Goal: Task Accomplishment & Management: Manage account settings

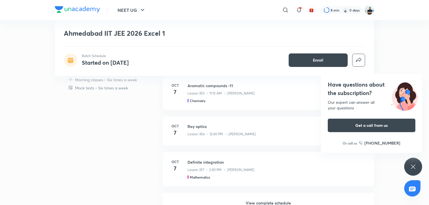
scroll to position [268, 0]
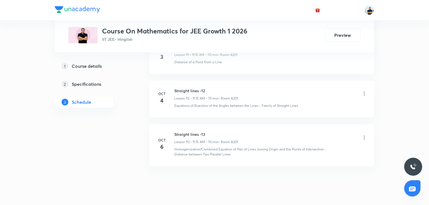
scroll to position [4307, 0]
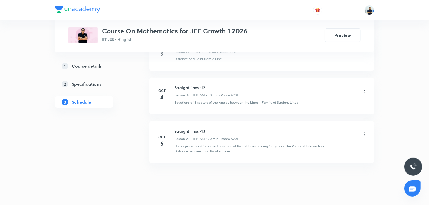
click at [188, 128] on h6 "Straight lines -13" at bounding box center [206, 131] width 64 height 6
copy h6 "Straight lines -13"
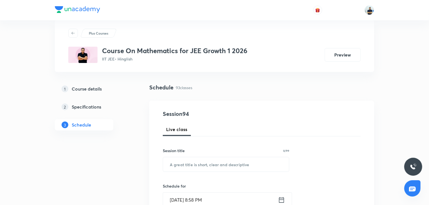
scroll to position [0, 0]
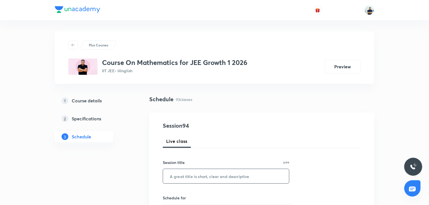
click at [192, 177] on input "text" at bounding box center [226, 176] width 126 height 14
paste input "Straight lines -13"
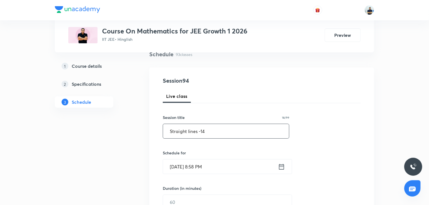
scroll to position [47, 0]
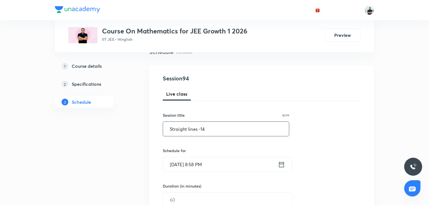
type input "Straight lines -14"
click at [197, 163] on input "Oct 6, 2025, 8:58 PM" at bounding box center [220, 164] width 115 height 14
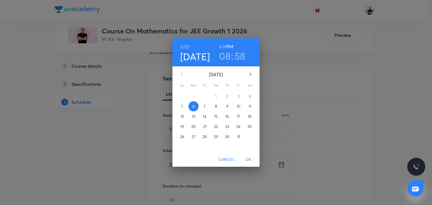
click at [205, 108] on p "7" at bounding box center [205, 106] width 2 height 6
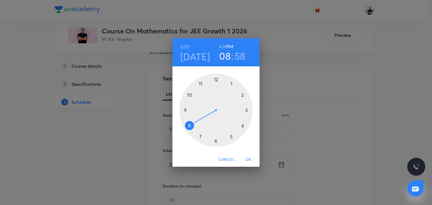
click at [224, 46] on h6 "AM" at bounding box center [222, 47] width 7 height 8
click at [199, 85] on div at bounding box center [215, 110] width 73 height 73
click at [242, 110] on div at bounding box center [215, 110] width 73 height 73
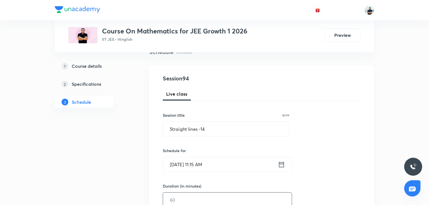
click at [188, 201] on input "text" at bounding box center [227, 200] width 129 height 14
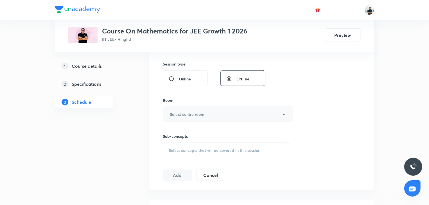
type input "70"
click at [196, 113] on h6 "Select centre room" at bounding box center [187, 114] width 35 height 6
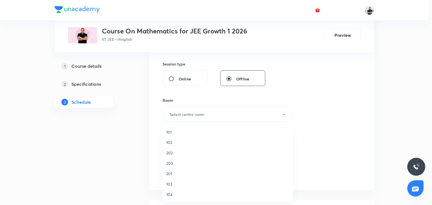
click at [173, 185] on span "103" at bounding box center [227, 184] width 123 height 6
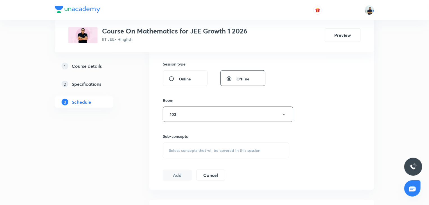
click at [223, 151] on span "Select concepts that wil be covered in this session" at bounding box center [215, 150] width 92 height 4
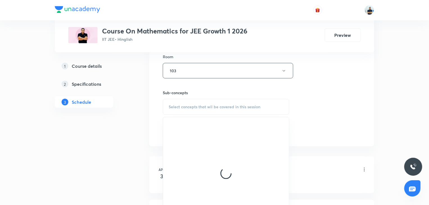
scroll to position [252, 0]
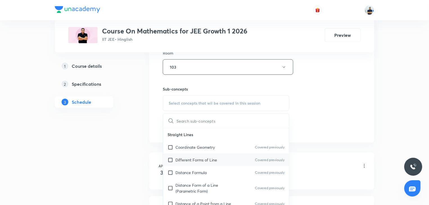
click at [203, 158] on p "Different Forms of Line" at bounding box center [196, 160] width 42 height 6
checkbox input "true"
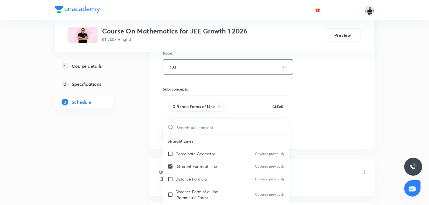
click at [307, 147] on div "Session 94 Live class Session title 18/99 Straight lines -14 ​ Schedule for Oct…" at bounding box center [261, 5] width 225 height 288
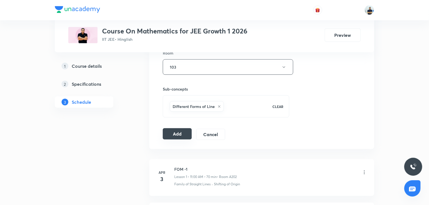
click at [177, 135] on button "Add" at bounding box center [177, 133] width 29 height 11
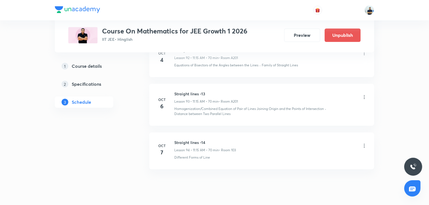
scroll to position [4093, 0]
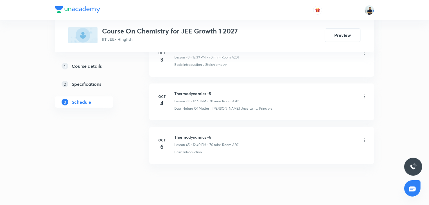
scroll to position [2204, 0]
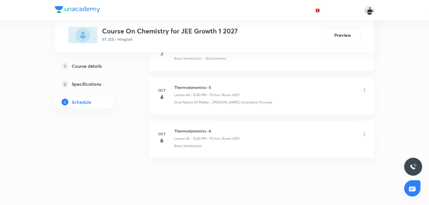
click at [195, 128] on h6 "Thermodynamics -6" at bounding box center [206, 131] width 65 height 6
copy h6 "Thermodynamics -6"
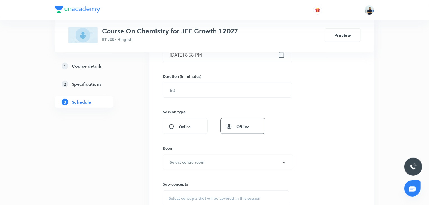
scroll to position [0, 0]
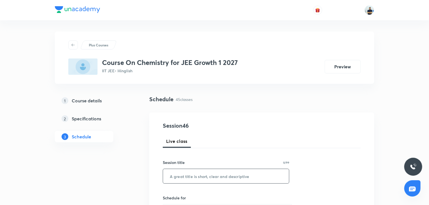
click at [194, 174] on input "text" at bounding box center [226, 176] width 126 height 14
paste input "Thermodynamics -6"
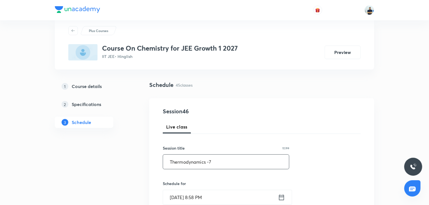
scroll to position [16, 0]
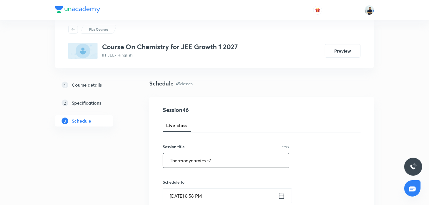
type input "Thermodynamics -7"
click at [196, 189] on input "Oct 6, 2025, 8:58 PM" at bounding box center [220, 196] width 115 height 14
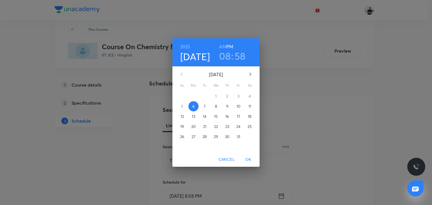
click at [202, 106] on span "7" at bounding box center [205, 106] width 10 height 6
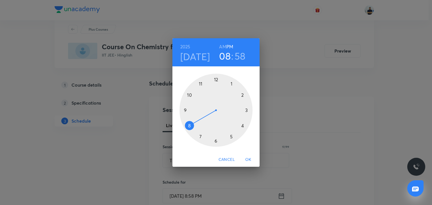
click at [215, 76] on div at bounding box center [215, 110] width 73 height 73
click at [190, 127] on div at bounding box center [215, 110] width 73 height 73
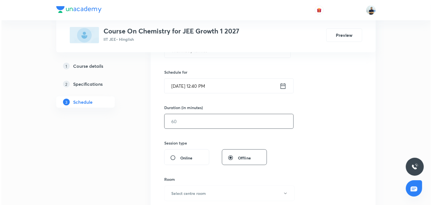
scroll to position [126, 0]
click at [185, 126] on input "text" at bounding box center [227, 121] width 129 height 14
type input "70"
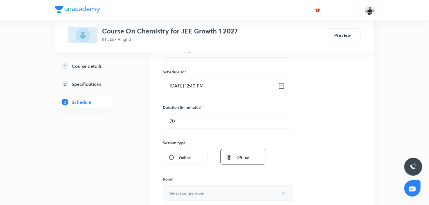
click at [193, 193] on h6 "Select centre room" at bounding box center [187, 193] width 35 height 6
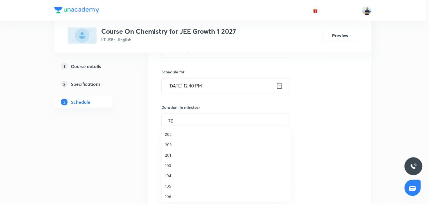
scroll to position [58, 0]
click at [173, 191] on span "A201" at bounding box center [227, 190] width 123 height 6
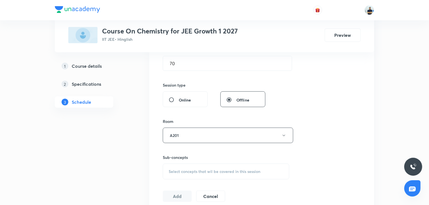
click at [209, 171] on span "Select concepts that wil be covered in this session" at bounding box center [215, 171] width 92 height 4
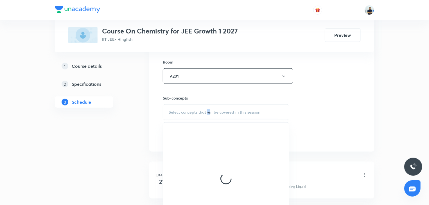
scroll to position [247, 0]
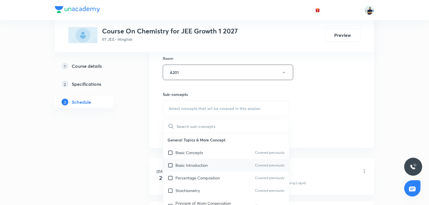
click at [188, 160] on div "Basic Introduction Covered previously" at bounding box center [226, 165] width 126 height 13
checkbox input "true"
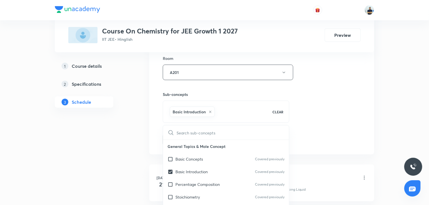
drag, startPoint x: 343, startPoint y: 145, endPoint x: 257, endPoint y: 145, distance: 86.0
click at [342, 145] on div "Session 46 Live class Session title 17/99 Thermodynamics -7 ​ Schedule for Oct …" at bounding box center [261, 10] width 225 height 288
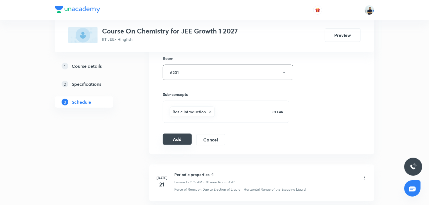
click at [177, 137] on button "Add" at bounding box center [177, 139] width 29 height 11
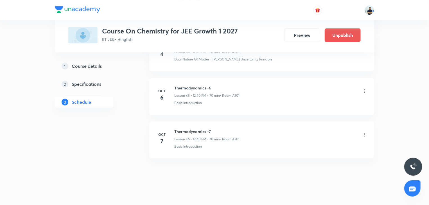
scroll to position [1990, 0]
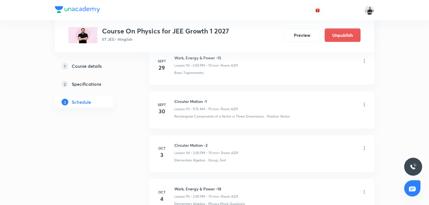
scroll to position [4423, 0]
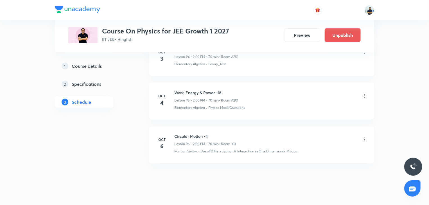
click at [191, 133] on h6 "Circular Motion -4" at bounding box center [205, 136] width 62 height 6
copy h6 "Circular Motion -4"
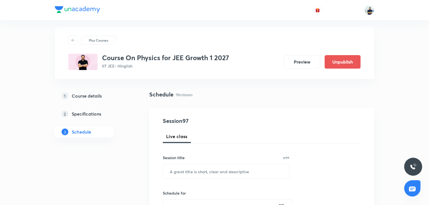
scroll to position [0, 0]
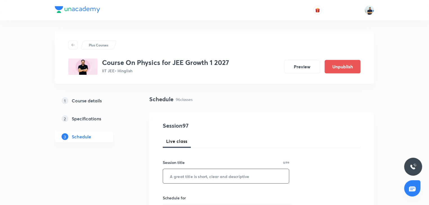
click at [187, 177] on input "text" at bounding box center [226, 176] width 126 height 14
paste input "Circular Motion -4"
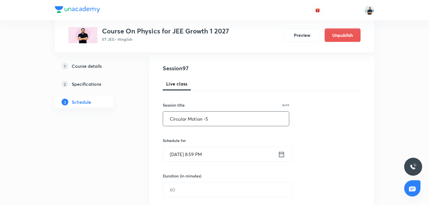
scroll to position [58, 0]
type input "Circular Motion -5"
click at [188, 155] on input "Oct 6, 2025, 8:59 PM" at bounding box center [220, 154] width 115 height 14
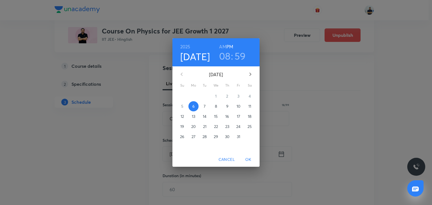
click at [205, 108] on p "7" at bounding box center [205, 106] width 2 height 6
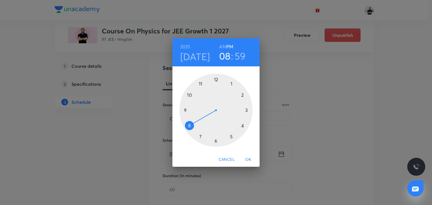
drag, startPoint x: 241, startPoint y: 98, endPoint x: 231, endPoint y: 91, distance: 11.4
click at [241, 98] on div at bounding box center [215, 110] width 73 height 73
click at [216, 78] on div at bounding box center [215, 110] width 73 height 73
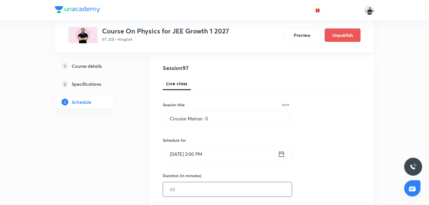
click at [187, 188] on input "text" at bounding box center [227, 189] width 129 height 14
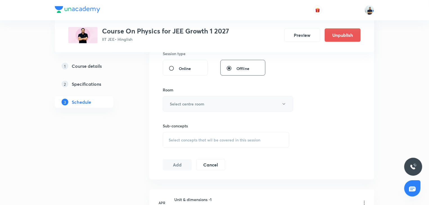
type input "70"
click at [191, 103] on h6 "Select centre room" at bounding box center [187, 104] width 35 height 6
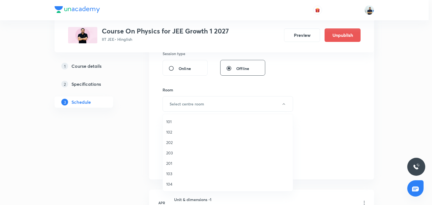
click at [175, 174] on span "103" at bounding box center [227, 174] width 123 height 6
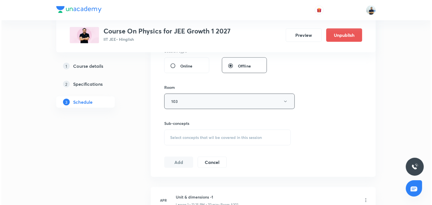
scroll to position [220, 0]
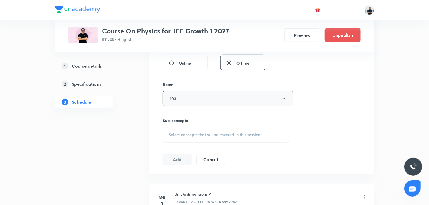
click at [204, 97] on button "103" at bounding box center [228, 98] width 130 height 15
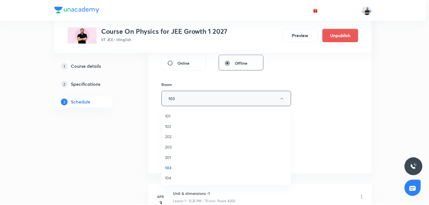
scroll to position [104, 0]
click at [172, 129] on span "A201" at bounding box center [227, 127] width 123 height 6
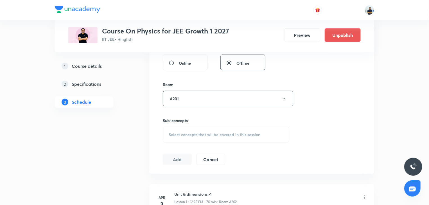
click at [203, 138] on div "Select concepts that wil be covered in this session" at bounding box center [226, 135] width 127 height 16
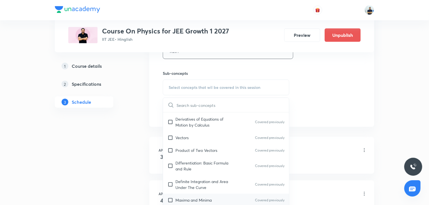
scroll to position [315, 0]
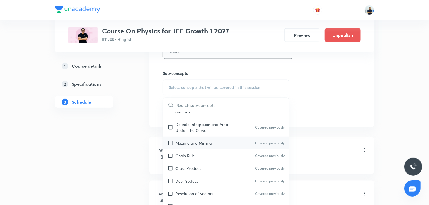
click at [191, 142] on p "Maxima and Minima" at bounding box center [193, 143] width 36 height 6
click at [190, 133] on p "Definite Integration and Area Under The Curve" at bounding box center [203, 127] width 57 height 12
checkbox input "true"
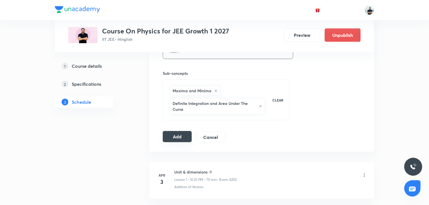
click at [176, 135] on button "Add" at bounding box center [177, 136] width 29 height 11
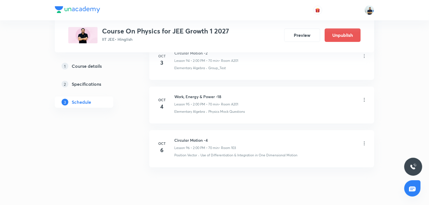
scroll to position [4165, 0]
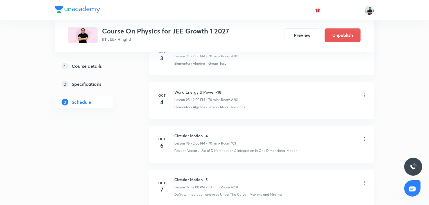
click at [194, 133] on h6 "Circular Motion -4" at bounding box center [205, 136] width 62 height 6
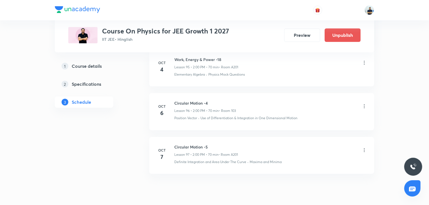
scroll to position [4208, 0]
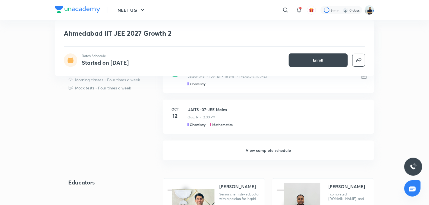
click at [261, 152] on h6 "View complete schedule" at bounding box center [268, 151] width 211 height 20
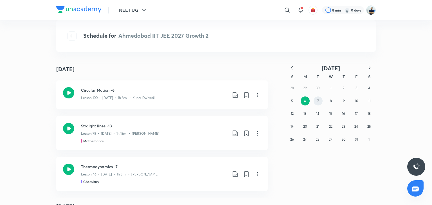
click at [320, 102] on button "7" at bounding box center [318, 100] width 9 height 9
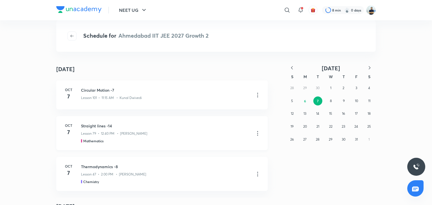
scroll to position [117, 0]
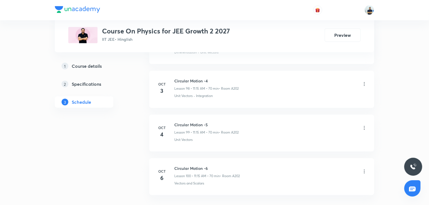
scroll to position [4598, 0]
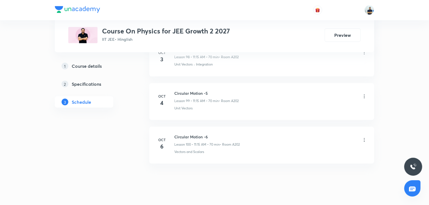
click at [190, 134] on h6 "Circular Motion -6" at bounding box center [207, 137] width 66 height 6
copy h6 "Circular Motion -6"
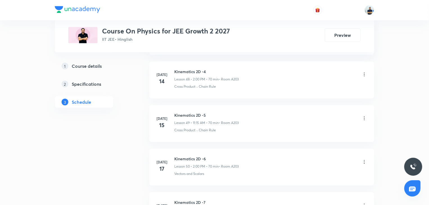
scroll to position [0, 0]
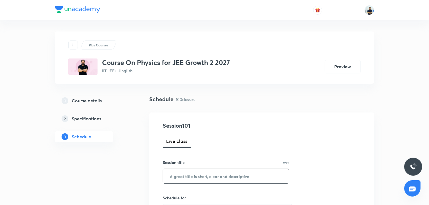
click at [207, 175] on input "text" at bounding box center [226, 176] width 126 height 14
paste input "Circular Motion -6"
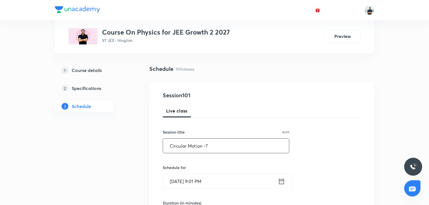
scroll to position [31, 0]
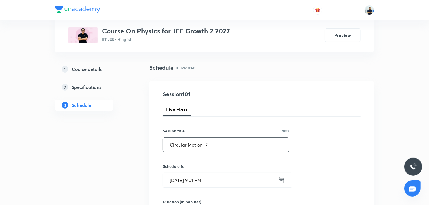
type input "Circular Motion -7"
click at [201, 180] on input "[DATE] 9:01 PM" at bounding box center [220, 180] width 115 height 14
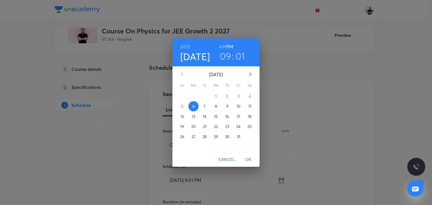
click at [205, 107] on p "7" at bounding box center [205, 106] width 2 height 6
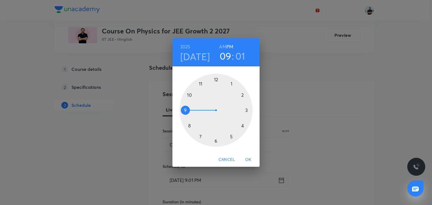
click at [220, 47] on h6 "AM" at bounding box center [222, 47] width 7 height 8
click at [200, 83] on div at bounding box center [215, 110] width 73 height 73
click at [241, 111] on div at bounding box center [215, 110] width 73 height 73
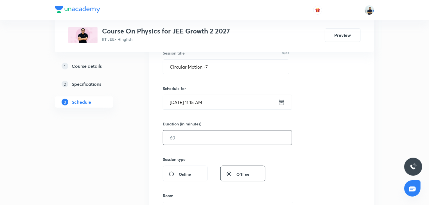
scroll to position [110, 0]
click at [182, 134] on input "text" at bounding box center [227, 137] width 129 height 14
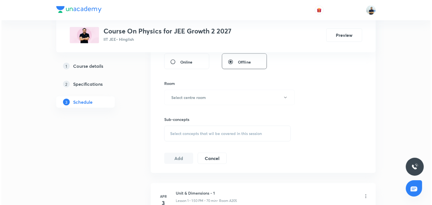
scroll to position [215, 0]
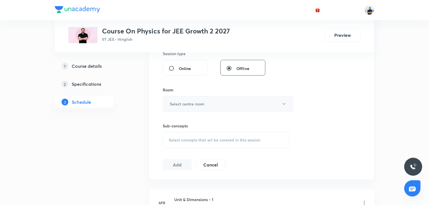
type input "70"
click at [189, 101] on h6 "Select centre room" at bounding box center [187, 104] width 35 height 6
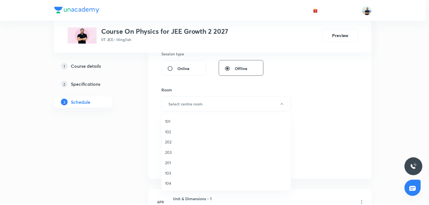
scroll to position [104, 0]
click at [174, 153] on span "A203" at bounding box center [227, 153] width 123 height 6
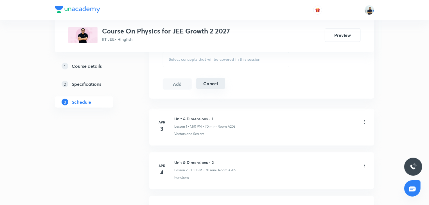
scroll to position [299, 0]
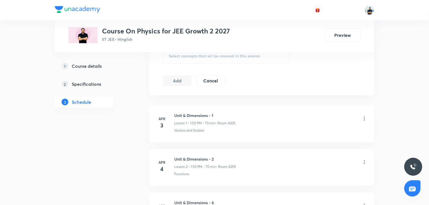
click at [215, 56] on span "Select concepts that wil be covered in this session" at bounding box center [215, 56] width 92 height 4
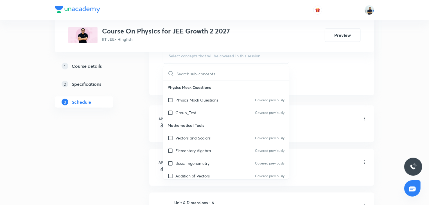
scroll to position [315, 0]
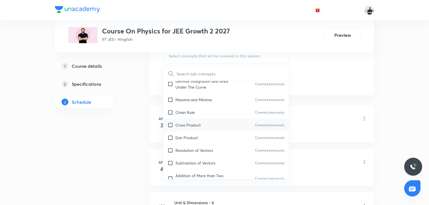
click at [195, 123] on p "Cross Product" at bounding box center [187, 125] width 25 height 6
checkbox input "true"
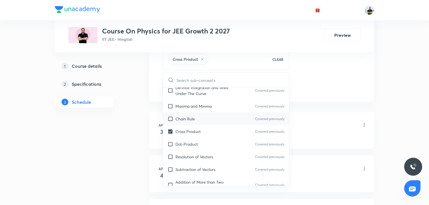
click at [189, 114] on div "Chain Rule Covered previously" at bounding box center [226, 118] width 126 height 13
checkbox input "true"
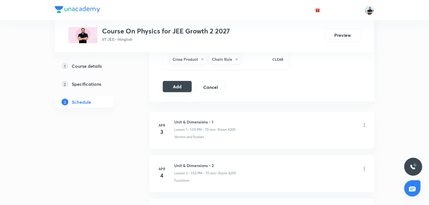
click at [170, 86] on button "Add" at bounding box center [177, 86] width 29 height 11
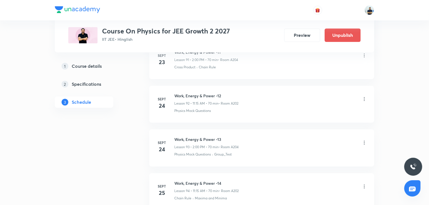
scroll to position [4383, 0]
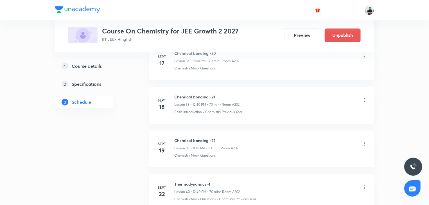
scroll to position [2247, 0]
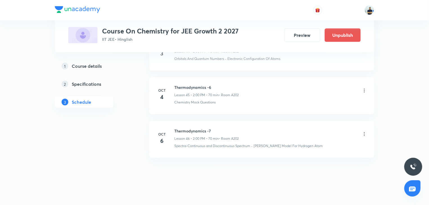
click at [190, 128] on h6 "Thermodynamics -7" at bounding box center [206, 131] width 64 height 6
copy h6 "Thermodynamics -7"
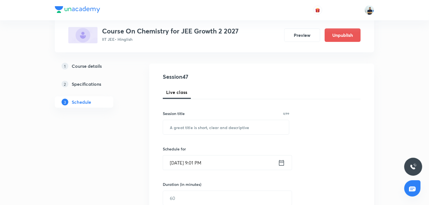
scroll to position [0, 0]
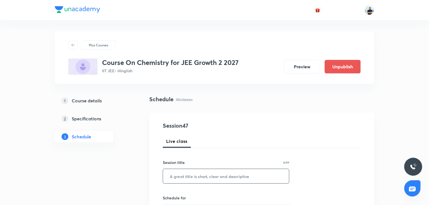
click at [195, 177] on input "text" at bounding box center [226, 176] width 126 height 14
paste input "Thermodynamics -7"
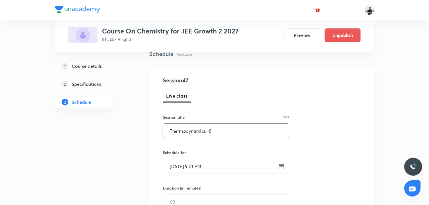
scroll to position [68, 0]
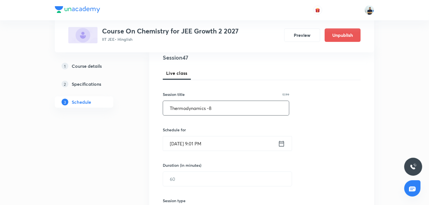
type input "Thermodynamics -8"
click at [196, 143] on input "[DATE] 9:01 PM" at bounding box center [220, 143] width 115 height 14
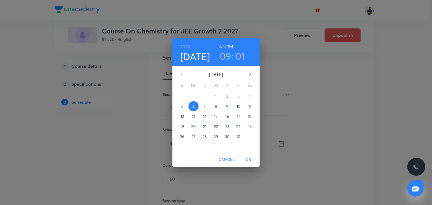
click at [204, 107] on p "7" at bounding box center [205, 106] width 2 height 6
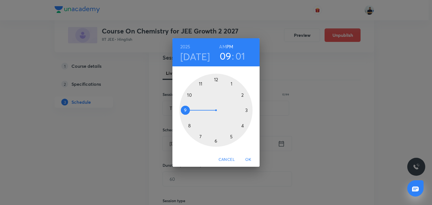
drag, startPoint x: 241, startPoint y: 95, endPoint x: 238, endPoint y: 94, distance: 3.3
click at [240, 95] on div at bounding box center [215, 110] width 73 height 73
click at [216, 81] on div at bounding box center [215, 110] width 73 height 73
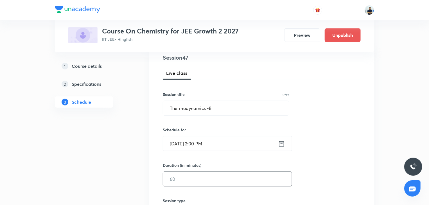
click at [190, 174] on input "text" at bounding box center [227, 179] width 129 height 14
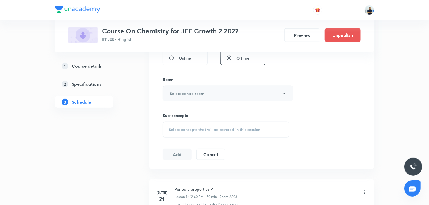
type input "70"
click at [195, 93] on h6 "Select centre room" at bounding box center [187, 94] width 35 height 6
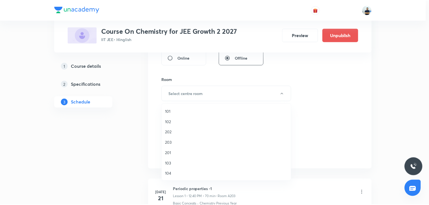
scroll to position [104, 0]
click at [177, 123] on span "A201" at bounding box center [227, 122] width 123 height 6
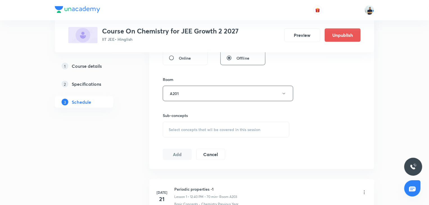
click at [206, 128] on span "Select concepts that wil be covered in this session" at bounding box center [215, 129] width 92 height 4
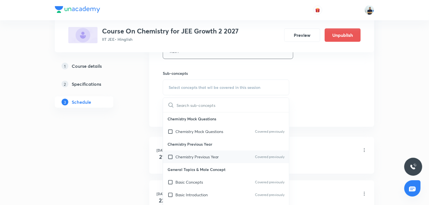
scroll to position [315, 0]
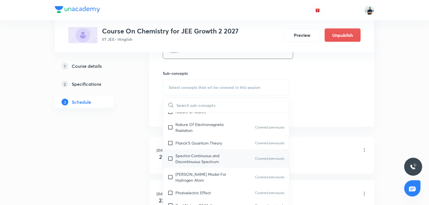
click at [197, 150] on div "Spectra-Continuous and Discontinuous Spectrum Covered previously" at bounding box center [226, 158] width 126 height 19
checkbox input "true"
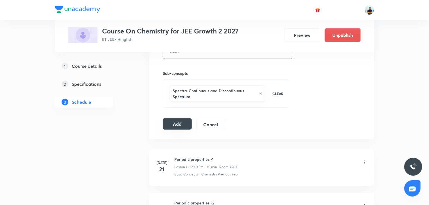
click at [187, 125] on button "Add" at bounding box center [177, 123] width 29 height 11
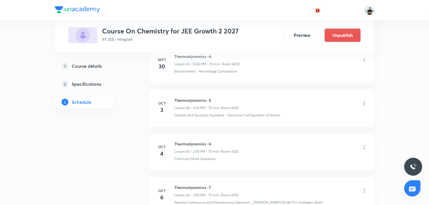
scroll to position [2033, 0]
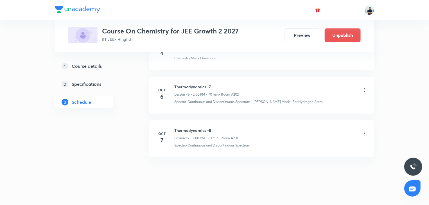
click at [186, 127] on h6 "Thermodynamics -8" at bounding box center [206, 130] width 64 height 6
copy h6 "Thermodynamics -8"
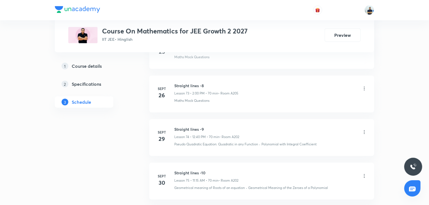
scroll to position [3640, 0]
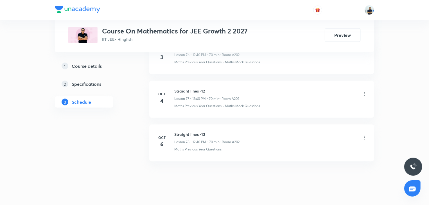
click at [188, 132] on h6 "Straight lines -13" at bounding box center [206, 135] width 65 height 6
copy h6 "Straight lines -13"
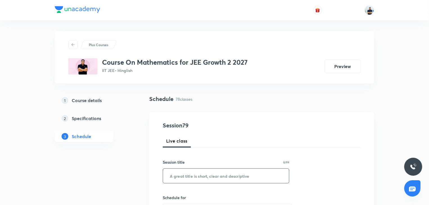
scroll to position [0, 0]
click at [200, 175] on input "text" at bounding box center [226, 176] width 126 height 14
paste input "Straight lines -13"
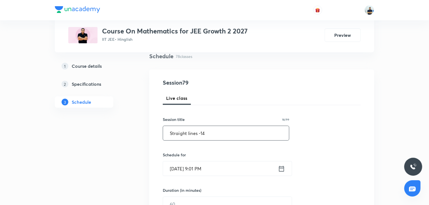
scroll to position [47, 0]
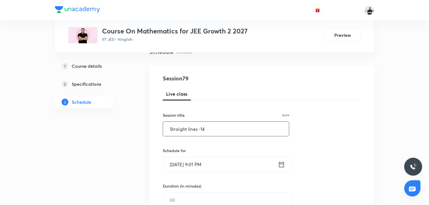
type input "Straight lines -14"
click at [200, 163] on input "Oct 6, 2025, 9:01 PM" at bounding box center [220, 164] width 115 height 14
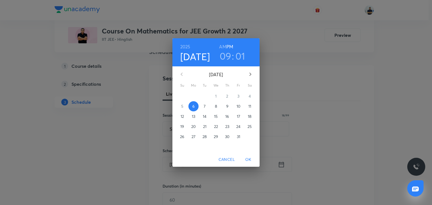
click at [201, 108] on span "7" at bounding box center [205, 106] width 10 height 6
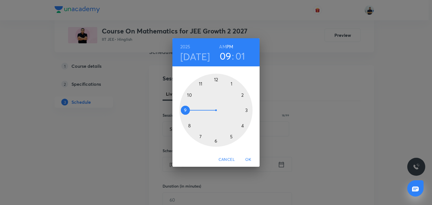
click at [216, 79] on div at bounding box center [215, 110] width 73 height 73
click at [189, 125] on div at bounding box center [215, 110] width 73 height 73
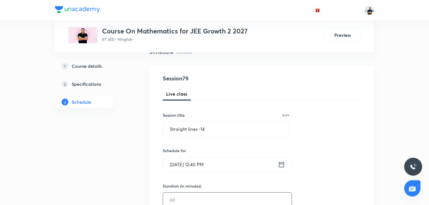
click at [178, 198] on input "text" at bounding box center [227, 200] width 129 height 14
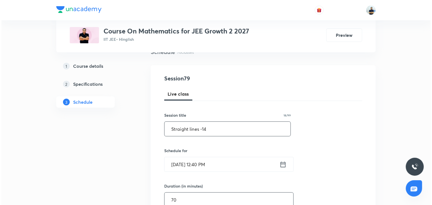
scroll to position [205, 0]
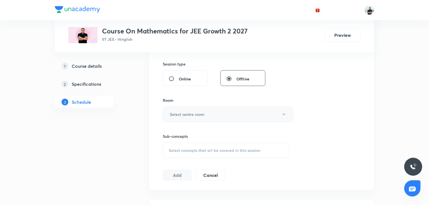
type input "70"
click at [185, 115] on h6 "Select centre room" at bounding box center [187, 114] width 35 height 6
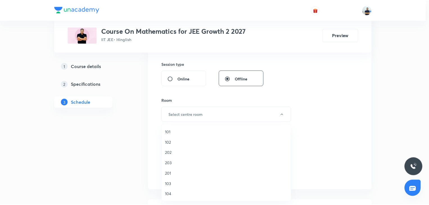
scroll to position [104, 0]
click at [174, 144] on span "A201" at bounding box center [227, 142] width 123 height 6
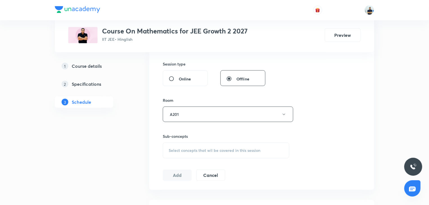
click at [209, 149] on span "Select concepts that wil be covered in this session" at bounding box center [215, 150] width 92 height 4
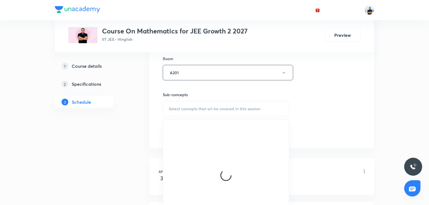
scroll to position [247, 0]
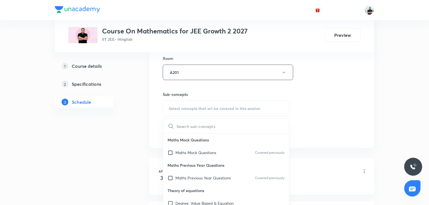
click at [195, 150] on p "Maths Mock Questions" at bounding box center [195, 153] width 41 height 6
checkbox input "true"
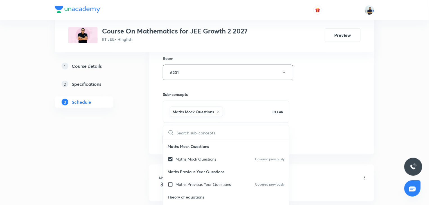
click at [328, 124] on div "Session 79 Live class Session title 18/99 Straight lines -14 ​ Schedule for Oct…" at bounding box center [262, 10] width 198 height 270
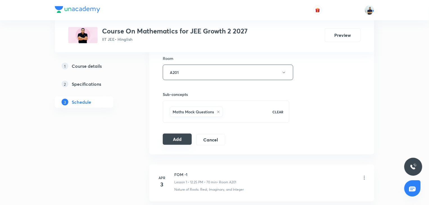
click at [173, 140] on button "Add" at bounding box center [177, 139] width 29 height 11
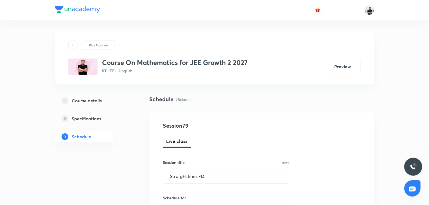
scroll to position [315, 0]
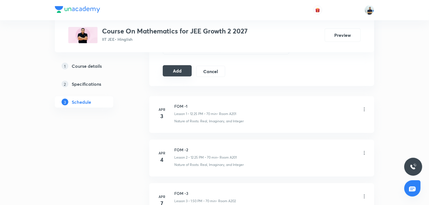
click at [173, 71] on button "Add" at bounding box center [177, 70] width 29 height 11
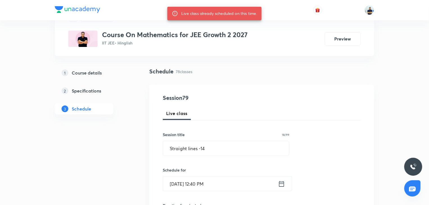
scroll to position [0, 0]
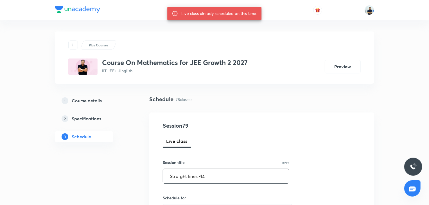
click at [217, 171] on input "Straight lines -14" at bounding box center [226, 176] width 126 height 14
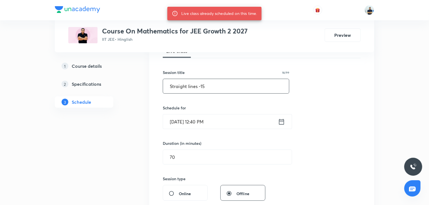
scroll to position [94, 0]
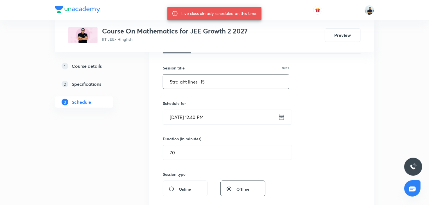
type input "Straight lines -15"
click at [202, 119] on input "Oct 7, 2025, 12:40 PM" at bounding box center [220, 117] width 115 height 14
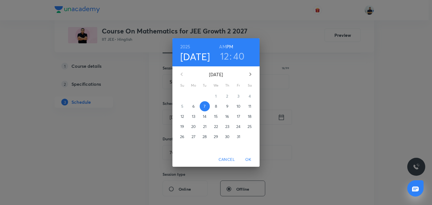
click at [216, 107] on p "8" at bounding box center [216, 106] width 2 height 6
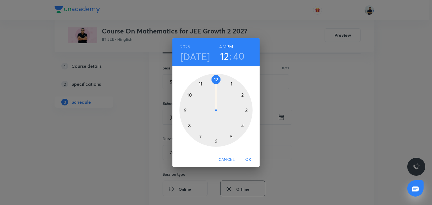
click at [247, 155] on button "OK" at bounding box center [248, 159] width 18 height 10
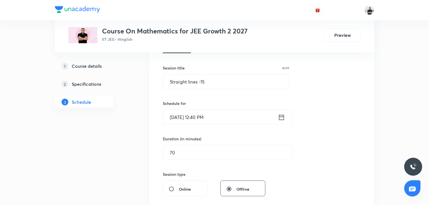
scroll to position [252, 0]
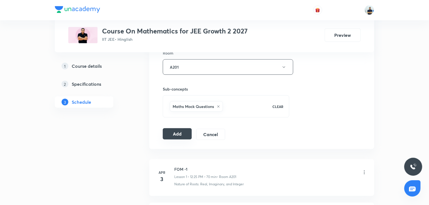
click at [184, 134] on button "Add" at bounding box center [177, 133] width 29 height 11
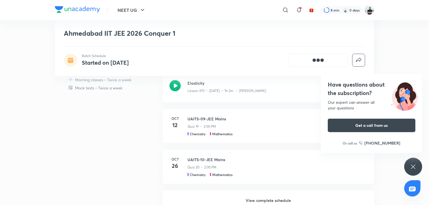
click at [268, 200] on h6 "View complete schedule" at bounding box center [268, 201] width 211 height 20
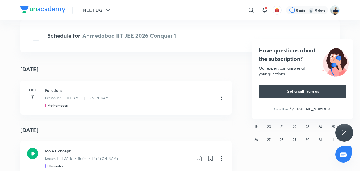
click at [337, 135] on div "Have questions about the subscription? Our expert can answer all your questions…" at bounding box center [344, 132] width 18 height 18
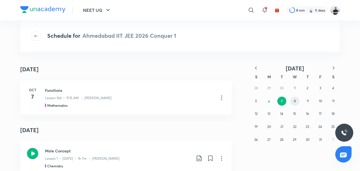
click at [292, 102] on button "8" at bounding box center [294, 100] width 9 height 9
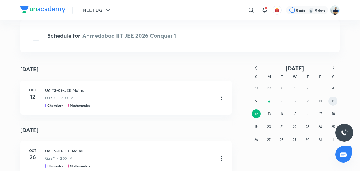
click at [335, 100] on button "11" at bounding box center [332, 100] width 9 height 9
click at [333, 100] on abbr "11" at bounding box center [333, 101] width 2 height 4
click at [267, 115] on button "13" at bounding box center [269, 113] width 9 height 9
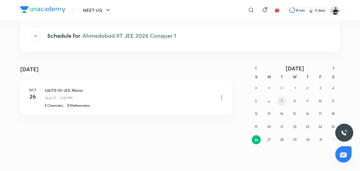
click at [282, 100] on abbr "7" at bounding box center [282, 101] width 2 height 4
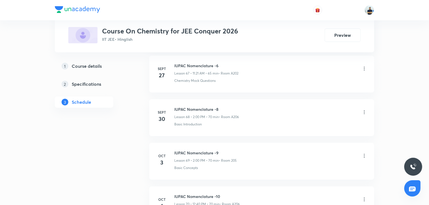
scroll to position [3296, 0]
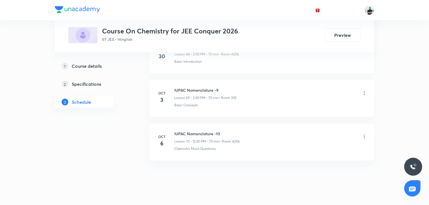
click at [184, 131] on h6 "IUPAC Nomenclature -10" at bounding box center [207, 134] width 66 height 6
copy h6 "IUPAC Nomenclature -10"
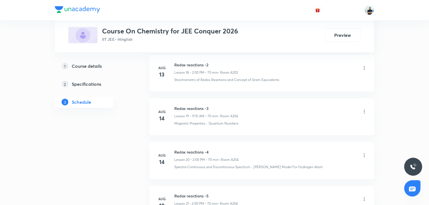
scroll to position [0, 0]
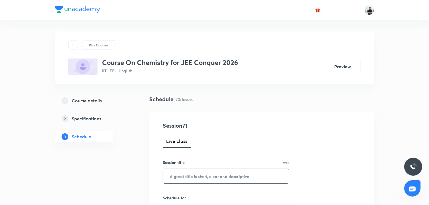
click at [198, 175] on input "text" at bounding box center [226, 176] width 126 height 14
paste input "IUPAC Nomenclature -10"
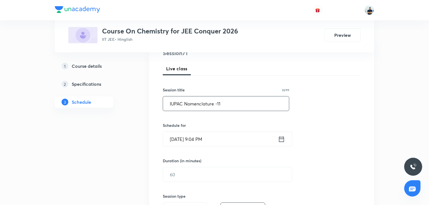
scroll to position [73, 0]
type input "IUPAC Nomenclature -11"
click at [199, 139] on input "[DATE] 9:04 PM" at bounding box center [220, 138] width 115 height 14
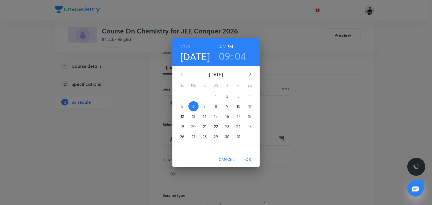
click at [204, 108] on p "7" at bounding box center [205, 106] width 2 height 6
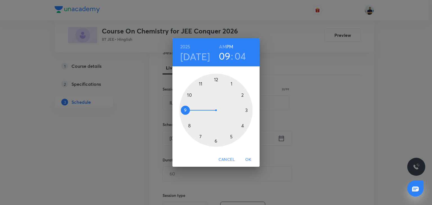
click at [220, 47] on h6 "AM" at bounding box center [222, 47] width 7 height 8
click at [186, 92] on div at bounding box center [215, 110] width 73 height 73
click at [216, 79] on div at bounding box center [215, 110] width 73 height 73
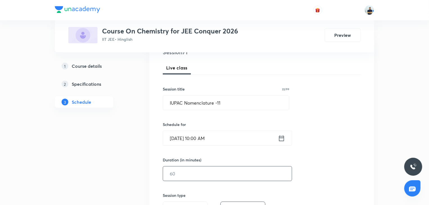
click at [189, 172] on input "text" at bounding box center [227, 173] width 129 height 14
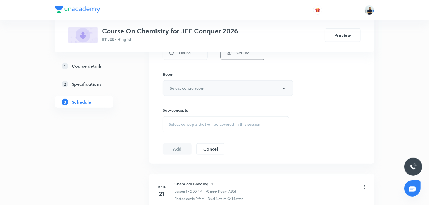
type input "60"
click at [190, 87] on h6 "Select centre room" at bounding box center [187, 88] width 35 height 6
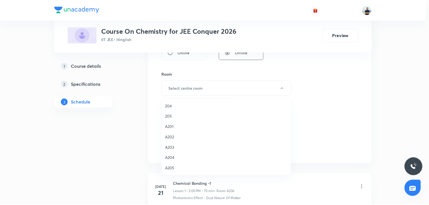
scroll to position [104, 0]
click at [170, 145] on span "A204" at bounding box center [227, 148] width 123 height 6
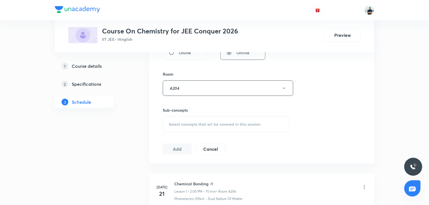
click at [223, 120] on div "Select concepts that wil be covered in this session" at bounding box center [226, 124] width 127 height 16
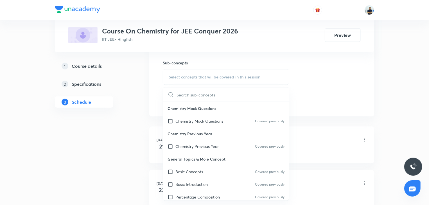
scroll to position [157, 0]
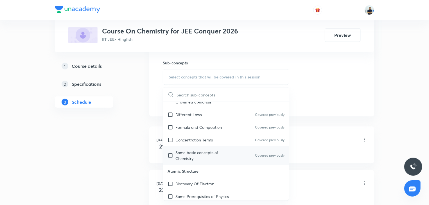
click at [192, 146] on div "Some basic concepts of Chemistry Covered previously" at bounding box center [226, 155] width 126 height 19
checkbox input "true"
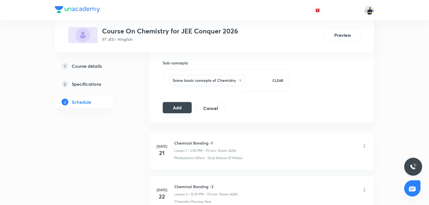
click at [172, 105] on button "Add" at bounding box center [177, 107] width 29 height 11
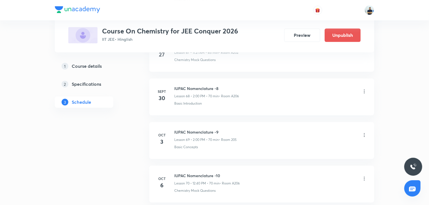
scroll to position [3081, 0]
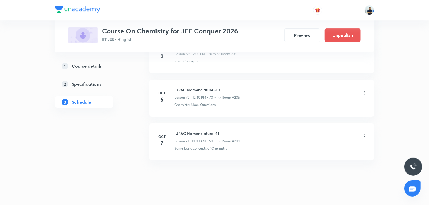
click at [186, 130] on h6 "IUPAC Nomenclature -11" at bounding box center [207, 133] width 66 height 6
copy h6 "IUPAC Nomenclature -11"
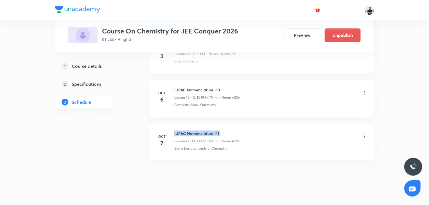
copy h6 "IUPAC Nomenclature -11"
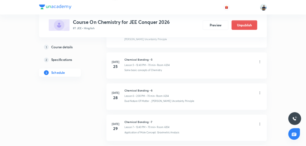
scroll to position [0, 0]
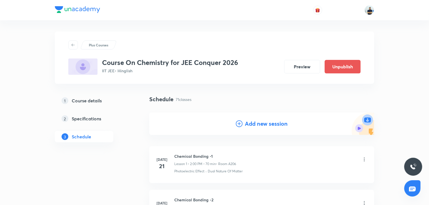
click at [249, 123] on h4 "Add new session" at bounding box center [266, 123] width 43 height 8
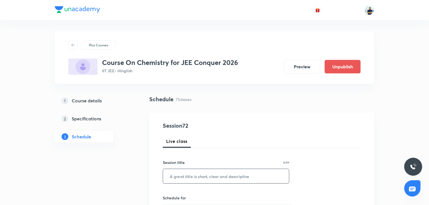
click at [195, 176] on input "text" at bounding box center [226, 176] width 126 height 14
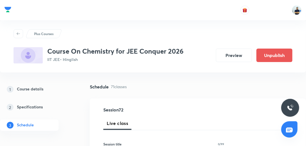
paste input "IUPAC Nomenclature -11"
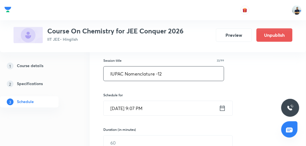
scroll to position [85, 0]
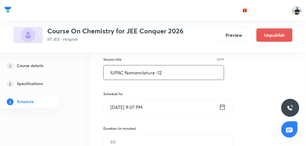
type input "IUPAC Nomenclature -12"
click at [140, 104] on input "Oct 6, 2025, 9:07 PM" at bounding box center [160, 107] width 115 height 14
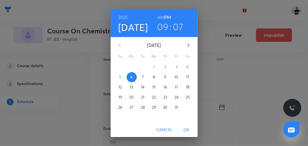
click at [143, 75] on p "7" at bounding box center [143, 77] width 2 height 6
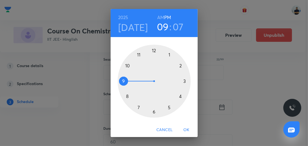
click at [152, 52] on div at bounding box center [154, 81] width 73 height 73
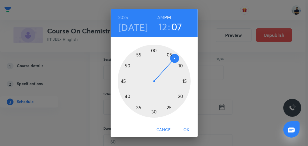
click at [127, 95] on div at bounding box center [154, 81] width 73 height 73
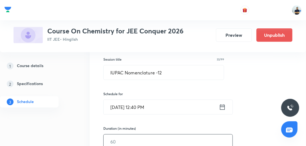
click at [127, 138] on input "text" at bounding box center [167, 142] width 129 height 14
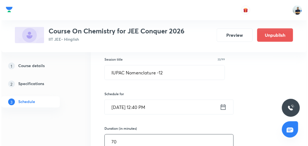
scroll to position [197, 0]
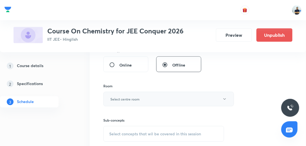
type input "70"
click at [133, 99] on h6 "Select centre room" at bounding box center [124, 99] width 29 height 5
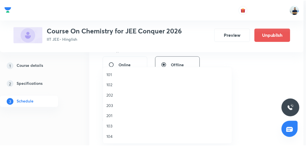
scroll to position [104, 0]
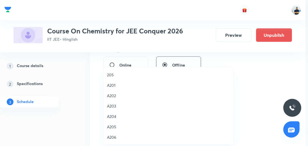
click at [117, 98] on span "A202" at bounding box center [168, 96] width 123 height 6
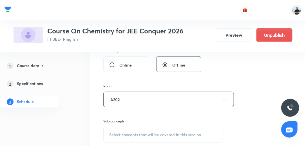
click at [150, 133] on span "Select concepts that wil be covered in this session" at bounding box center [155, 135] width 92 height 4
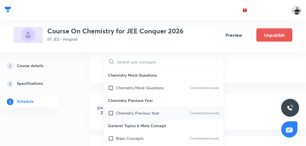
click at [146, 117] on div "Chemistry Previous Year Covered previously" at bounding box center [163, 113] width 120 height 13
checkbox input "true"
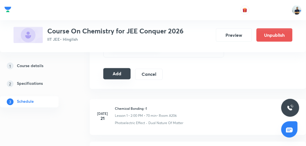
click at [120, 74] on button "Add" at bounding box center [116, 73] width 27 height 11
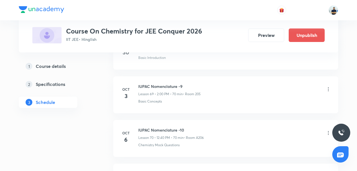
scroll to position [3153, 0]
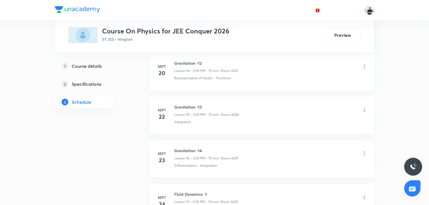
scroll to position [4771, 0]
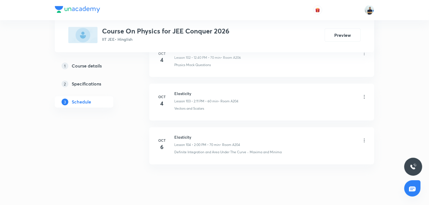
click at [180, 134] on h6 "Elasticity" at bounding box center [207, 137] width 66 height 6
copy h6 "Elasticity"
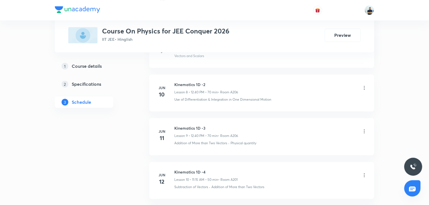
scroll to position [0, 0]
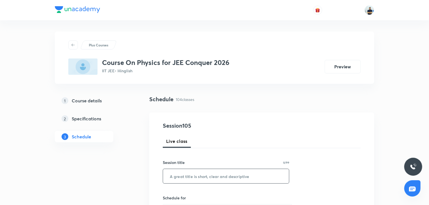
click at [200, 172] on input "text" at bounding box center [226, 176] width 126 height 14
paste input "Elasticity"
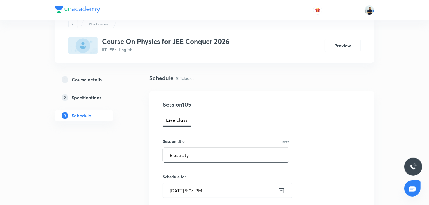
scroll to position [47, 0]
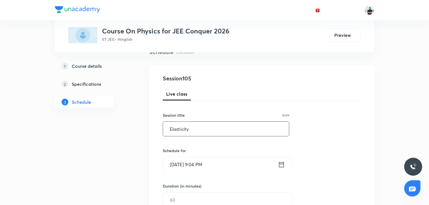
type input "Elasticity"
click at [202, 167] on input "[DATE] 9:04 PM" at bounding box center [220, 164] width 115 height 14
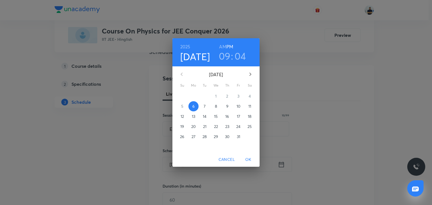
click at [206, 104] on span "7" at bounding box center [205, 106] width 10 height 6
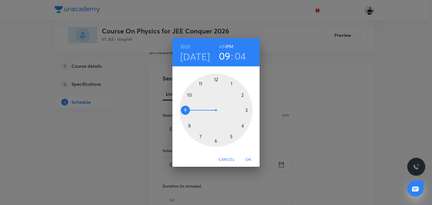
click at [238, 97] on div at bounding box center [215, 110] width 73 height 73
click at [217, 79] on div at bounding box center [215, 110] width 73 height 73
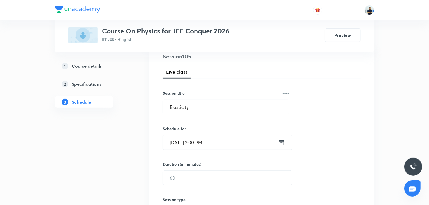
scroll to position [115, 0]
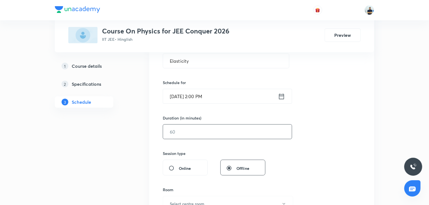
click at [180, 133] on input "text" at bounding box center [227, 132] width 129 height 14
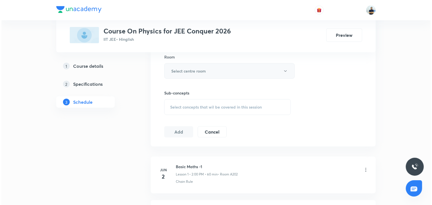
scroll to position [247, 0]
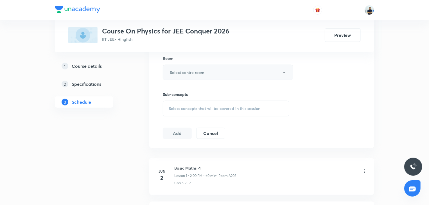
type input "70"
click at [191, 72] on h6 "Select centre room" at bounding box center [187, 72] width 35 height 6
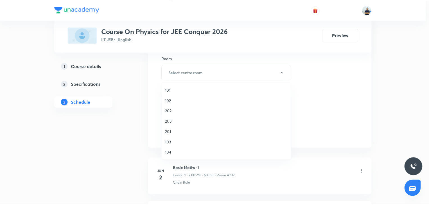
scroll to position [104, 0]
click at [179, 123] on span "A203" at bounding box center [227, 121] width 123 height 6
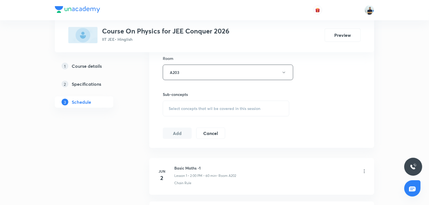
click at [218, 103] on div "Select concepts that wil be covered in this session" at bounding box center [226, 109] width 127 height 16
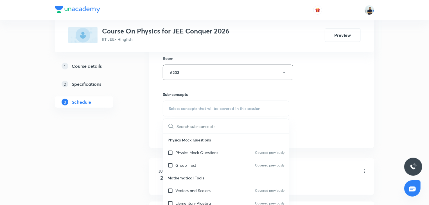
drag, startPoint x: 191, startPoint y: 157, endPoint x: 254, endPoint y: 150, distance: 63.3
click at [191, 157] on div "Physics Mock Questions Covered previously" at bounding box center [226, 152] width 126 height 13
checkbox input "true"
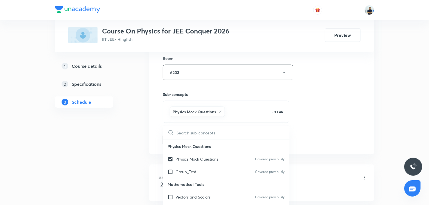
click at [308, 148] on div "Session 105 Live class Session title 10/99 Elasticity ​ Schedule for Oct 7, 202…" at bounding box center [261, 10] width 225 height 288
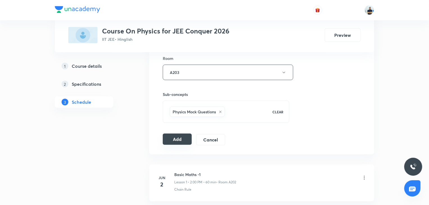
click at [179, 134] on button "Add" at bounding box center [177, 139] width 29 height 11
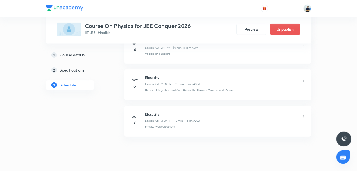
scroll to position [4557, 0]
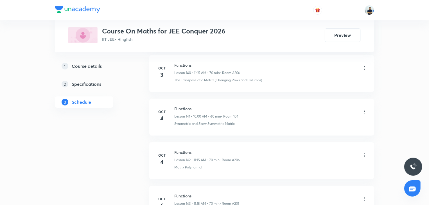
scroll to position [6465, 0]
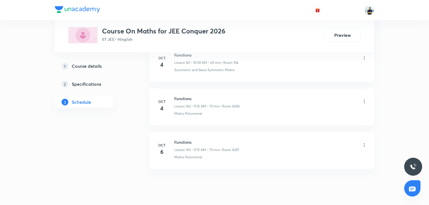
click at [183, 139] on h6 "Functions" at bounding box center [206, 142] width 65 height 6
copy h6 "Functions"
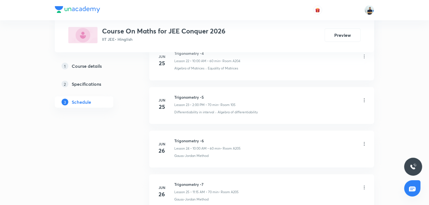
scroll to position [0, 0]
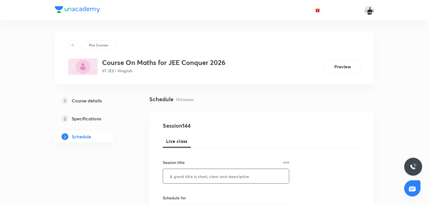
click at [199, 171] on input "text" at bounding box center [226, 176] width 126 height 14
paste input "Functions"
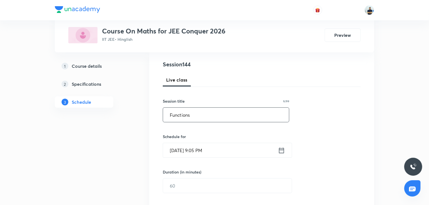
scroll to position [63, 0]
type input "Functions"
click at [190, 150] on input "[DATE] 9:05 PM" at bounding box center [220, 148] width 115 height 14
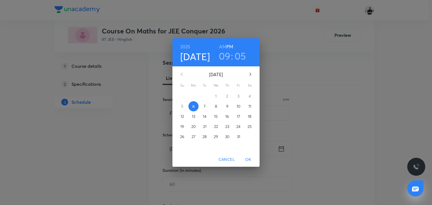
click at [206, 108] on span "7" at bounding box center [205, 106] width 10 height 6
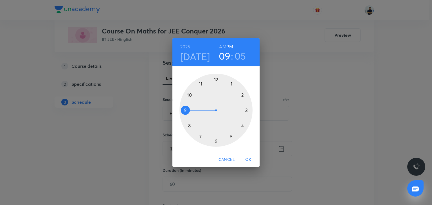
click at [239, 99] on div at bounding box center [215, 110] width 73 height 73
click at [217, 80] on div at bounding box center [215, 110] width 73 height 73
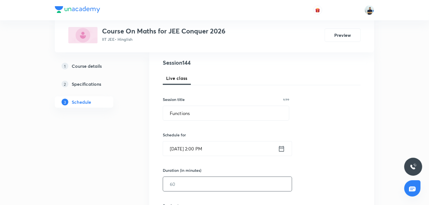
click at [187, 181] on input "text" at bounding box center [227, 184] width 129 height 14
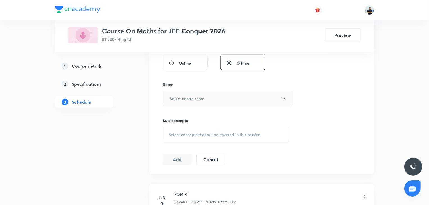
type input "70"
click at [197, 98] on h6 "Select centre room" at bounding box center [187, 99] width 35 height 6
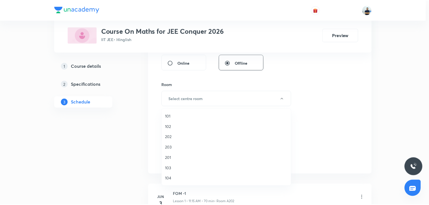
scroll to position [104, 0]
click at [178, 128] on span "A201" at bounding box center [227, 127] width 123 height 6
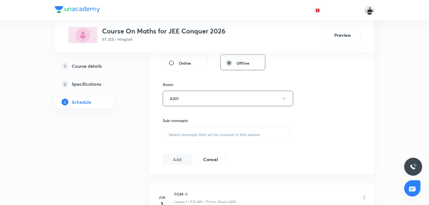
click at [220, 127] on div "Select concepts that wil be covered in this session" at bounding box center [226, 135] width 127 height 16
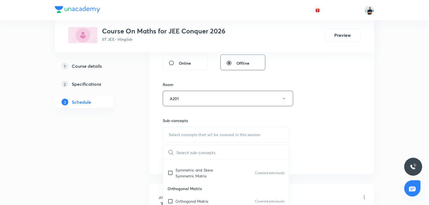
scroll to position [315, 0]
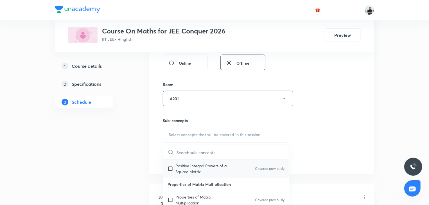
click at [201, 171] on p "Positive Integral Powers of a Square Matrix" at bounding box center [203, 169] width 57 height 12
checkbox input "true"
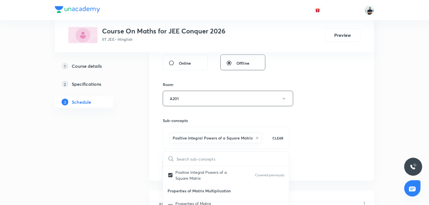
click at [330, 145] on div "Session 144 Live class Session title 9/99 Functions ​ Schedule for [DATE] 2:00 …" at bounding box center [262, 36] width 198 height 270
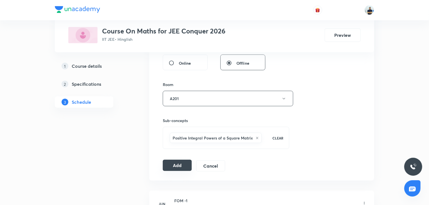
click at [184, 161] on button "Add" at bounding box center [177, 165] width 29 height 11
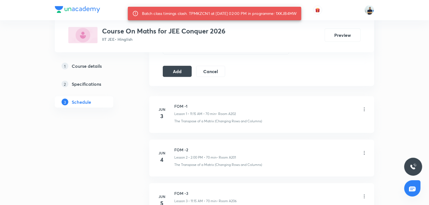
scroll to position [157, 0]
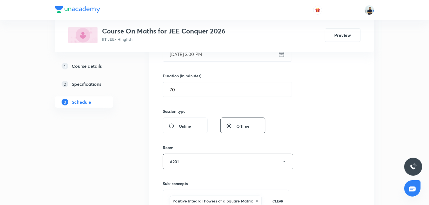
click at [201, 53] on input "[DATE] 2:00 PM" at bounding box center [220, 54] width 115 height 14
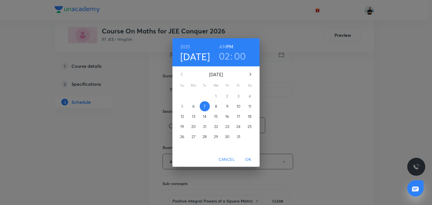
click at [220, 46] on h6 "AM" at bounding box center [222, 47] width 7 height 8
click at [224, 53] on h3 "02" at bounding box center [224, 56] width 11 height 12
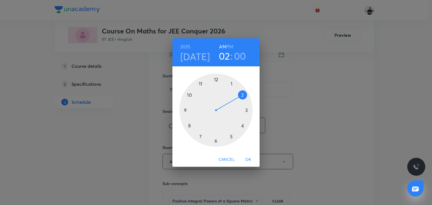
click at [200, 81] on div at bounding box center [215, 110] width 73 height 73
click at [246, 111] on div at bounding box center [215, 110] width 73 height 73
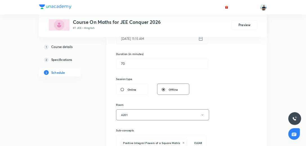
scroll to position [315, 0]
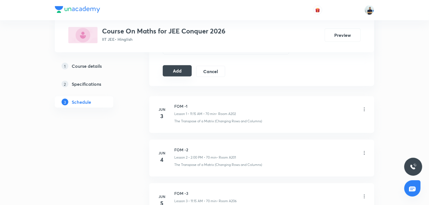
click at [179, 71] on button "Add" at bounding box center [177, 70] width 29 height 11
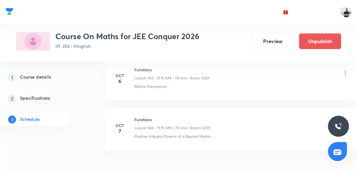
scroll to position [6155, 0]
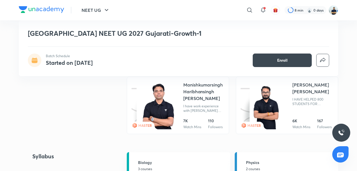
scroll to position [296, 0]
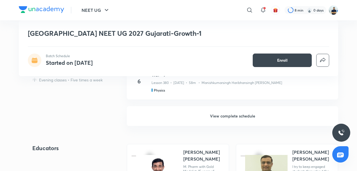
click at [216, 113] on h6 "View complete schedule" at bounding box center [232, 116] width 211 height 20
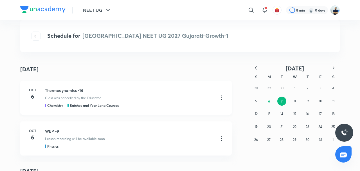
scroll to position [95, 0]
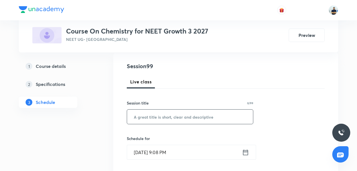
scroll to position [61, 0]
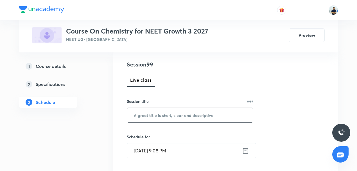
click at [160, 118] on input "text" at bounding box center [190, 115] width 126 height 14
paste input "Thermodynamics -16"
type input "Thermodynamics -17"
click at [166, 153] on input "Oct 6, 2025, 9:08 PM" at bounding box center [184, 150] width 115 height 14
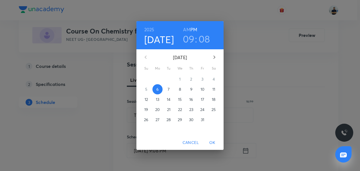
click at [169, 90] on p "7" at bounding box center [169, 89] width 2 height 6
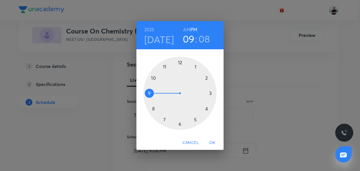
click at [195, 67] on div at bounding box center [179, 93] width 73 height 73
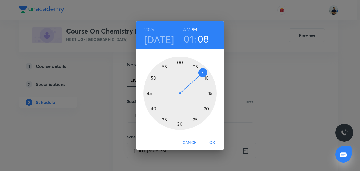
click at [181, 62] on div at bounding box center [179, 93] width 73 height 73
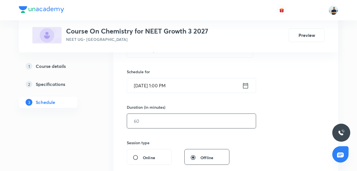
scroll to position [127, 0]
click at [145, 118] on input "text" at bounding box center [191, 120] width 129 height 14
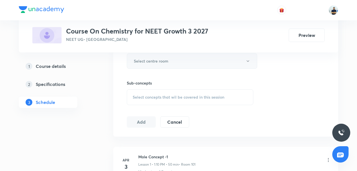
type input "50"
click at [165, 63] on button "Select centre room" at bounding box center [192, 60] width 130 height 15
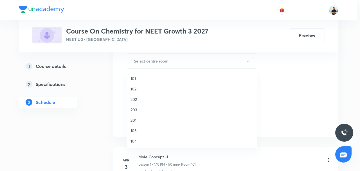
click at [146, 80] on span "101" at bounding box center [191, 78] width 123 height 6
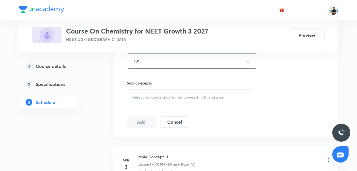
click at [173, 95] on span "Select concepts that wil be covered in this session" at bounding box center [179, 97] width 92 height 4
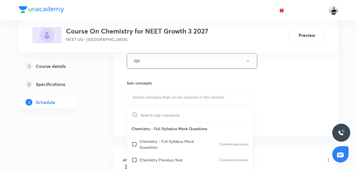
click at [157, 141] on p "Chemistry - Full Syllabus Mock Questions" at bounding box center [167, 144] width 57 height 12
checkbox input "true"
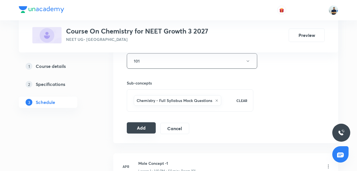
click at [146, 125] on button "Add" at bounding box center [141, 127] width 29 height 11
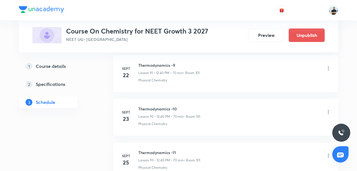
scroll to position [4322, 0]
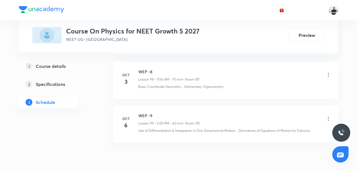
scroll to position [4579, 0]
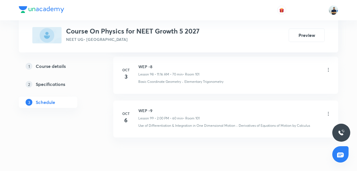
click at [145, 107] on h6 "WEP -9" at bounding box center [168, 110] width 61 height 6
copy h6 "WEP -9"
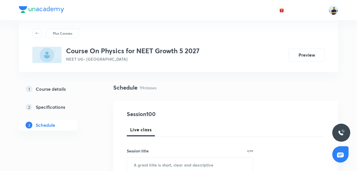
scroll to position [30, 0]
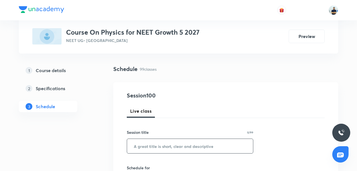
click at [157, 142] on input "text" at bounding box center [190, 146] width 126 height 14
paste input "WEP -9"
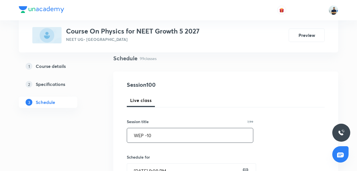
scroll to position [57, 0]
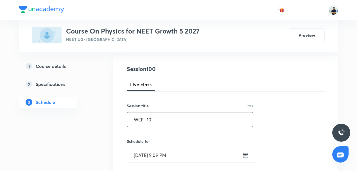
type input "WEP -10"
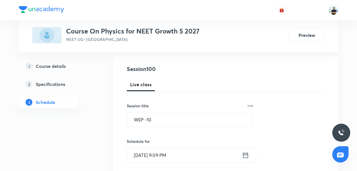
click at [162, 152] on input "[DATE] 9:09 PM" at bounding box center [184, 155] width 115 height 14
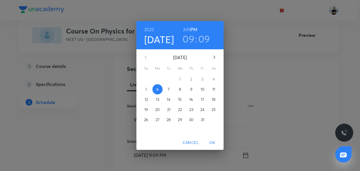
click at [170, 91] on span "7" at bounding box center [169, 89] width 10 height 6
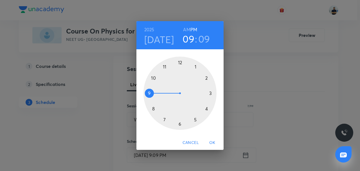
click at [206, 74] on div at bounding box center [179, 93] width 73 height 73
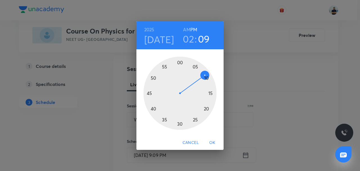
click at [179, 60] on div at bounding box center [179, 93] width 73 height 73
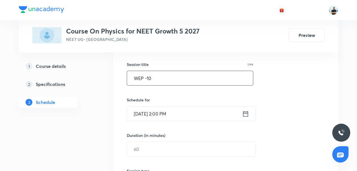
scroll to position [144, 0]
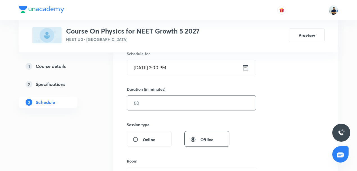
click at [141, 106] on input "text" at bounding box center [191, 103] width 129 height 14
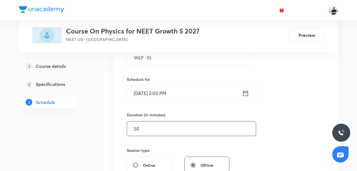
scroll to position [114, 0]
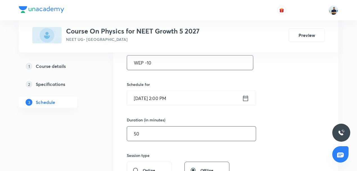
type input "50"
drag, startPoint x: 160, startPoint y: 65, endPoint x: 77, endPoint y: 64, distance: 82.7
type input "c"
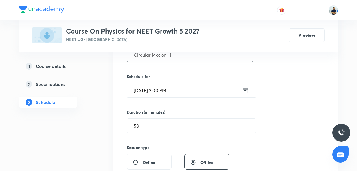
scroll to position [245, 0]
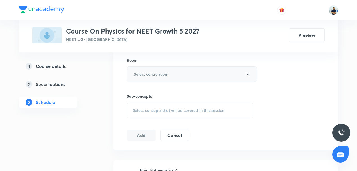
type input "Circular Motion -1"
click at [147, 74] on h6 "Select centre room" at bounding box center [151, 74] width 35 height 6
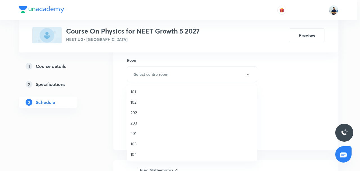
click at [139, 90] on span "101" at bounding box center [191, 92] width 123 height 6
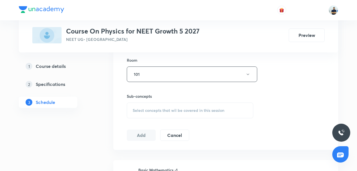
click at [179, 109] on span "Select concepts that wil be covered in this session" at bounding box center [179, 110] width 92 height 4
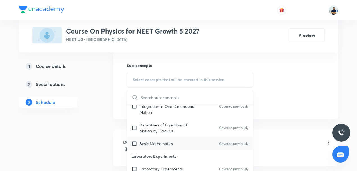
scroll to position [394, 0]
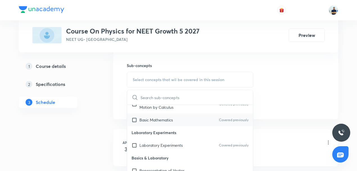
click at [154, 121] on div "Basic Mathematics Covered previously" at bounding box center [190, 119] width 126 height 13
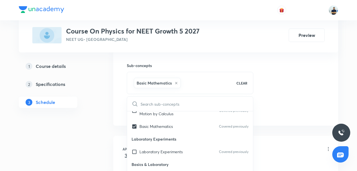
checkbox input "true"
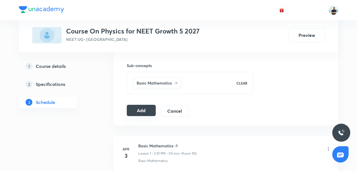
click at [143, 109] on button "Add" at bounding box center [141, 110] width 29 height 11
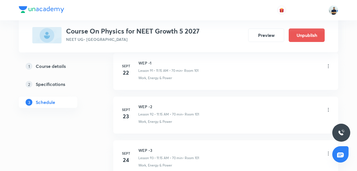
scroll to position [4364, 0]
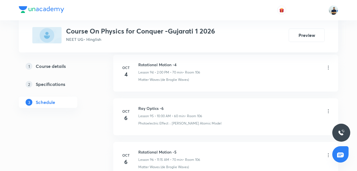
scroll to position [4449, 0]
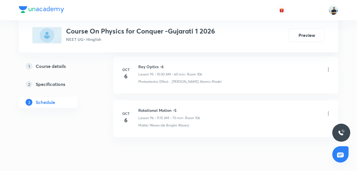
click at [163, 107] on h6 "Rotational Motion -5" at bounding box center [169, 110] width 62 height 6
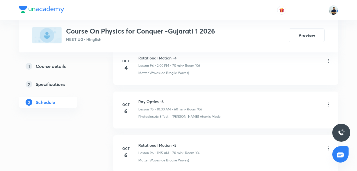
scroll to position [4414, 0]
click at [156, 98] on h6 "Ray Optics -6" at bounding box center [170, 101] width 64 height 6
copy h6 "Ray Optics -6"
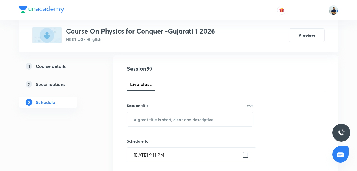
scroll to position [109, 0]
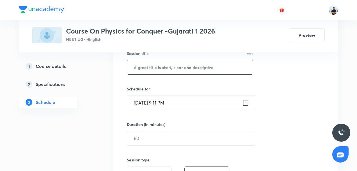
click at [161, 71] on input "text" at bounding box center [190, 67] width 126 height 14
paste input "Ray Optics -6"
type input "Ray Optics -7"
click at [162, 100] on input "[DATE] 9:11 PM" at bounding box center [184, 102] width 115 height 14
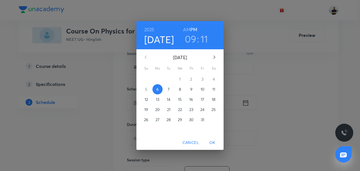
click at [168, 90] on p "7" at bounding box center [169, 89] width 2 height 6
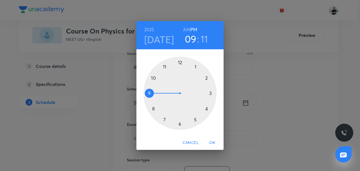
click at [185, 26] on h6 "AM" at bounding box center [186, 30] width 7 height 8
click at [152, 72] on div at bounding box center [179, 93] width 73 height 73
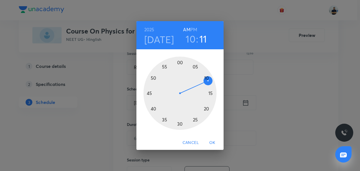
click at [180, 62] on div at bounding box center [179, 93] width 73 height 73
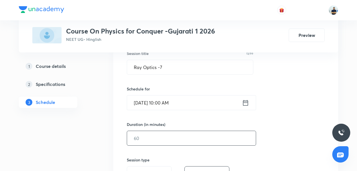
click at [165, 135] on input "text" at bounding box center [191, 138] width 129 height 14
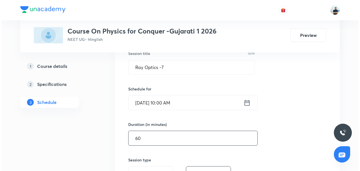
scroll to position [240, 0]
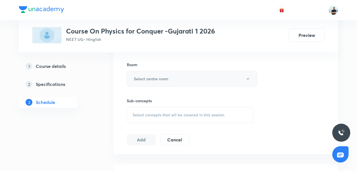
type input "60"
click at [158, 78] on h6 "Select centre room" at bounding box center [151, 79] width 35 height 6
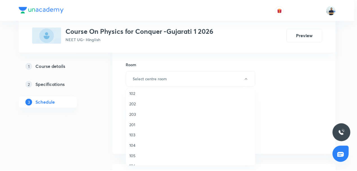
scroll to position [26, 0]
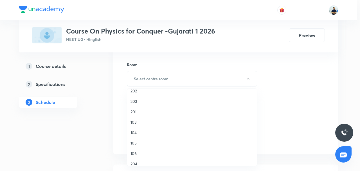
click at [136, 151] on span "106" at bounding box center [191, 153] width 123 height 6
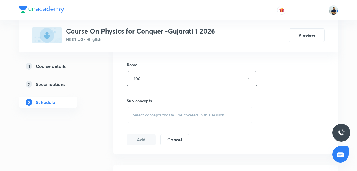
click at [173, 119] on div "Select concepts that wil be covered in this session" at bounding box center [190, 115] width 127 height 16
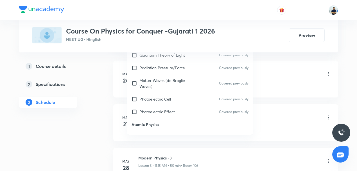
scroll to position [372, 0]
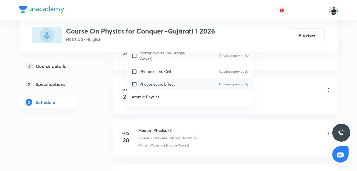
click at [150, 78] on div "Photoelectric Effect Covered previously" at bounding box center [190, 84] width 126 height 13
checkbox input "true"
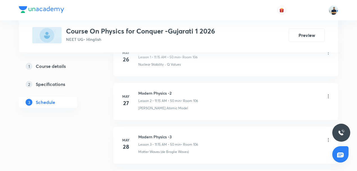
scroll to position [240, 0]
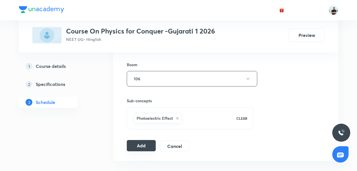
click at [145, 145] on button "Add" at bounding box center [141, 145] width 29 height 11
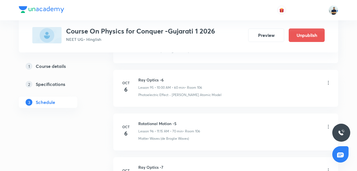
scroll to position [4173, 0]
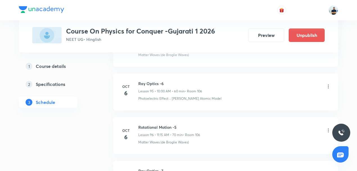
click at [155, 124] on h6 "Rotational Motion -5" at bounding box center [169, 127] width 62 height 6
copy h6 "Rotational Motion -5"
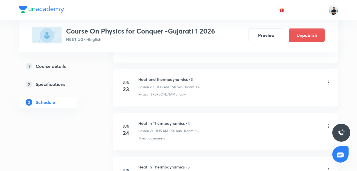
scroll to position [0, 0]
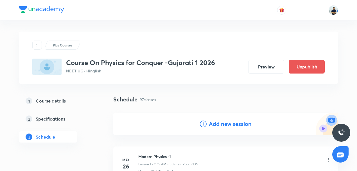
click at [206, 126] on icon at bounding box center [203, 123] width 7 height 7
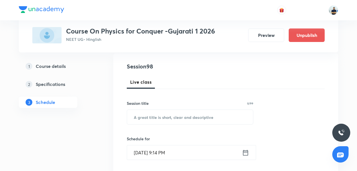
scroll to position [61, 0]
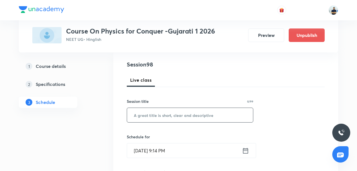
click at [155, 117] on input "text" at bounding box center [190, 115] width 126 height 14
paste input "Rotational Motion -5"
type input "Rotational Motion -6"
click at [160, 150] on input "[DATE] 9:14 PM" at bounding box center [184, 150] width 115 height 14
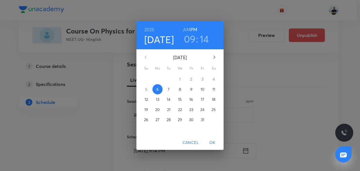
click at [168, 89] on p "7" at bounding box center [169, 89] width 2 height 6
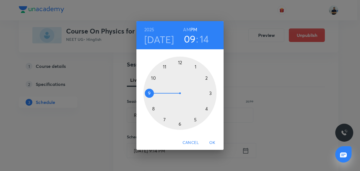
click at [188, 31] on h6 "AM" at bounding box center [186, 30] width 7 height 8
click at [163, 66] on div at bounding box center [179, 93] width 73 height 73
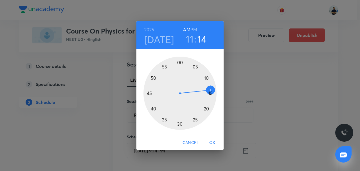
click at [211, 93] on div at bounding box center [179, 93] width 73 height 73
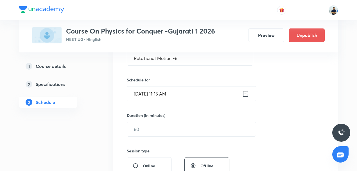
scroll to position [122, 0]
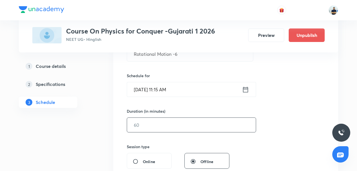
click at [143, 129] on input "text" at bounding box center [191, 125] width 129 height 14
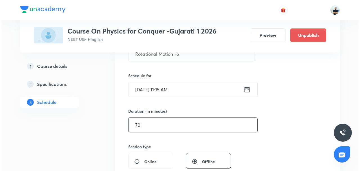
scroll to position [254, 0]
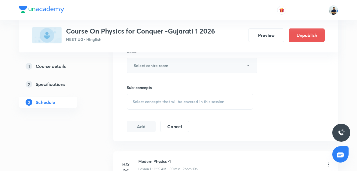
type input "70"
click at [172, 68] on button "Select centre room" at bounding box center [192, 65] width 130 height 15
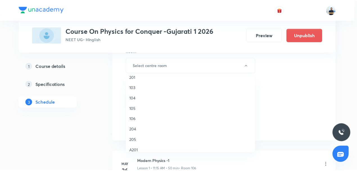
scroll to position [52, 0]
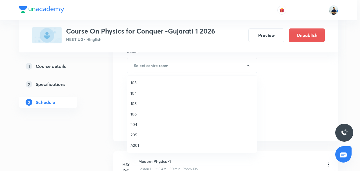
click at [140, 115] on span "106" at bounding box center [191, 114] width 123 height 6
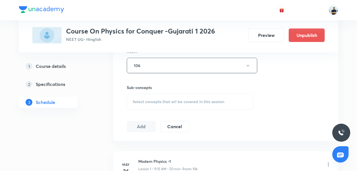
click at [180, 101] on span "Select concepts that wil be covered in this session" at bounding box center [179, 101] width 92 height 4
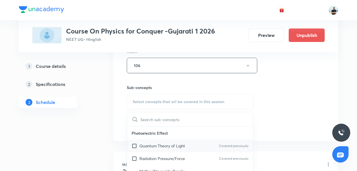
click at [155, 150] on div "Quantum Theory of Light Covered previously" at bounding box center [190, 145] width 126 height 13
checkbox input "true"
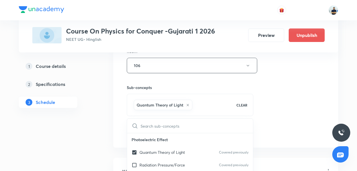
click at [288, 119] on div "Session 98 Live class Session title 20/99 Rotational Motion -6 ​ Schedule for O…" at bounding box center [226, 3] width 198 height 270
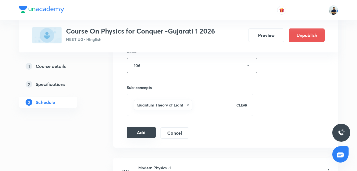
click at [140, 132] on button "Add" at bounding box center [141, 132] width 29 height 11
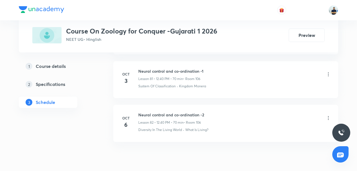
scroll to position [3841, 0]
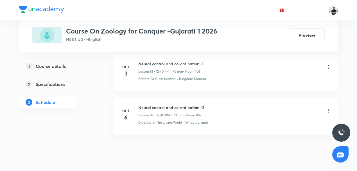
click at [149, 104] on h6 "Neural control and co-ordination -2" at bounding box center [171, 107] width 66 height 6
copy h6 "Neural control and co-ordination -2"
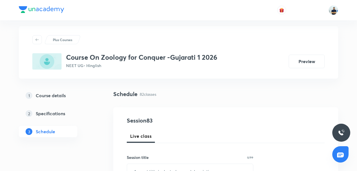
scroll to position [9, 0]
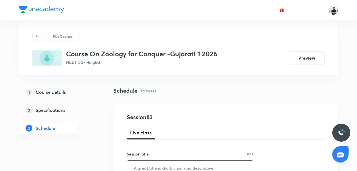
click at [155, 167] on input "text" at bounding box center [190, 167] width 126 height 14
paste input "Neural control and co-ordination -2"
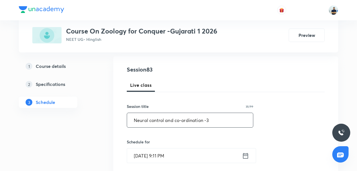
type input "Neural control and co-ordination -3"
click at [166, 158] on input "Oct 6, 2025, 9:11 PM" at bounding box center [184, 155] width 115 height 14
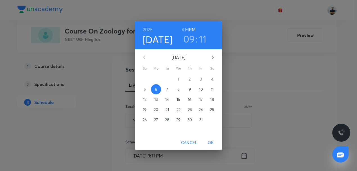
scroll to position [61, 0]
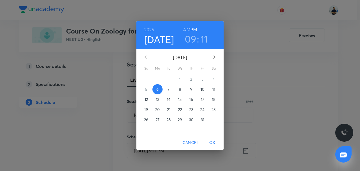
click at [170, 92] on p "7" at bounding box center [169, 89] width 2 height 6
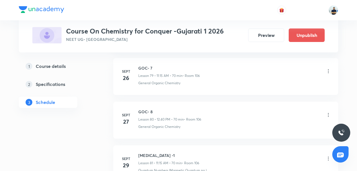
scroll to position [3927, 0]
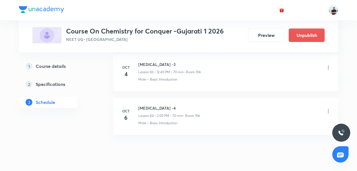
click at [151, 105] on h6 "[MEDICAL_DATA] -4" at bounding box center [169, 108] width 62 height 6
copy h6 "[MEDICAL_DATA] -4"
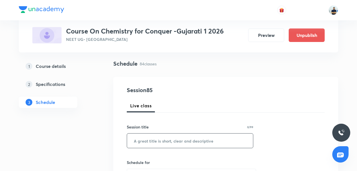
scroll to position [39, 0]
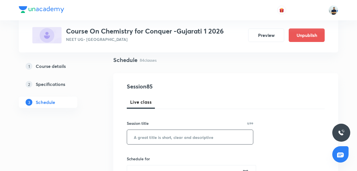
click at [157, 128] on input "text" at bounding box center [190, 137] width 126 height 14
paste input "[MEDICAL_DATA] -4"
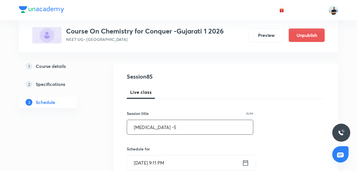
scroll to position [52, 0]
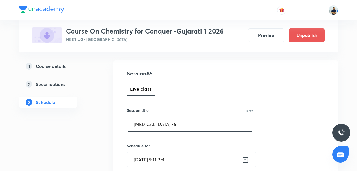
type input "[MEDICAL_DATA] -5"
click at [159, 128] on input "[DATE] 9:11 PM" at bounding box center [184, 159] width 115 height 14
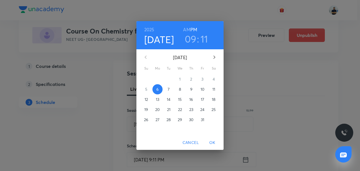
click at [171, 91] on span "7" at bounding box center [169, 89] width 10 height 6
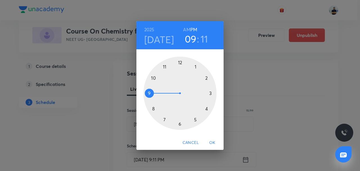
click at [204, 80] on div at bounding box center [179, 93] width 73 height 73
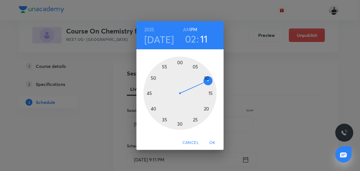
click at [181, 62] on div at bounding box center [179, 93] width 73 height 73
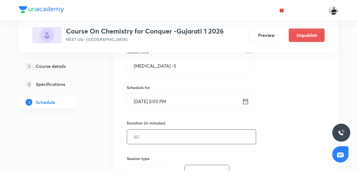
scroll to position [114, 0]
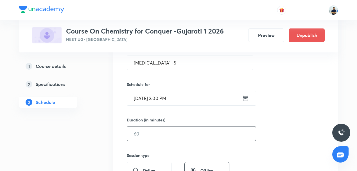
click at [144, 128] on input "text" at bounding box center [191, 133] width 129 height 14
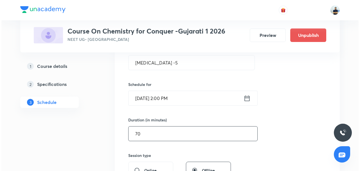
scroll to position [245, 0]
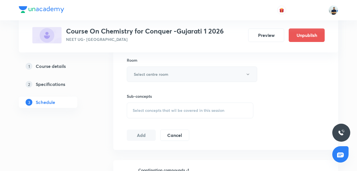
type input "70"
click at [159, 71] on h6 "Select centre room" at bounding box center [151, 74] width 35 height 6
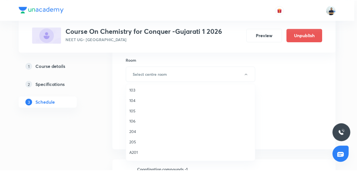
scroll to position [66, 0]
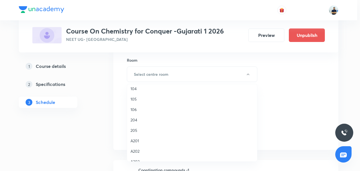
click at [137, 109] on span "106" at bounding box center [191, 109] width 123 height 6
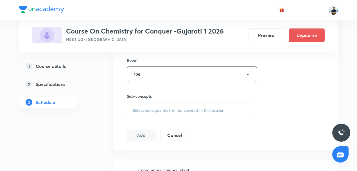
click at [184, 108] on span "Select concepts that wil be covered in this session" at bounding box center [179, 110] width 92 height 4
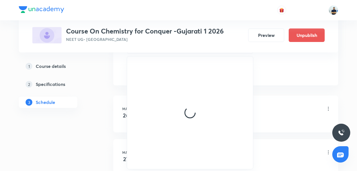
scroll to position [297, 0]
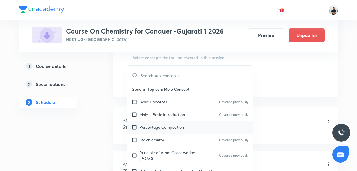
click at [167, 128] on div "Percentage Composition" at bounding box center [190, 127] width 126 height 13
checkbox input "true"
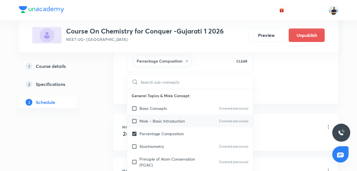
click at [167, 118] on p "Mole – Basic Introduction" at bounding box center [162, 121] width 46 height 6
checkbox input "true"
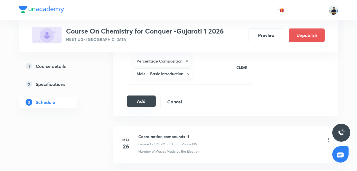
click at [146, 101] on button "Add" at bounding box center [141, 100] width 29 height 11
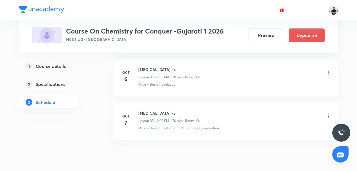
scroll to position [3713, 0]
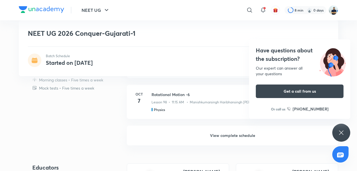
scroll to position [442, 0]
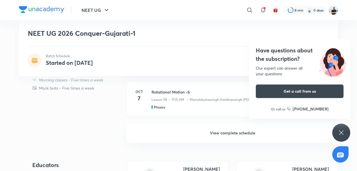
drag, startPoint x: 216, startPoint y: 129, endPoint x: 179, endPoint y: 103, distance: 44.8
click at [216, 129] on h6 "View complete schedule" at bounding box center [232, 133] width 211 height 20
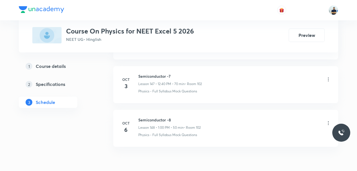
click at [154, 117] on h6 "Semiconductor -8" at bounding box center [169, 120] width 62 height 6
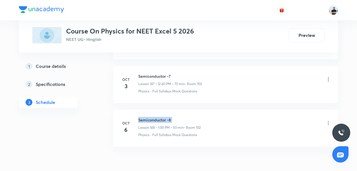
copy h6 "Semiconductor -8"
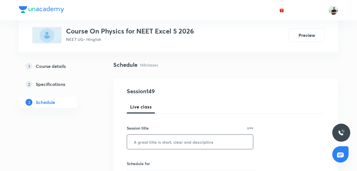
scroll to position [35, 0]
click at [163, 148] on input "text" at bounding box center [190, 141] width 126 height 14
click at [160, 143] on input "text" at bounding box center [190, 141] width 126 height 14
paste input "Semiconductor -8"
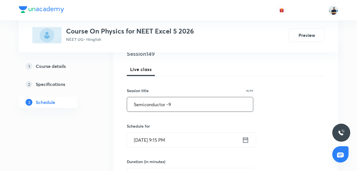
scroll to position [79, 0]
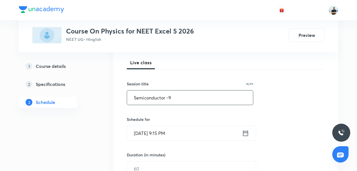
type input "Semiconductor -9"
click at [154, 130] on input "[DATE] 9:15 PM" at bounding box center [184, 133] width 115 height 14
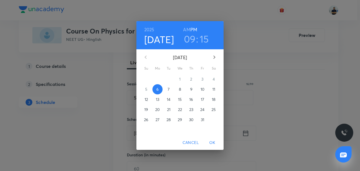
click at [170, 88] on p "7" at bounding box center [169, 89] width 2 height 6
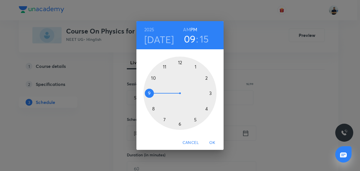
drag, startPoint x: 193, startPoint y: 69, endPoint x: 186, endPoint y: 65, distance: 8.3
click at [193, 69] on div at bounding box center [179, 93] width 73 height 73
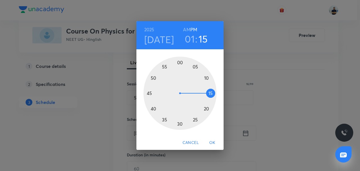
click at [179, 64] on div at bounding box center [179, 93] width 73 height 73
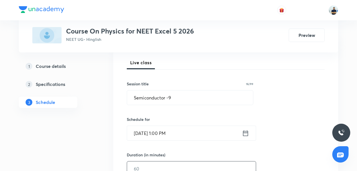
click at [148, 169] on input "text" at bounding box center [191, 168] width 129 height 14
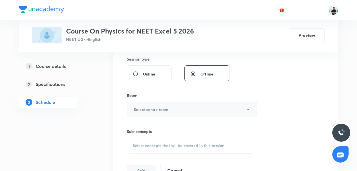
type input "70"
click at [157, 106] on h6 "Select centre room" at bounding box center [151, 109] width 35 height 6
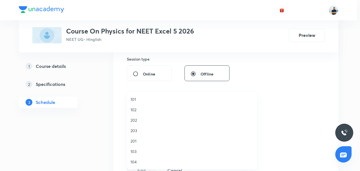
click at [141, 110] on span "102" at bounding box center [191, 110] width 123 height 6
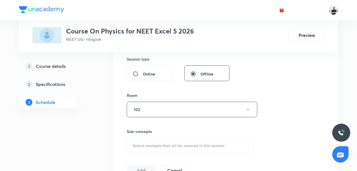
click at [168, 144] on span "Select concepts that wil be covered in this session" at bounding box center [179, 145] width 92 height 4
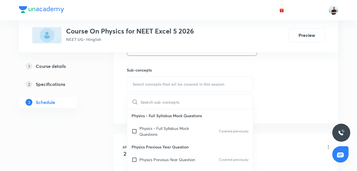
scroll to position [262, 0]
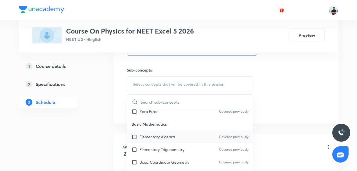
click at [151, 134] on p "Elementary Algebra" at bounding box center [156, 137] width 35 height 6
checkbox input "true"
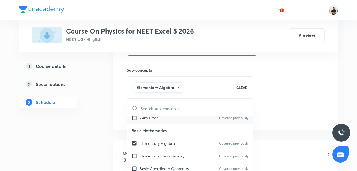
click at [148, 119] on p "Zero Error" at bounding box center [148, 118] width 18 height 6
checkbox input "true"
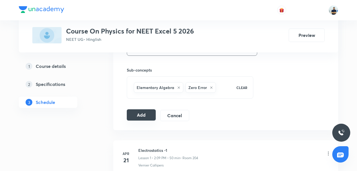
click at [144, 114] on button "Add" at bounding box center [141, 114] width 29 height 11
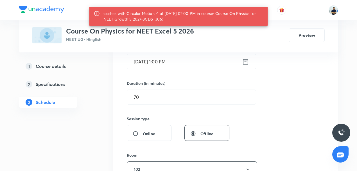
scroll to position [148, 0]
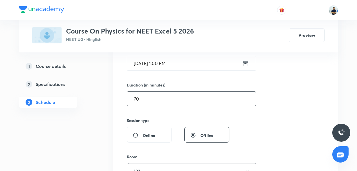
drag, startPoint x: 115, startPoint y: 106, endPoint x: 101, endPoint y: 106, distance: 14.1
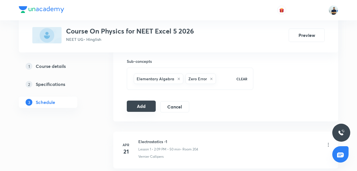
type input "50"
click at [144, 105] on button "Add" at bounding box center [141, 105] width 29 height 11
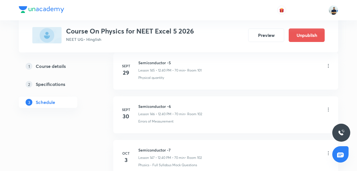
scroll to position [6498, 0]
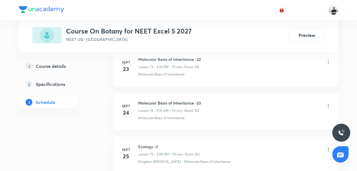
scroll to position [3754, 0]
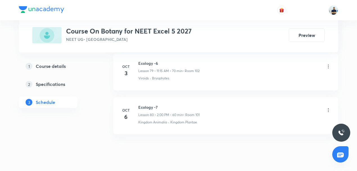
click at [153, 104] on h6 "Ecology -7" at bounding box center [168, 107] width 61 height 6
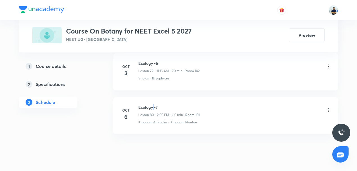
click at [153, 104] on h6 "Ecology -7" at bounding box center [168, 107] width 61 height 6
copy h6 "Ecology -7"
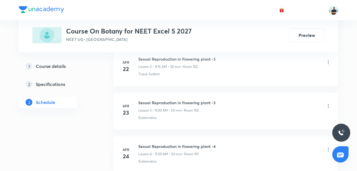
scroll to position [63, 0]
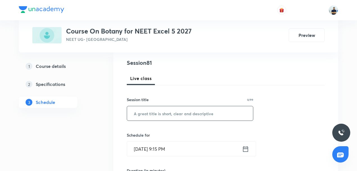
click at [166, 115] on input "text" at bounding box center [190, 113] width 126 height 14
paste input "Ecology -7"
type input "Ecology -8"
click at [154, 146] on input "[DATE] 9:15 PM" at bounding box center [184, 148] width 115 height 14
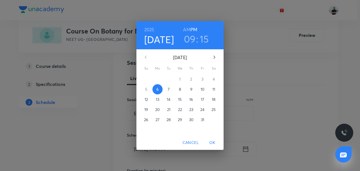
click at [169, 91] on p "7" at bounding box center [169, 89] width 2 height 6
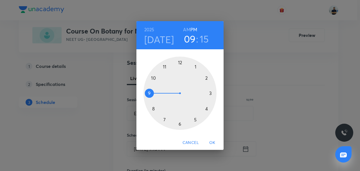
click at [207, 77] on div at bounding box center [179, 93] width 73 height 73
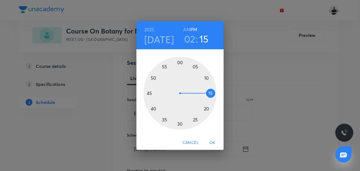
click at [179, 61] on div at bounding box center [179, 93] width 73 height 73
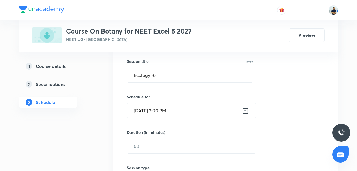
scroll to position [155, 0]
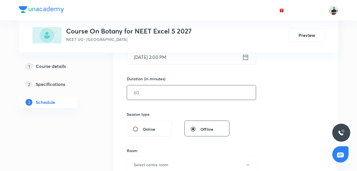
click at [144, 90] on input "text" at bounding box center [191, 92] width 129 height 14
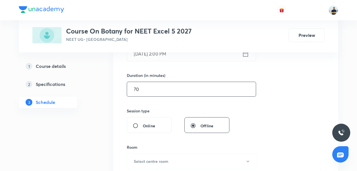
scroll to position [159, 0]
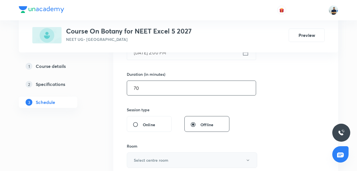
type input "70"
click at [146, 156] on button "Select centre room" at bounding box center [192, 159] width 130 height 15
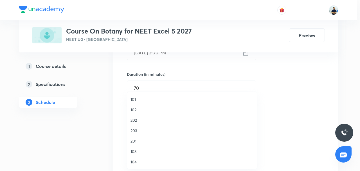
click at [138, 110] on span "102" at bounding box center [191, 110] width 123 height 6
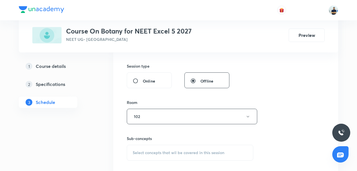
click at [155, 150] on span "Select concepts that wil be covered in this session" at bounding box center [179, 152] width 92 height 4
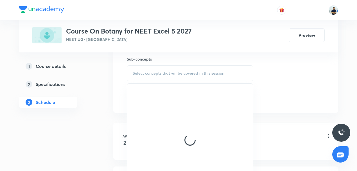
scroll to position [343, 0]
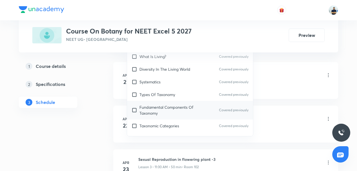
click at [159, 110] on p "Fundamental Components Of Taxonomy" at bounding box center [167, 110] width 57 height 12
checkbox input "true"
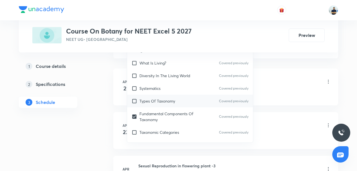
click at [155, 99] on p "Types Of Taxonomy" at bounding box center [157, 101] width 36 height 6
checkbox input "true"
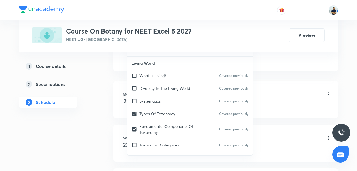
click at [284, 99] on div "Sexual Reproduction in flowering plant -1 Lesson 1 • 11:00 AM • 50 min • Room 1…" at bounding box center [234, 94] width 193 height 13
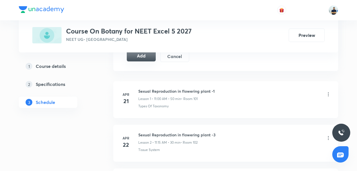
click at [141, 58] on button "Add" at bounding box center [141, 55] width 29 height 11
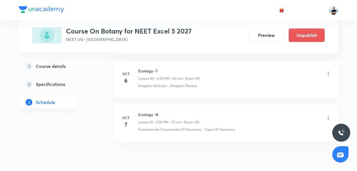
scroll to position [3540, 0]
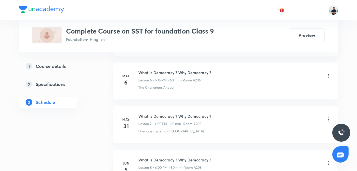
scroll to position [1278, 0]
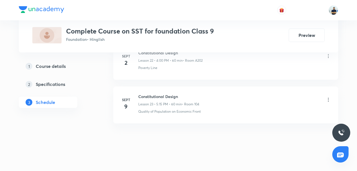
click at [160, 93] on h6 "Constitutional Design" at bounding box center [168, 96] width 61 height 6
copy h6 "Constitutional Design"
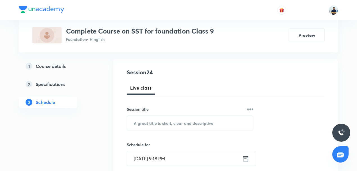
scroll to position [57, 0]
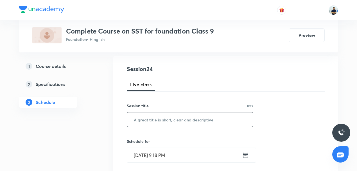
click at [151, 121] on input "text" at bounding box center [190, 119] width 126 height 14
paste input "Constitutional Design"
type input "Constitutional Design"
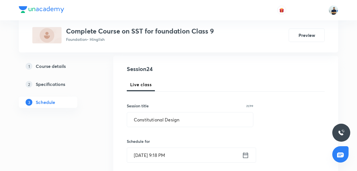
click at [157, 153] on input "[DATE] 9:18 PM" at bounding box center [184, 155] width 115 height 14
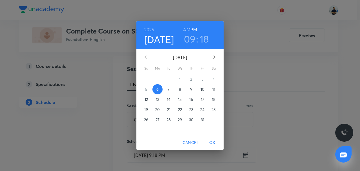
click at [170, 89] on span "7" at bounding box center [169, 89] width 10 height 6
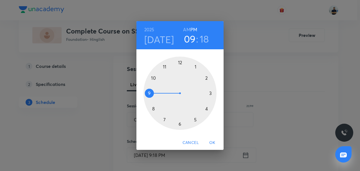
click at [204, 104] on div at bounding box center [179, 93] width 73 height 73
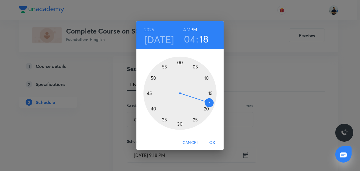
click at [181, 62] on div at bounding box center [179, 93] width 73 height 73
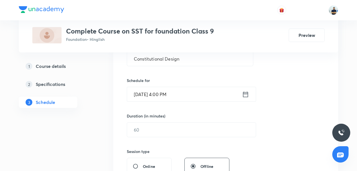
scroll to position [118, 0]
click at [142, 129] on input "text" at bounding box center [191, 129] width 129 height 14
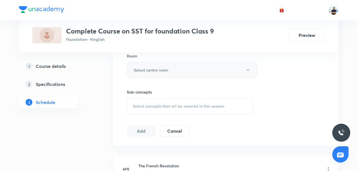
type input "60"
click at [163, 67] on h6 "Select centre room" at bounding box center [151, 70] width 35 height 6
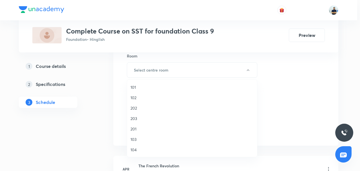
click at [141, 138] on span "103" at bounding box center [191, 139] width 123 height 6
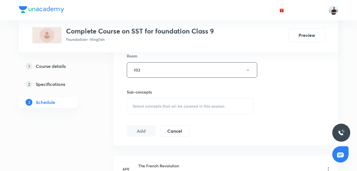
click at [175, 101] on div "Select concepts that wil be covered in this session" at bounding box center [190, 106] width 127 height 16
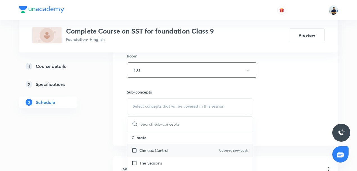
click at [157, 155] on div "Climatic Control Covered previously" at bounding box center [190, 150] width 126 height 13
checkbox input "true"
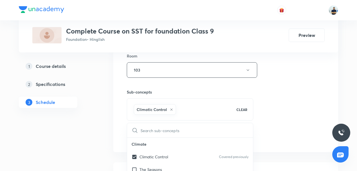
click at [280, 129] on div "Session 24 Live class Session title 21/99 Constitutional Design ​ Schedule for …" at bounding box center [226, 7] width 198 height 270
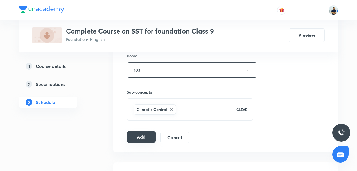
click at [135, 133] on button "Add" at bounding box center [141, 136] width 29 height 11
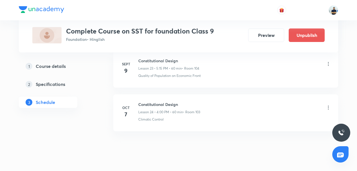
scroll to position [1064, 0]
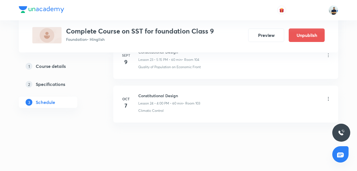
click at [145, 93] on h6 "Constitutional Design" at bounding box center [169, 96] width 62 height 6
copy h6 "Constitutional Design"
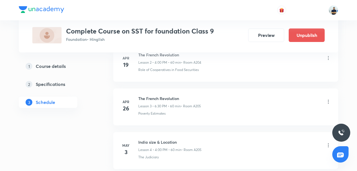
scroll to position [0, 0]
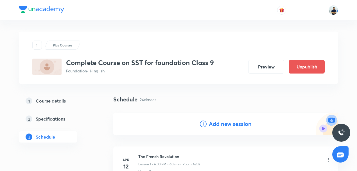
click at [226, 123] on h4 "Add new session" at bounding box center [230, 123] width 43 height 8
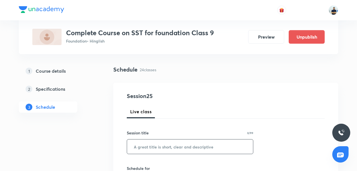
scroll to position [35, 0]
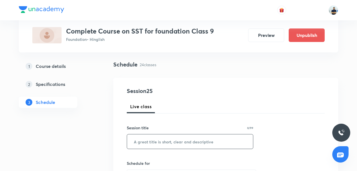
click at [174, 135] on input "text" at bounding box center [190, 141] width 126 height 14
paste input "Constitutional Design"
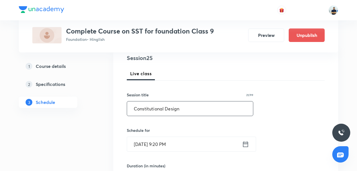
scroll to position [101, 0]
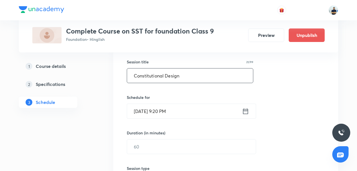
type input "Constitutional Design"
click at [156, 110] on input "[DATE] 9:20 PM" at bounding box center [184, 111] width 115 height 14
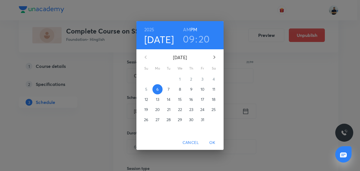
click at [170, 87] on span "7" at bounding box center [169, 89] width 10 height 6
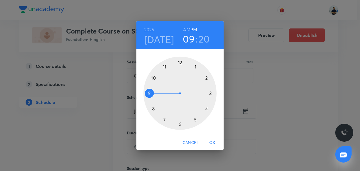
click at [192, 118] on div at bounding box center [179, 93] width 73 height 73
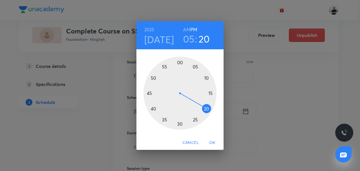
click at [211, 94] on div at bounding box center [179, 93] width 73 height 73
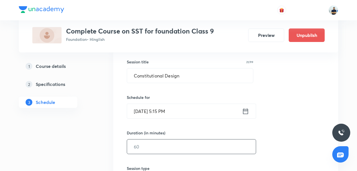
click at [162, 145] on input "text" at bounding box center [191, 146] width 129 height 14
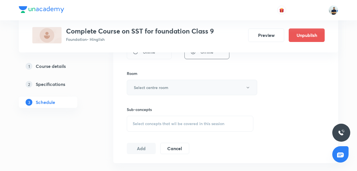
type input "60"
click at [160, 89] on button "Select centre room" at bounding box center [192, 87] width 130 height 15
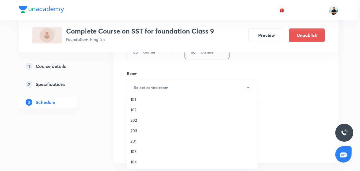
click at [138, 149] on span "103" at bounding box center [191, 151] width 123 height 6
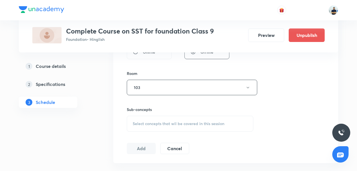
click at [187, 127] on div "Select concepts that wil be covered in this session" at bounding box center [190, 124] width 127 height 16
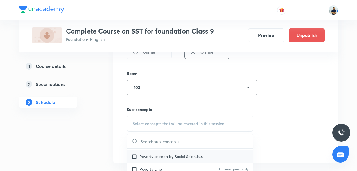
click at [170, 153] on p "Poverty as seen by Social Scientists" at bounding box center [170, 156] width 63 height 6
checkbox input "true"
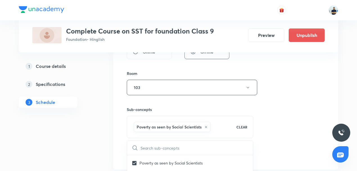
click at [295, 141] on div "Session 25 Live class Session title 21/99 Constitutional Design ​ Schedule for …" at bounding box center [226, 25] width 198 height 270
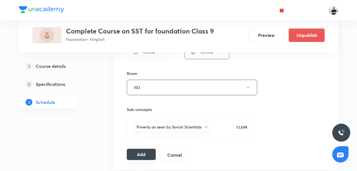
click at [148, 149] on button "Add" at bounding box center [141, 153] width 29 height 11
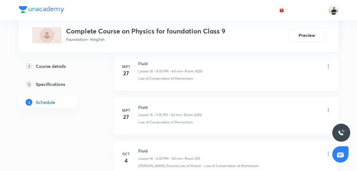
scroll to position [974, 0]
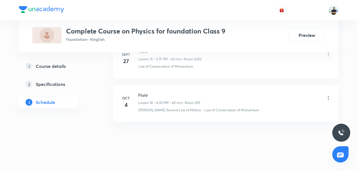
click at [143, 93] on h6 "Fluid" at bounding box center [169, 95] width 62 height 6
copy h6 "Fluid"
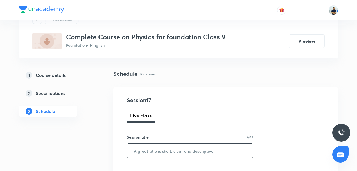
scroll to position [26, 0]
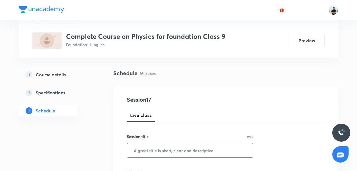
click at [150, 151] on input "text" at bounding box center [190, 150] width 126 height 14
paste input "Fluid"
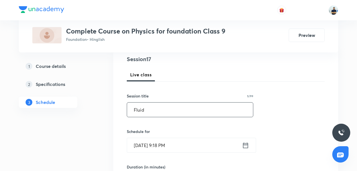
scroll to position [70, 0]
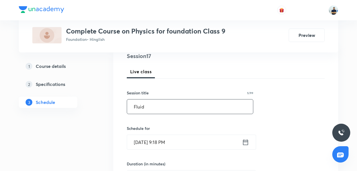
type input "Fluid"
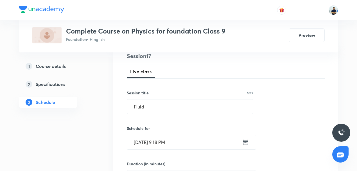
click at [151, 141] on input "Oct 6, 2025, 9:18 PM" at bounding box center [184, 142] width 115 height 14
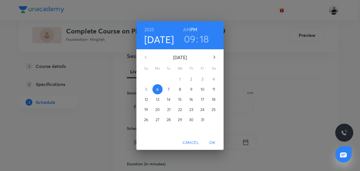
click at [167, 88] on span "7" at bounding box center [169, 89] width 10 height 6
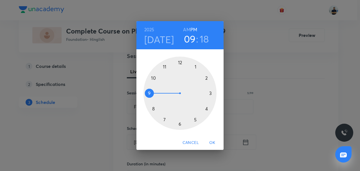
click at [180, 123] on div at bounding box center [179, 93] width 73 height 73
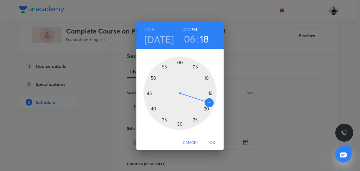
click at [180, 123] on div at bounding box center [179, 93] width 73 height 73
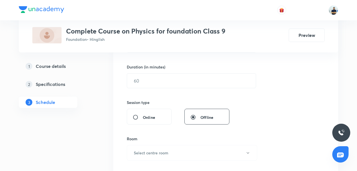
scroll to position [166, 0]
click at [150, 78] on input "text" at bounding box center [191, 81] width 129 height 14
type input "60"
click at [150, 150] on h6 "Select centre room" at bounding box center [151, 153] width 35 height 6
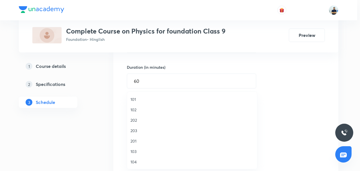
click at [136, 151] on span "103" at bounding box center [191, 151] width 123 height 6
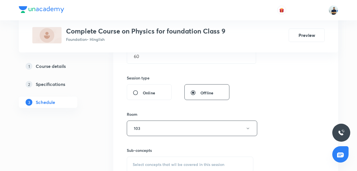
scroll to position [232, 0]
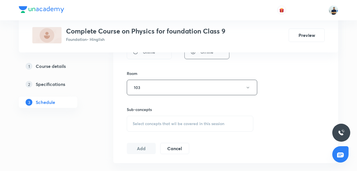
click at [164, 125] on div "Select concepts that wil be covered in this session" at bounding box center [190, 124] width 127 height 16
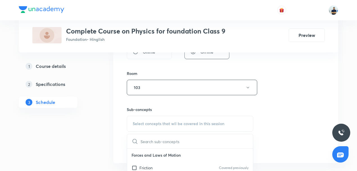
click at [153, 144] on input "text" at bounding box center [197, 141] width 112 height 14
click at [145, 163] on div "Friction Covered previously" at bounding box center [190, 167] width 126 height 13
checkbox input "true"
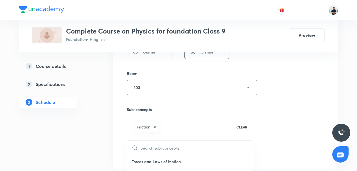
click at [260, 125] on div "Session 17 Live class Session title 5/99 Fluid ​ Schedule for Oct 7, 2025, 6:30…" at bounding box center [226, 25] width 198 height 270
click at [147, 150] on button "Add" at bounding box center [141, 153] width 29 height 11
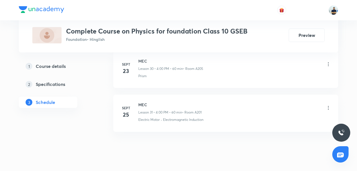
scroll to position [1626, 0]
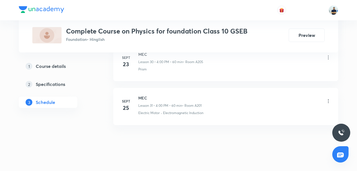
click at [143, 95] on h6 "MEC" at bounding box center [169, 98] width 63 height 6
copy h6 "MEC"
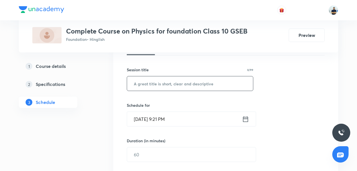
scroll to position [92, 0]
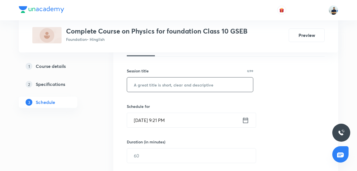
click at [157, 77] on input "text" at bounding box center [190, 84] width 126 height 14
paste input "MEC"
type input "MEC"
click at [158, 124] on input "[DATE] 9:21 PM" at bounding box center [184, 120] width 115 height 14
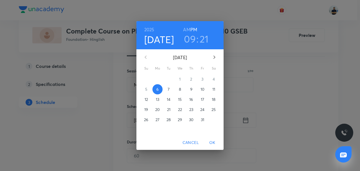
click at [170, 89] on span "7" at bounding box center [169, 89] width 10 height 6
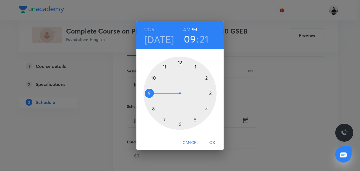
drag, startPoint x: 209, startPoint y: 104, endPoint x: 199, endPoint y: 96, distance: 12.8
click at [209, 104] on div at bounding box center [179, 93] width 73 height 73
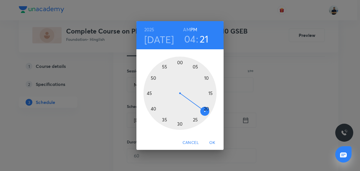
click at [181, 62] on div at bounding box center [179, 93] width 73 height 73
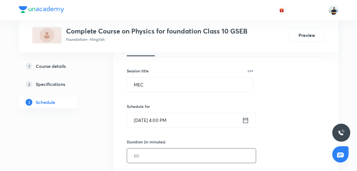
click at [141, 155] on input "text" at bounding box center [191, 155] width 129 height 14
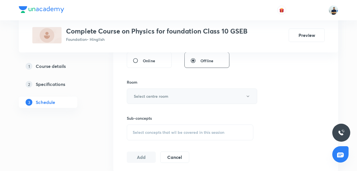
type input "60"
click at [157, 92] on button "Select centre room" at bounding box center [192, 95] width 130 height 15
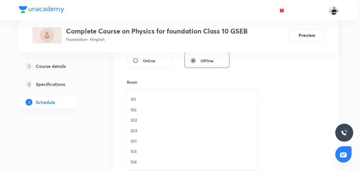
click at [136, 152] on span "103" at bounding box center [191, 151] width 123 height 6
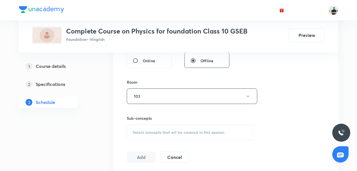
click at [179, 130] on span "Select concepts that wil be covered in this session" at bounding box center [179, 132] width 92 height 4
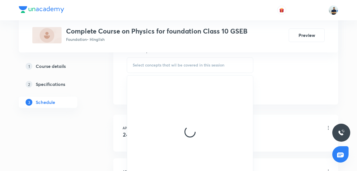
scroll to position [310, 0]
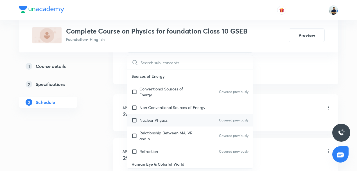
click at [164, 119] on p "Nuclear Physics" at bounding box center [153, 120] width 28 height 6
checkbox input "true"
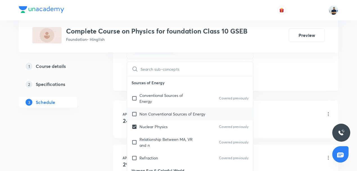
click at [164, 115] on div "Non Conventional Sources of Energy" at bounding box center [190, 113] width 126 height 13
checkbox input "true"
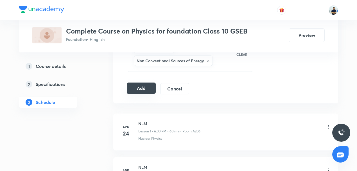
click at [146, 86] on button "Add" at bounding box center [141, 87] width 29 height 11
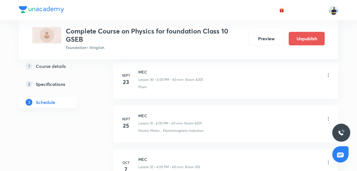
scroll to position [1419, 0]
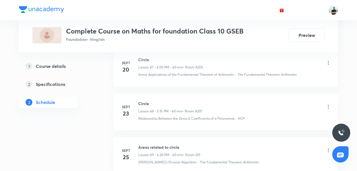
scroll to position [2451, 0]
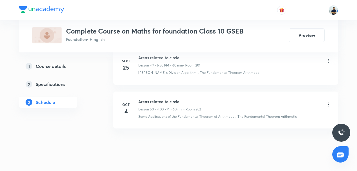
click at [154, 98] on h6 "Areas related to circle" at bounding box center [169, 101] width 63 height 6
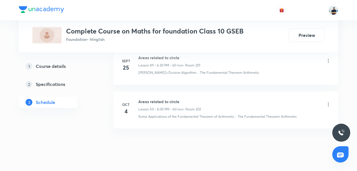
click at [154, 98] on h6 "Areas related to circle" at bounding box center [169, 101] width 63 height 6
copy h6 "Areas related to circle"
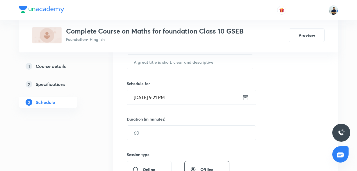
scroll to position [114, 0]
click at [152, 66] on input "text" at bounding box center [190, 62] width 126 height 14
paste input "Areas related to circle"
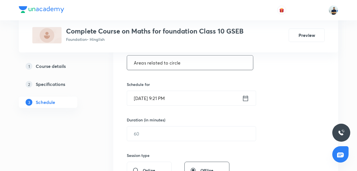
type input "Areas related to circle"
click at [162, 102] on input "Oct 6, 2025, 9:21 PM" at bounding box center [184, 98] width 115 height 14
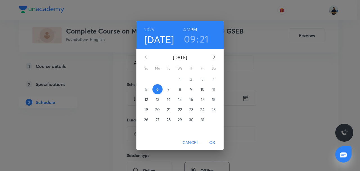
click at [171, 90] on span "7" at bounding box center [169, 89] width 10 height 6
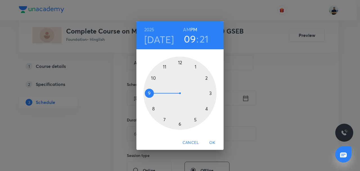
click at [191, 116] on div at bounding box center [179, 93] width 73 height 73
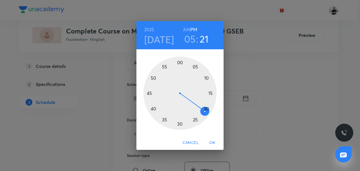
click at [208, 92] on div at bounding box center [179, 93] width 73 height 73
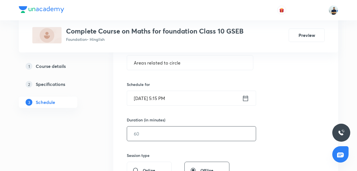
click at [152, 132] on input "text" at bounding box center [191, 133] width 129 height 14
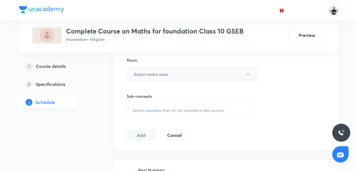
type input "60"
click at [155, 75] on h6 "Select centre room" at bounding box center [151, 74] width 35 height 6
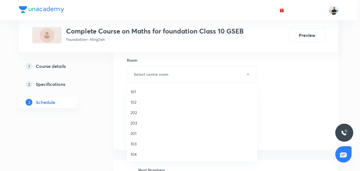
click at [136, 153] on span "104" at bounding box center [191, 154] width 123 height 6
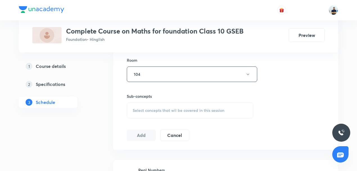
click at [173, 105] on div "Select concepts that wil be covered in this session" at bounding box center [190, 110] width 127 height 16
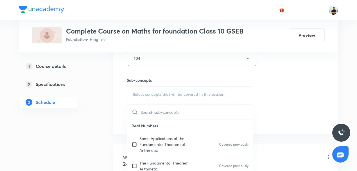
scroll to position [271, 0]
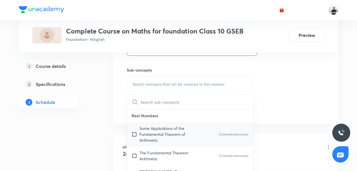
click at [149, 136] on p "Some Applications of the Fundamental Theorem of Arithmetic" at bounding box center [167, 134] width 57 height 18
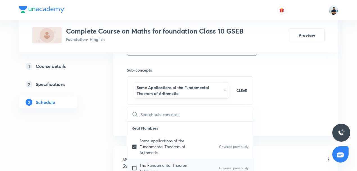
click at [142, 162] on p "The Fundamental Theorem Arithmetic" at bounding box center [167, 168] width 57 height 12
checkbox input "true"
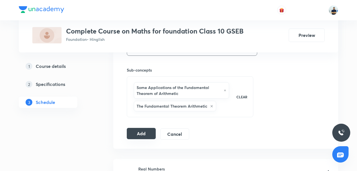
click at [147, 130] on button "Add" at bounding box center [141, 133] width 29 height 11
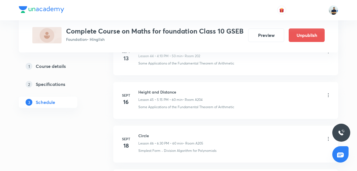
scroll to position [2244, 0]
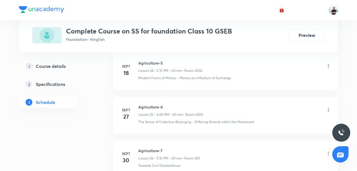
scroll to position [1408, 0]
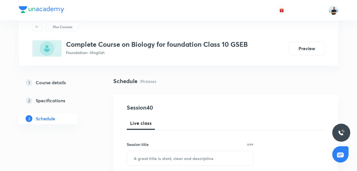
scroll to position [44, 0]
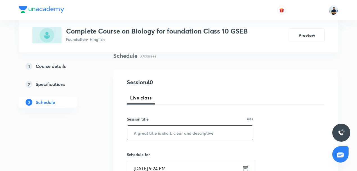
click at [153, 132] on input "text" at bounding box center [190, 132] width 126 height 14
paste input "Heredity"
type input "Heredity"
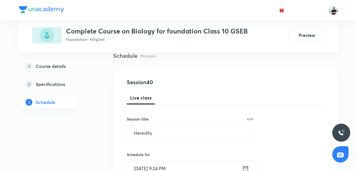
click at [156, 168] on input "[DATE] 9:24 PM" at bounding box center [184, 168] width 115 height 14
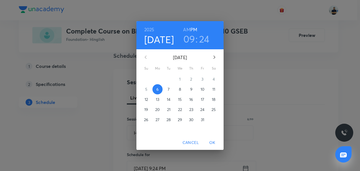
click at [192, 39] on h3 "09" at bounding box center [189, 39] width 12 height 12
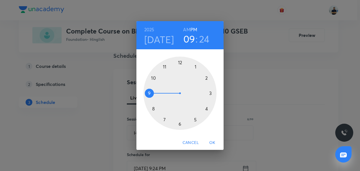
click at [180, 125] on div at bounding box center [179, 93] width 73 height 73
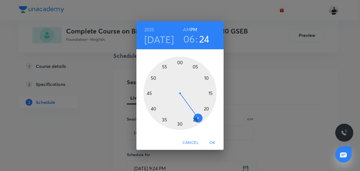
click at [180, 125] on div at bounding box center [179, 93] width 73 height 73
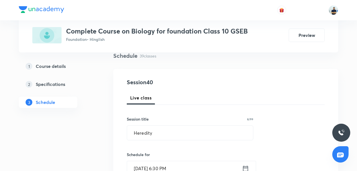
scroll to position [175, 0]
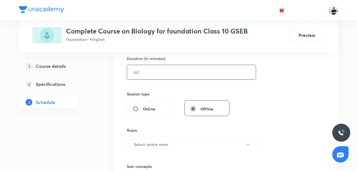
click at [154, 67] on input "text" at bounding box center [191, 72] width 129 height 14
type input "60"
click at [157, 142] on h6 "Select centre room" at bounding box center [151, 144] width 35 height 6
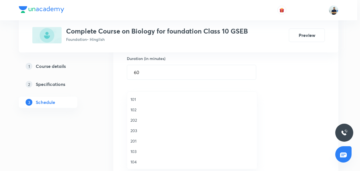
click at [136, 123] on li "202" at bounding box center [192, 120] width 130 height 10
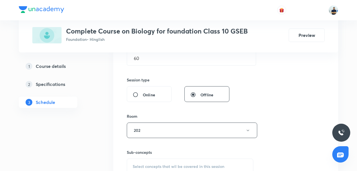
scroll to position [219, 0]
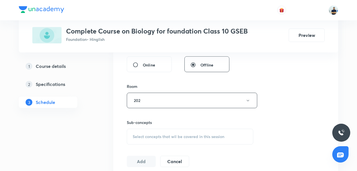
click at [165, 134] on span "Select concepts that wil be covered in this session" at bounding box center [179, 136] width 92 height 4
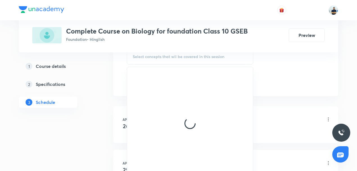
scroll to position [302, 0]
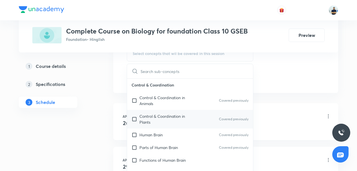
click at [157, 115] on p "Control & Coordination in Plants" at bounding box center [167, 119] width 57 height 12
checkbox input "true"
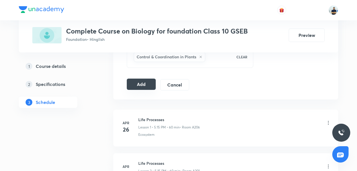
click at [140, 81] on button "Add" at bounding box center [141, 83] width 29 height 11
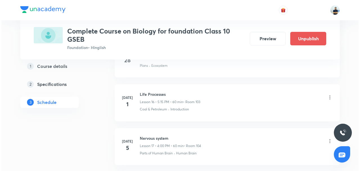
scroll to position [1766, 0]
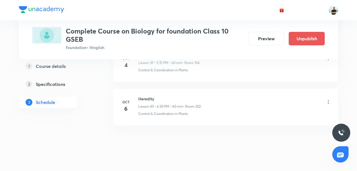
click at [143, 96] on h6 "Heredity" at bounding box center [169, 99] width 62 height 6
copy h6 "Heredity"
click at [332, 94] on li "[DATE] Heredity Lesson 40 • 6:30 PM • 60 min • Room 202 Control & Coordination …" at bounding box center [225, 107] width 225 height 37
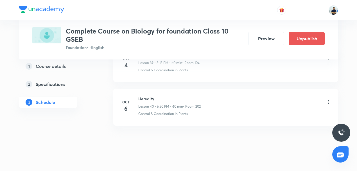
click at [328, 99] on icon at bounding box center [329, 102] width 6 height 6
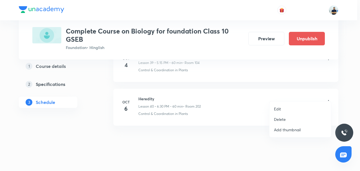
click at [292, 115] on li "Delete" at bounding box center [300, 119] width 62 height 10
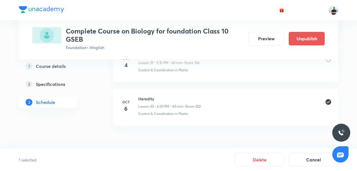
click at [257, 163] on button "Delete" at bounding box center [259, 159] width 49 height 13
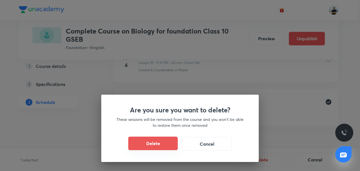
click at [166, 144] on button "Delete" at bounding box center [152, 142] width 49 height 13
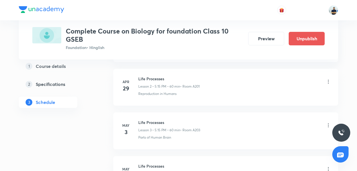
scroll to position [0, 0]
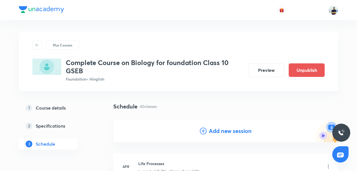
click at [219, 132] on h4 "Add new session" at bounding box center [230, 131] width 43 height 8
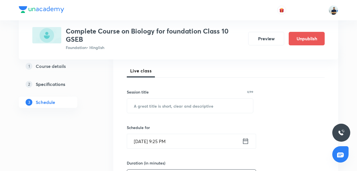
scroll to position [109, 0]
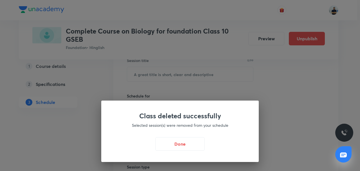
click at [157, 75] on div "Class deleted successfully Selected session(s) were removed from your schedule …" at bounding box center [180, 85] width 360 height 171
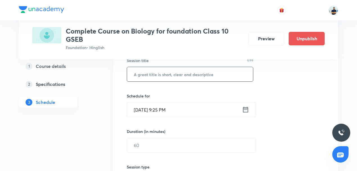
click at [157, 75] on input "text" at bounding box center [190, 74] width 126 height 14
paste input "Heredity"
type input "Heredity"
click at [157, 113] on input "[DATE] 9:25 PM" at bounding box center [184, 109] width 115 height 14
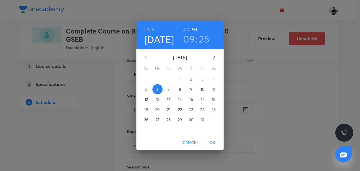
click at [169, 90] on p "7" at bounding box center [169, 89] width 2 height 6
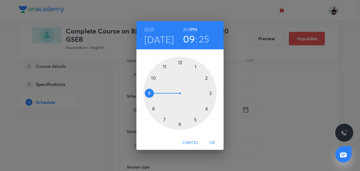
click at [180, 125] on div at bounding box center [179, 93] width 73 height 73
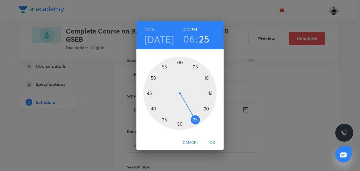
click at [180, 125] on div at bounding box center [179, 93] width 73 height 73
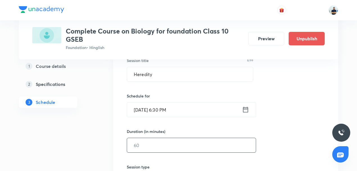
click at [151, 147] on input "text" at bounding box center [191, 145] width 129 height 14
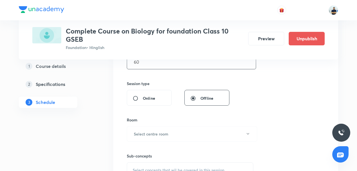
scroll to position [192, 0]
type input "60"
click at [156, 133] on h6 "Select centre room" at bounding box center [151, 134] width 35 height 6
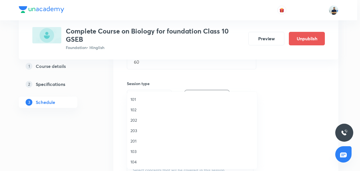
click at [136, 160] on span "104" at bounding box center [191, 162] width 123 height 6
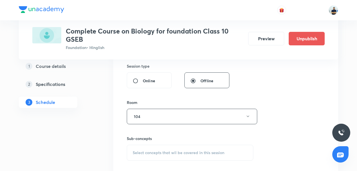
click at [170, 150] on span "Select concepts that wil be covered in this session" at bounding box center [179, 152] width 92 height 4
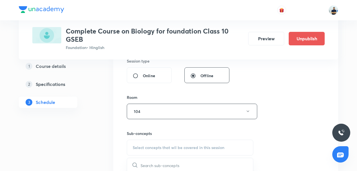
scroll to position [346, 0]
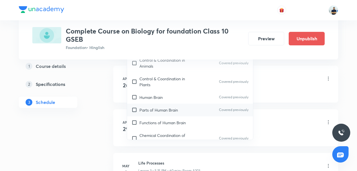
click at [148, 111] on p "Parts of Human Brain" at bounding box center [158, 110] width 39 height 6
checkbox input "true"
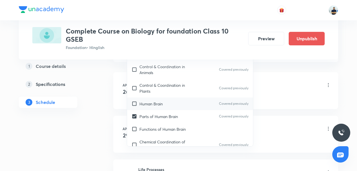
click at [143, 103] on p "Human Brain" at bounding box center [150, 104] width 23 height 6
checkbox input "true"
click at [288, 95] on div "Ecosystem" at bounding box center [234, 96] width 193 height 5
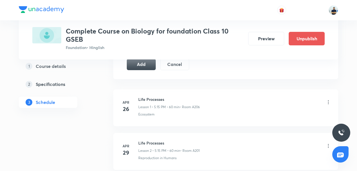
scroll to position [329, 0]
click at [142, 64] on button "Add" at bounding box center [141, 63] width 29 height 11
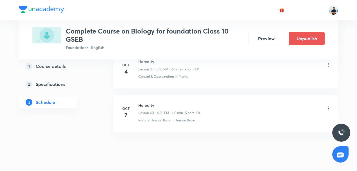
scroll to position [1766, 0]
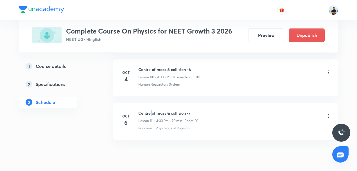
click at [150, 110] on h6 "Centre of mass & collision -7" at bounding box center [168, 113] width 61 height 6
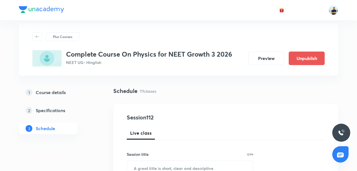
scroll to position [22, 0]
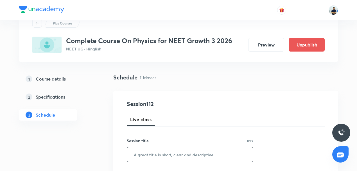
click at [152, 154] on input "text" at bounding box center [190, 154] width 126 height 14
paste input "Centre of mass & collision -7"
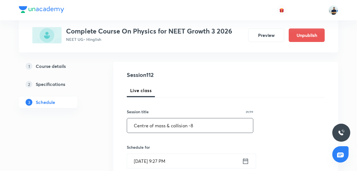
scroll to position [52, 0]
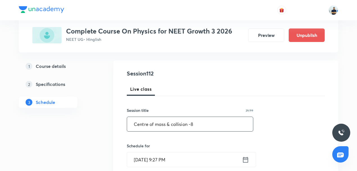
type input "Centre of mass & collision -8"
click at [163, 155] on input "Oct 6, 2025, 9:27 PM" at bounding box center [184, 159] width 115 height 14
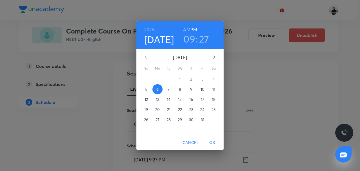
click at [169, 87] on p "7" at bounding box center [169, 89] width 2 height 6
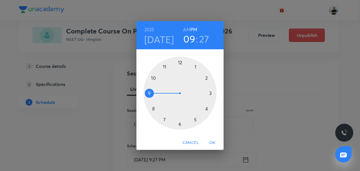
click at [202, 108] on div at bounding box center [179, 93] width 73 height 73
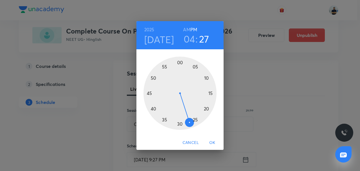
click at [180, 123] on div at bounding box center [179, 93] width 73 height 73
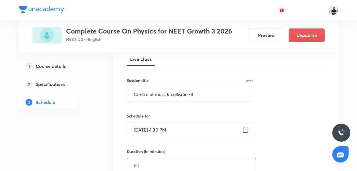
scroll to position [83, 0]
click at [148, 160] on input "text" at bounding box center [191, 164] width 129 height 14
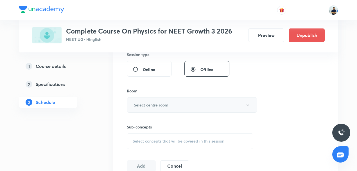
type input "60"
click at [154, 103] on h6 "Select centre room" at bounding box center [151, 105] width 35 height 6
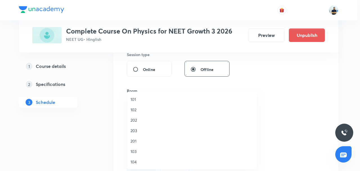
click at [136, 109] on span "102" at bounding box center [191, 110] width 123 height 6
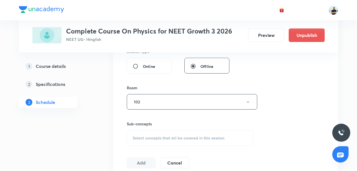
scroll to position [219, 0]
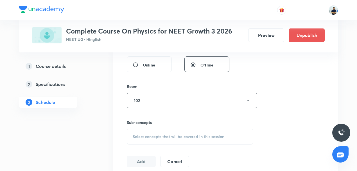
click at [159, 132] on div "Select concepts that wil be covered in this session" at bounding box center [190, 136] width 127 height 16
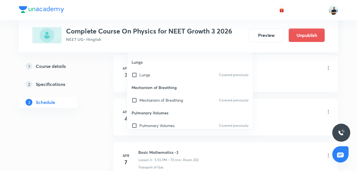
click at [153, 106] on p "Pulmonary Volumes" at bounding box center [190, 112] width 126 height 13
click at [152, 103] on div "Mechanism of Breathing Covered previously" at bounding box center [190, 100] width 126 height 13
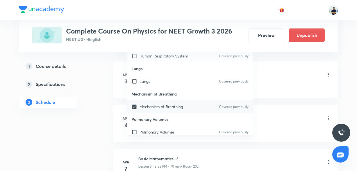
click at [152, 103] on p "Mechanism of Breathing" at bounding box center [161, 106] width 44 height 6
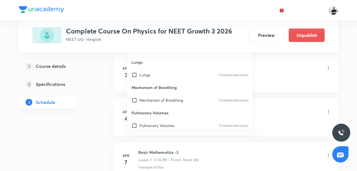
click at [146, 90] on p "Mechanism of Breathing" at bounding box center [190, 87] width 126 height 13
click at [145, 99] on p "Mechanism of Breathing" at bounding box center [161, 100] width 44 height 6
checkbox input "true"
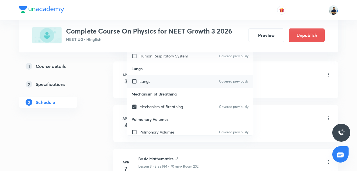
click at [144, 82] on p "Lungs" at bounding box center [144, 81] width 11 height 6
checkbox input "true"
drag, startPoint x: 306, startPoint y: 109, endPoint x: 303, endPoint y: 109, distance: 3.4
click at [306, 109] on li "Apr 4 Basic Mathematics -2 Lesson 2 • 4:40 PM • 60 min • Room 201 Regulation of…" at bounding box center [225, 123] width 225 height 37
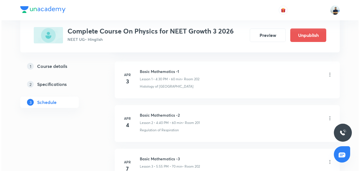
scroll to position [219, 0]
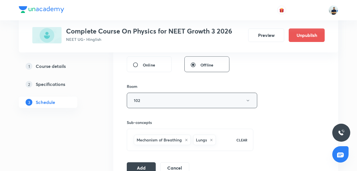
click at [155, 101] on button "102" at bounding box center [192, 100] width 130 height 15
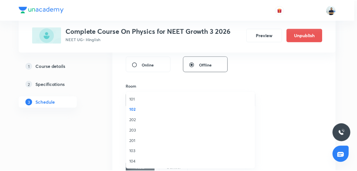
scroll to position [104, 0]
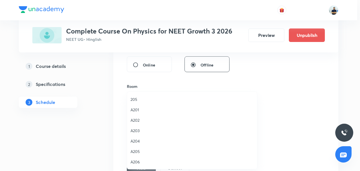
click at [137, 99] on span "205" at bounding box center [191, 99] width 123 height 6
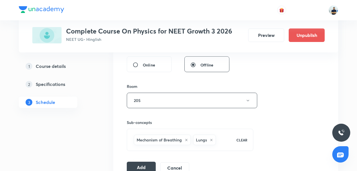
click at [140, 165] on button "Add" at bounding box center [141, 166] width 29 height 11
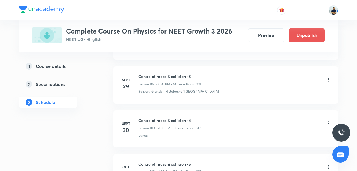
scroll to position [4884, 0]
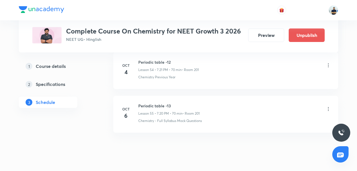
scroll to position [2668, 0]
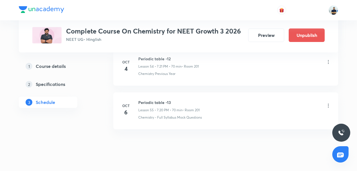
click at [145, 99] on h6 "Periodic table -13" at bounding box center [168, 102] width 61 height 6
copy h6 "Periodic table -13"
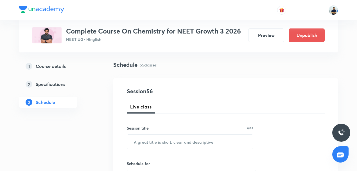
scroll to position [35, 0]
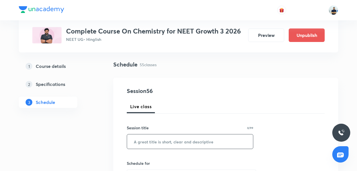
click at [168, 139] on input "text" at bounding box center [190, 141] width 126 height 14
paste input "Periodic table -13"
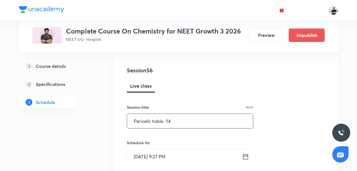
scroll to position [61, 0]
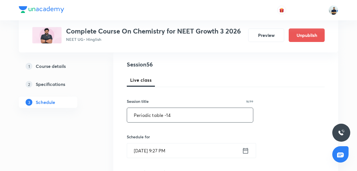
type input "Periodic table -14"
click at [169, 150] on input "[DATE] 9:27 PM" at bounding box center [184, 150] width 115 height 14
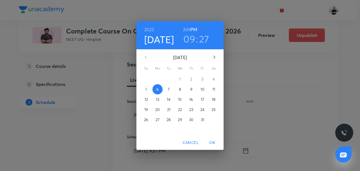
click at [168, 88] on p "7" at bounding box center [169, 89] width 2 height 6
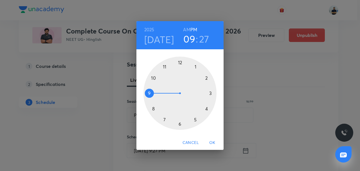
click at [164, 119] on div at bounding box center [179, 93] width 73 height 73
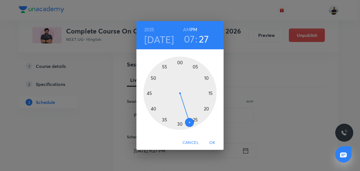
click at [206, 107] on div at bounding box center [179, 93] width 73 height 73
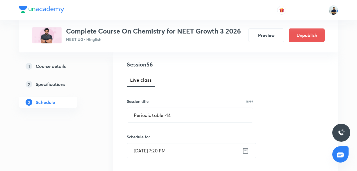
scroll to position [192, 0]
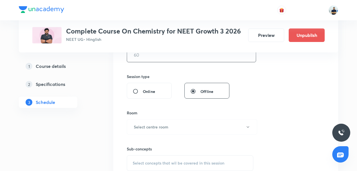
click at [147, 57] on input "text" at bounding box center [191, 55] width 129 height 14
type input "70"
click at [167, 127] on h6 "Select centre room" at bounding box center [151, 127] width 35 height 6
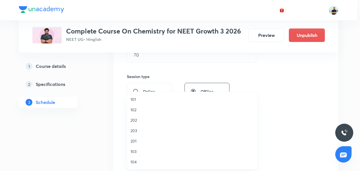
click at [142, 140] on span "201" at bounding box center [191, 141] width 123 height 6
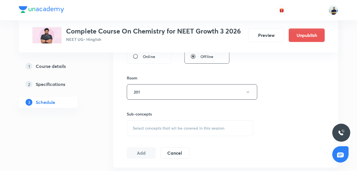
click at [174, 128] on span "Select concepts that wil be covered in this session" at bounding box center [179, 128] width 92 height 4
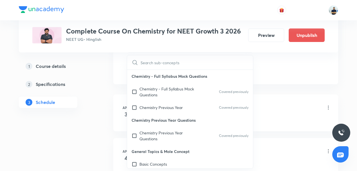
scroll to position [131, 0]
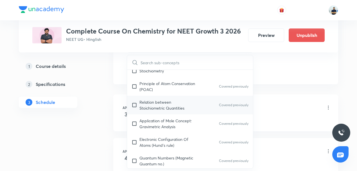
click at [153, 109] on div "Relation between Stoichiometric Quantities Covered previously" at bounding box center [190, 105] width 126 height 19
checkbox input "true"
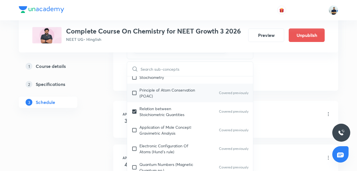
click at [146, 97] on p "Principle of Atom Conservation (POAC)" at bounding box center [167, 93] width 57 height 12
checkbox input "true"
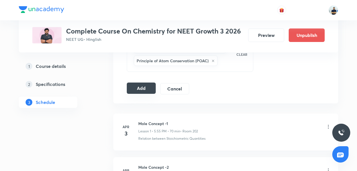
click at [143, 89] on button "Add" at bounding box center [141, 87] width 29 height 11
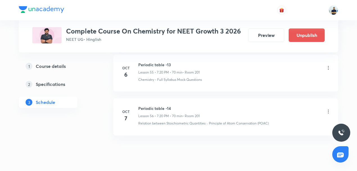
scroll to position [2454, 0]
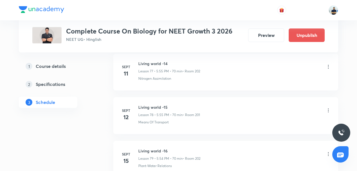
scroll to position [4275, 0]
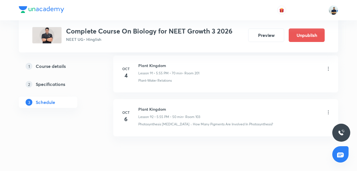
click at [157, 106] on h6 "Plant Kingdom" at bounding box center [169, 109] width 62 height 6
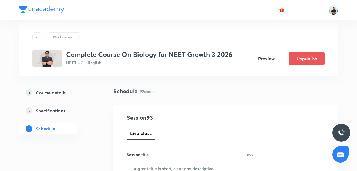
scroll to position [9, 0]
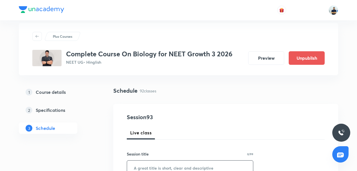
click at [149, 163] on input "text" at bounding box center [190, 167] width 126 height 14
paste input "Plant Kingdom"
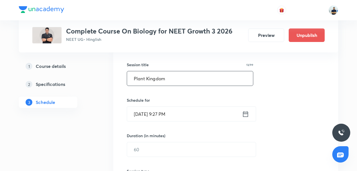
scroll to position [114, 0]
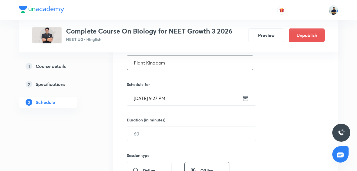
type input "Plant Kingdom"
click at [160, 99] on input "Oct 6, 2025, 9:27 PM" at bounding box center [184, 98] width 115 height 14
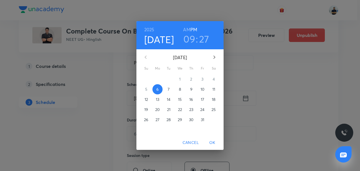
click at [169, 90] on p "7" at bounding box center [169, 89] width 2 height 6
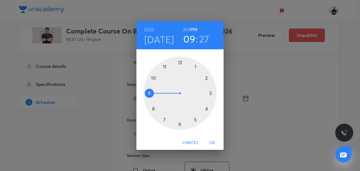
click at [195, 118] on div at bounding box center [179, 93] width 73 height 73
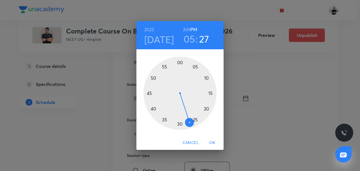
click at [163, 64] on div at bounding box center [179, 93] width 73 height 73
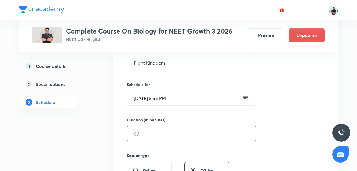
click at [141, 132] on input "text" at bounding box center [191, 133] width 129 height 14
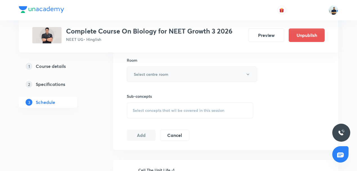
type input "60"
click at [158, 71] on h6 "Select centre room" at bounding box center [151, 74] width 35 height 6
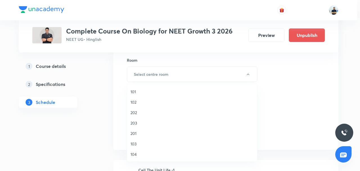
click at [136, 134] on span "201" at bounding box center [191, 133] width 123 height 6
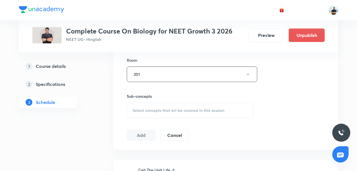
click at [188, 109] on span "Select concepts that wil be covered in this session" at bounding box center [179, 110] width 92 height 4
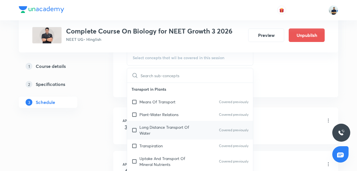
scroll to position [262, 0]
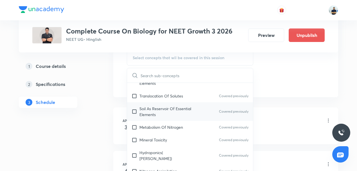
click at [157, 117] on p "Soil As Reservoir Of Essential Elements" at bounding box center [167, 111] width 57 height 12
click at [151, 99] on p "Translocation Of Solutes" at bounding box center [161, 96] width 44 height 6
checkbox input "true"
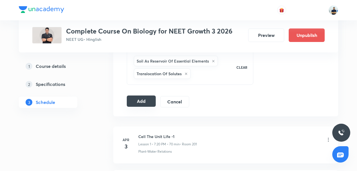
click at [145, 101] on button "Add" at bounding box center [141, 100] width 29 height 11
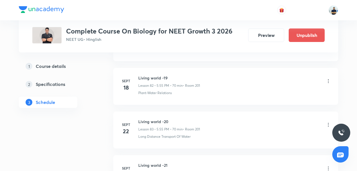
scroll to position [4061, 0]
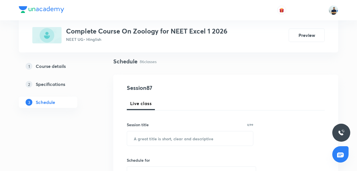
scroll to position [39, 0]
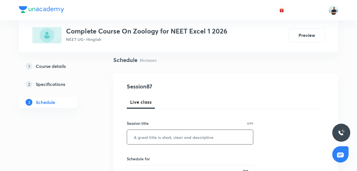
click at [158, 137] on input "text" at bounding box center [190, 137] width 126 height 14
paste input "Biotechnology"
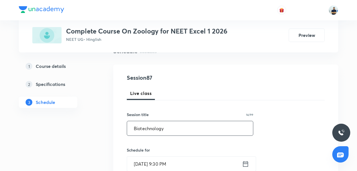
type input "Biotechnology"
click at [154, 167] on input "[DATE] 9:30 PM" at bounding box center [184, 163] width 115 height 14
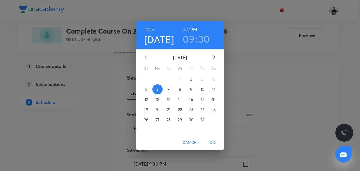
click at [168, 90] on p "7" at bounding box center [169, 89] width 2 height 6
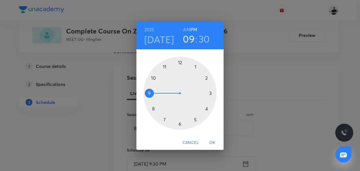
click at [206, 112] on div at bounding box center [179, 93] width 73 height 73
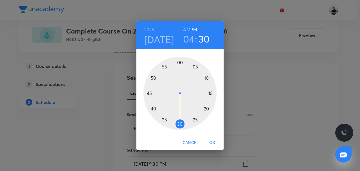
click at [180, 123] on div at bounding box center [179, 93] width 73 height 73
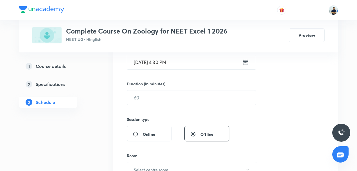
scroll to position [157, 0]
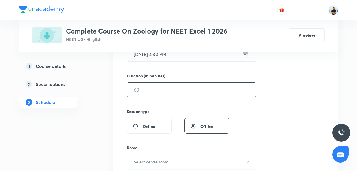
click at [150, 89] on input "text" at bounding box center [191, 89] width 129 height 14
type input "150"
click at [157, 159] on h6 "Select centre room" at bounding box center [151, 162] width 35 height 6
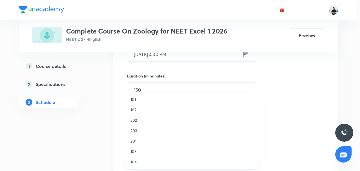
click at [138, 130] on span "203" at bounding box center [191, 130] width 123 height 6
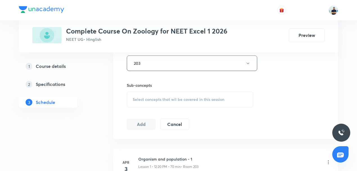
scroll to position [271, 0]
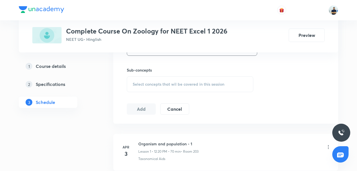
click at [181, 80] on div "Select concepts that wil be covered in this session" at bounding box center [190, 84] width 127 height 16
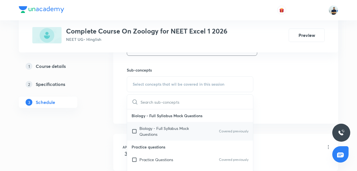
scroll to position [262, 0]
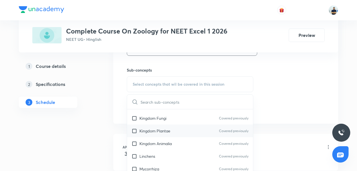
click at [155, 135] on div "Kingdom Plantae Covered previously" at bounding box center [190, 130] width 126 height 13
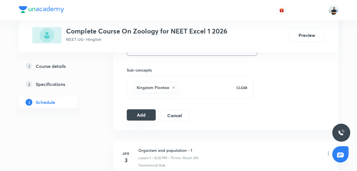
click at [148, 113] on button "Add" at bounding box center [141, 114] width 29 height 11
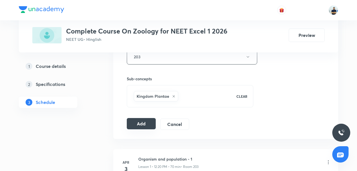
click at [142, 124] on button "Add" at bounding box center [141, 123] width 29 height 11
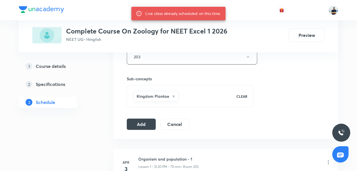
scroll to position [131, 0]
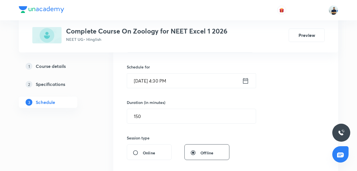
click at [165, 83] on input "[DATE] 4:30 PM" at bounding box center [184, 80] width 115 height 14
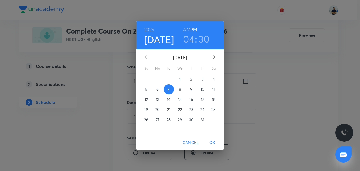
click at [191, 142] on span "Cancel" at bounding box center [190, 142] width 16 height 7
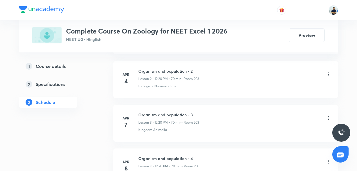
scroll to position [262, 0]
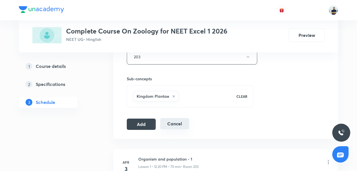
click at [170, 121] on button "Cancel" at bounding box center [174, 123] width 29 height 11
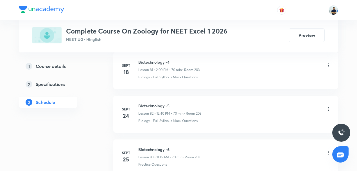
scroll to position [3756, 0]
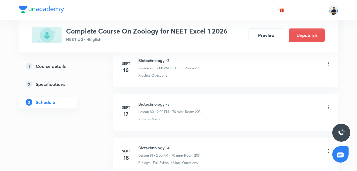
scroll to position [4057, 0]
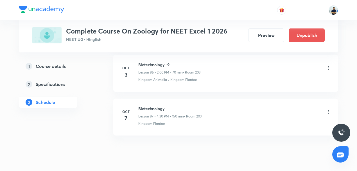
click at [147, 105] on h6 "Biotechnology" at bounding box center [169, 108] width 63 height 6
copy h6 "Biotechnology"
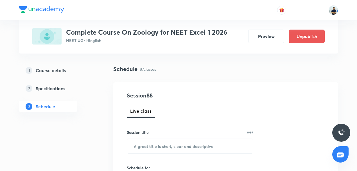
scroll to position [66, 0]
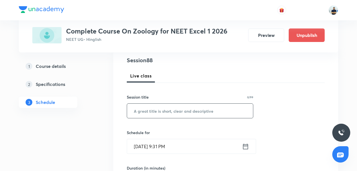
click at [148, 114] on input "text" at bounding box center [190, 110] width 126 height 14
paste input "Biotechnology"
type input "Biotechnology"
click at [150, 151] on input "[DATE] 9:31 PM" at bounding box center [184, 146] width 115 height 14
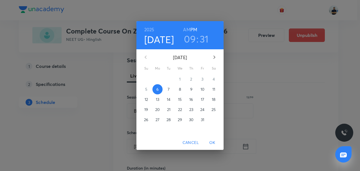
click at [173, 89] on span "7" at bounding box center [169, 89] width 10 height 6
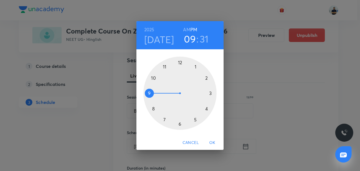
click at [189, 44] on h3 "09" at bounding box center [190, 39] width 12 height 12
click at [165, 121] on div at bounding box center [179, 93] width 73 height 73
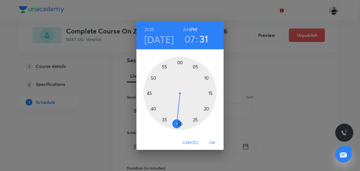
click at [209, 93] on div at bounding box center [179, 93] width 73 height 73
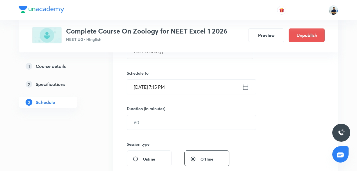
scroll to position [136, 0]
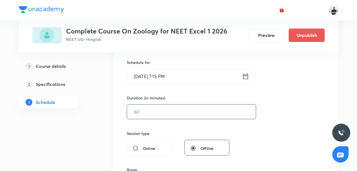
click at [150, 114] on input "text" at bounding box center [191, 111] width 129 height 14
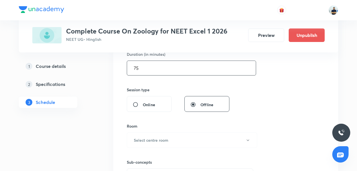
scroll to position [179, 0]
type input "75"
click at [154, 137] on h6 "Select centre room" at bounding box center [151, 140] width 35 height 6
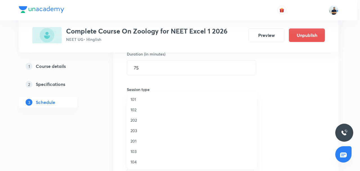
drag, startPoint x: 138, startPoint y: 159, endPoint x: 140, endPoint y: 153, distance: 6.5
click at [138, 160] on span "104" at bounding box center [191, 162] width 123 height 6
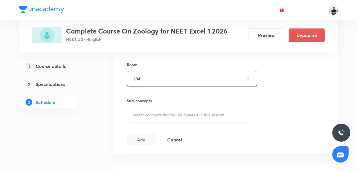
click at [170, 107] on div "Select concepts that wil be covered in this session" at bounding box center [190, 115] width 127 height 16
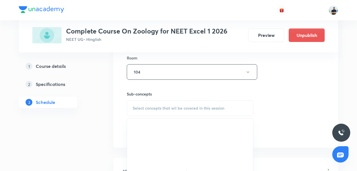
scroll to position [254, 0]
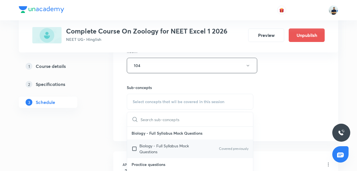
click at [155, 145] on p "Biology - Full Syllabus Mock Questions" at bounding box center [167, 149] width 57 height 12
click at [263, 123] on div "Session 88 Live class Session title 13/99 Biotechnology ​ Schedule for [DATE] 7…" at bounding box center [226, 0] width 198 height 264
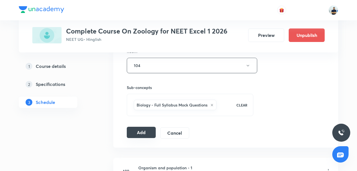
click at [142, 132] on button "Add" at bounding box center [141, 132] width 29 height 11
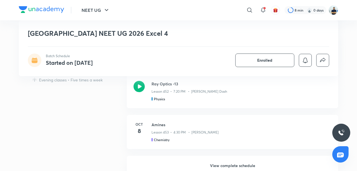
scroll to position [426, 0]
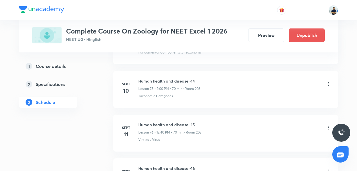
scroll to position [4101, 0]
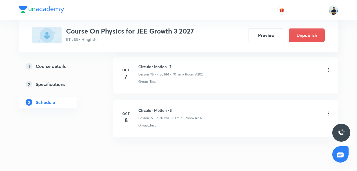
click at [150, 107] on h6 "Circular Motion -8" at bounding box center [170, 110] width 64 height 6
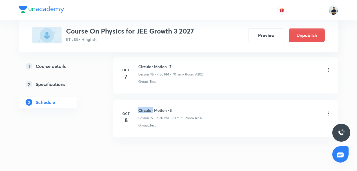
click at [150, 107] on h6 "Circular Motion -8" at bounding box center [170, 110] width 64 height 6
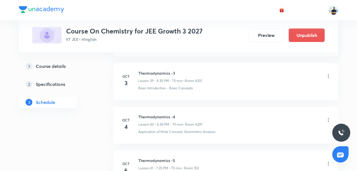
scroll to position [2146, 0]
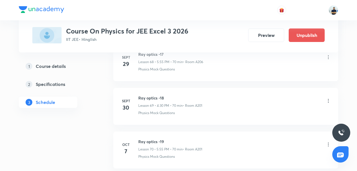
scroll to position [3319, 0]
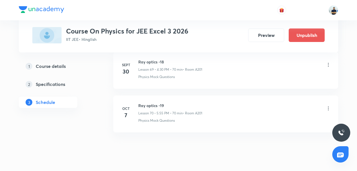
click at [150, 102] on h6 "Ray optics -19" at bounding box center [170, 105] width 64 height 6
copy h6 "Ray optics -19"
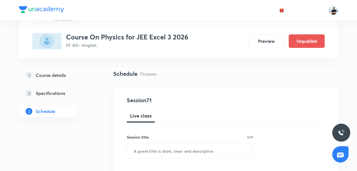
scroll to position [92, 0]
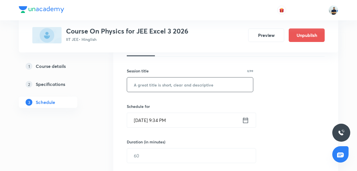
click at [160, 85] on input "text" at bounding box center [190, 84] width 126 height 14
paste input "Ray optics -19"
type input "Ray optics -20"
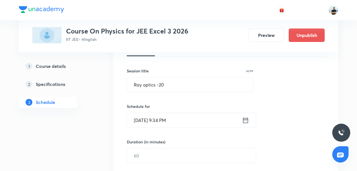
click at [160, 114] on input "[DATE] 9:34 PM" at bounding box center [184, 120] width 115 height 14
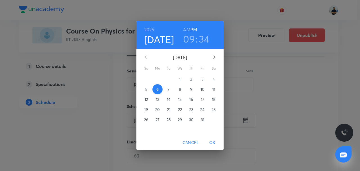
click at [169, 90] on p "7" at bounding box center [169, 89] width 2 height 6
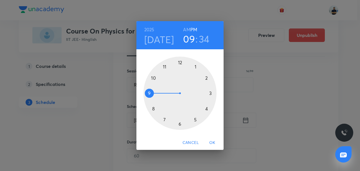
click at [204, 110] on div at bounding box center [179, 93] width 73 height 73
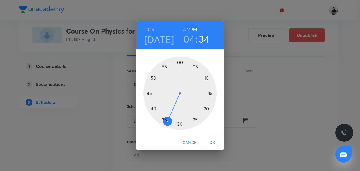
click at [180, 121] on div at bounding box center [179, 93] width 73 height 73
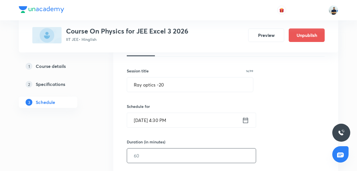
click at [146, 154] on input "text" at bounding box center [191, 155] width 129 height 14
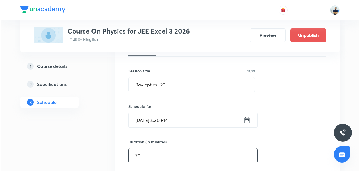
scroll to position [223, 0]
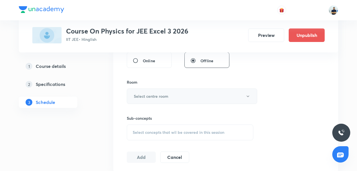
type input "70"
click at [161, 96] on h6 "Select centre room" at bounding box center [151, 96] width 35 height 6
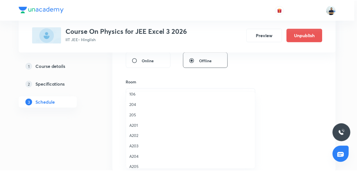
scroll to position [101, 0]
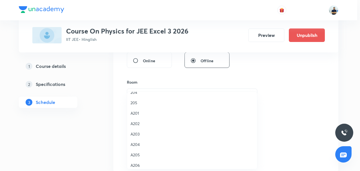
click at [142, 134] on span "A203" at bounding box center [191, 134] width 123 height 6
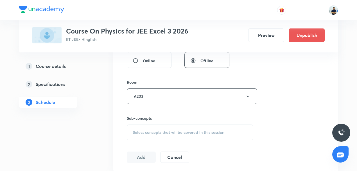
click at [179, 132] on span "Select concepts that wil be covered in this session" at bounding box center [179, 132] width 92 height 4
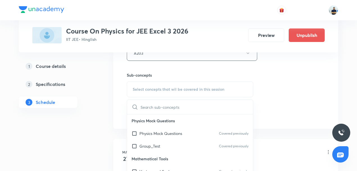
scroll to position [267, 0]
click at [168, 137] on div "Physics Mock Questions Covered previously" at bounding box center [190, 132] width 126 height 13
checkbox input "true"
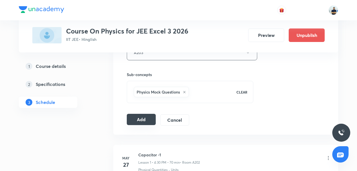
click at [137, 121] on button "Add" at bounding box center [141, 119] width 29 height 11
click at [146, 118] on button "Add" at bounding box center [141, 119] width 29 height 11
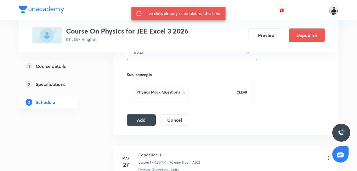
scroll to position [136, 0]
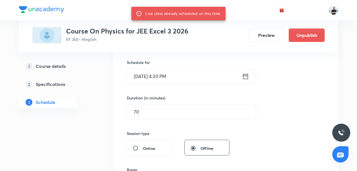
click at [155, 79] on input "Oct 7, 2025, 4:30 PM" at bounding box center [184, 76] width 115 height 14
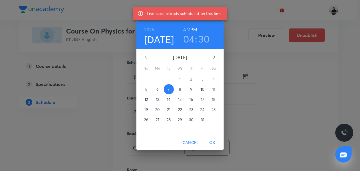
click at [179, 87] on p "8" at bounding box center [180, 89] width 2 height 6
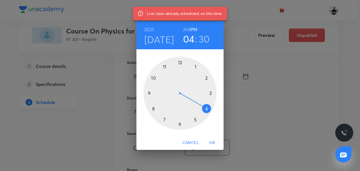
click at [211, 143] on span "OK" at bounding box center [212, 142] width 13 height 7
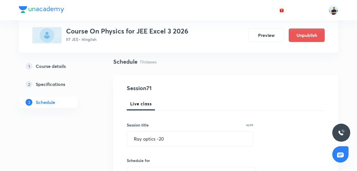
scroll to position [39, 0]
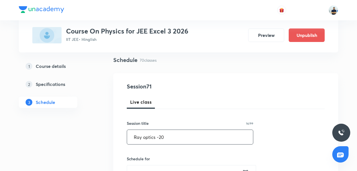
click at [166, 139] on input "Ray optics -20" at bounding box center [190, 137] width 126 height 14
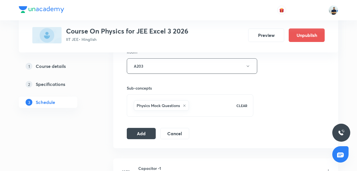
scroll to position [302, 0]
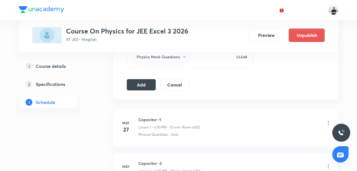
type input "Ray optics"
click at [145, 82] on button "Add" at bounding box center [141, 83] width 29 height 11
click at [163, 85] on button "Cancel" at bounding box center [174, 83] width 29 height 11
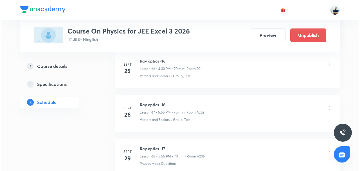
scroll to position [3061, 0]
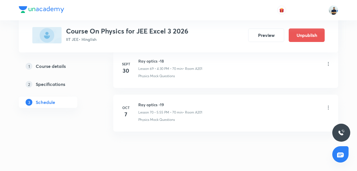
click at [327, 102] on div "Ray optics -19 Lesson 70 • 5:55 PM • 70 min • Room A201" at bounding box center [234, 108] width 193 height 13
click at [327, 105] on icon at bounding box center [329, 108] width 6 height 6
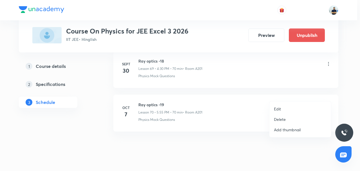
click at [180, 119] on div at bounding box center [180, 85] width 360 height 171
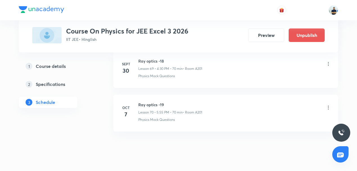
click at [328, 105] on icon at bounding box center [329, 108] width 6 height 6
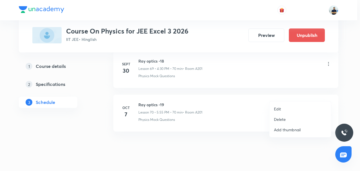
click at [286, 108] on li "Edit" at bounding box center [300, 108] width 62 height 10
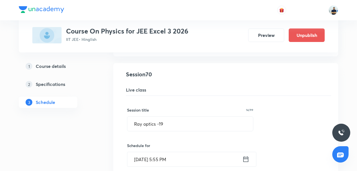
click at [165, 152] on input "[DATE] 5:55 PM" at bounding box center [184, 159] width 115 height 14
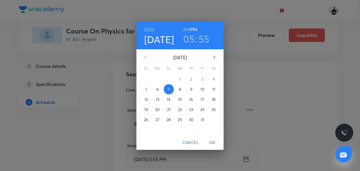
click at [190, 42] on h3 "05" at bounding box center [189, 39] width 12 height 12
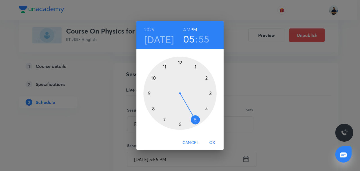
click at [208, 110] on div at bounding box center [179, 93] width 73 height 73
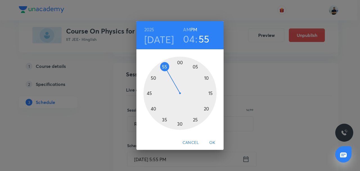
click at [180, 125] on div at bounding box center [179, 93] width 73 height 73
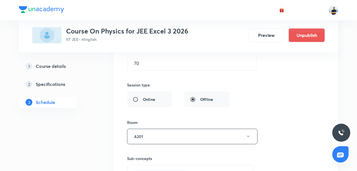
scroll to position [3277, 0]
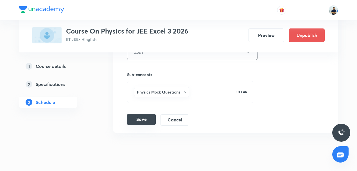
click at [142, 114] on button "Save" at bounding box center [141, 119] width 29 height 11
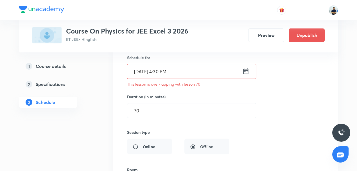
scroll to position [3018, 0]
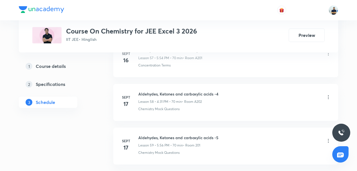
scroll to position [3232, 0]
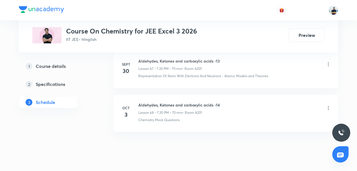
click at [148, 102] on h6 "Aldehydes, Ketones and carboxylic acids -14" at bounding box center [179, 105] width 82 height 6
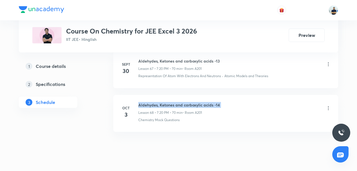
click at [148, 102] on h6 "Aldehydes, Ketones and carboxylic acids -14" at bounding box center [179, 105] width 82 height 6
copy h6 "Aldehydes, Ketones and carboxylic acids -14"
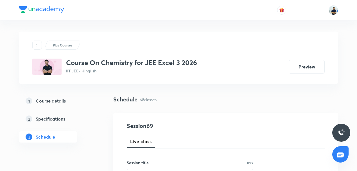
scroll to position [101, 0]
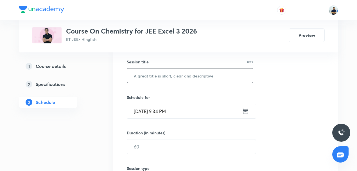
click at [154, 79] on input "text" at bounding box center [190, 75] width 126 height 14
paste input "Aldehydes, Ketones and carboxylic acids -14"
type input "Aldehydes, Ketones and carboxylic acids -15"
click at [147, 111] on input "[DATE] 9:34 PM" at bounding box center [184, 111] width 115 height 14
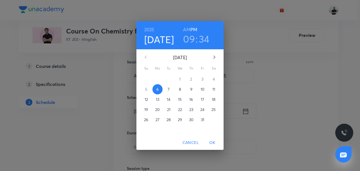
click at [171, 88] on span "7" at bounding box center [169, 89] width 10 height 6
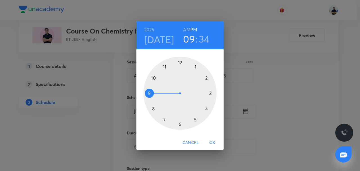
click at [165, 120] on div at bounding box center [179, 93] width 73 height 73
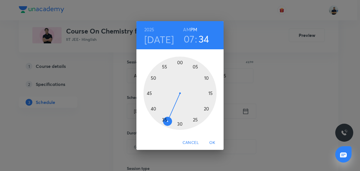
click at [189, 41] on h3 "07" at bounding box center [189, 39] width 11 height 12
click at [195, 119] on div at bounding box center [179, 93] width 73 height 73
click at [163, 64] on div at bounding box center [179, 93] width 73 height 73
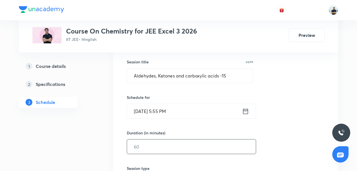
click at [152, 145] on input "text" at bounding box center [191, 146] width 129 height 14
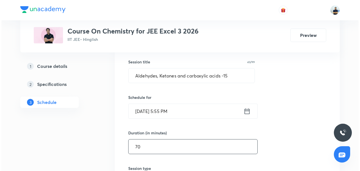
scroll to position [232, 0]
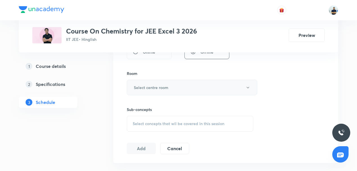
type input "70"
click at [158, 85] on h6 "Select centre room" at bounding box center [151, 87] width 35 height 6
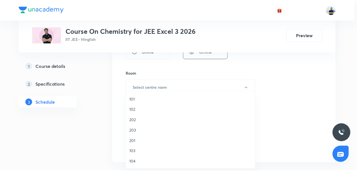
scroll to position [104, 0]
click at [140, 122] on span "A202" at bounding box center [191, 120] width 123 height 6
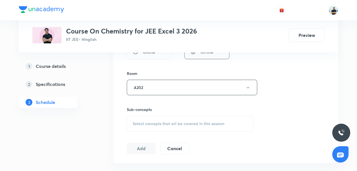
click at [183, 122] on span "Select concepts that wil be covered in this session" at bounding box center [179, 123] width 92 height 4
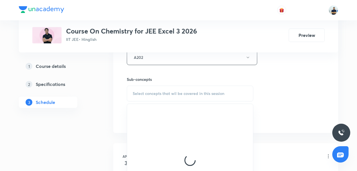
scroll to position [262, 0]
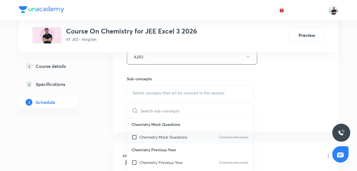
click at [164, 135] on p "Chemistry Mock Questions" at bounding box center [163, 137] width 48 height 6
checkbox input "true"
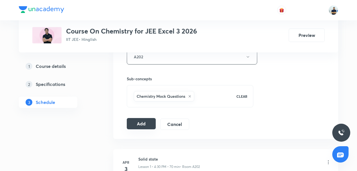
drag, startPoint x: 146, startPoint y: 120, endPoint x: 142, endPoint y: 119, distance: 4.1
click at [146, 120] on button "Add" at bounding box center [141, 123] width 29 height 11
click at [139, 126] on button "Add" at bounding box center [141, 123] width 29 height 11
click at [138, 123] on button "Add" at bounding box center [141, 123] width 29 height 11
click at [143, 120] on button "Add" at bounding box center [141, 123] width 29 height 11
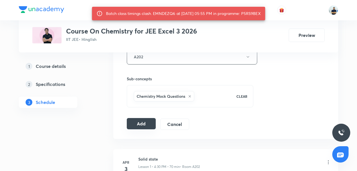
click at [136, 120] on button "Add" at bounding box center [141, 123] width 29 height 11
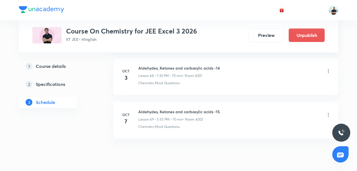
scroll to position [3018, 0]
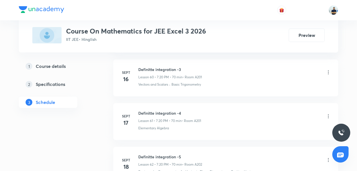
scroll to position [3276, 0]
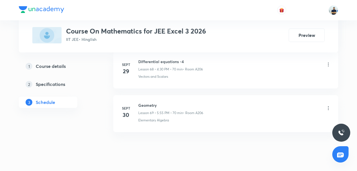
click at [148, 102] on h6 "Geometry" at bounding box center [170, 105] width 65 height 6
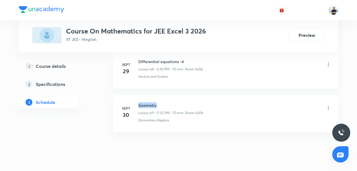
click at [148, 102] on h6 "Geometry" at bounding box center [170, 105] width 65 height 6
copy h6 "Geometry"
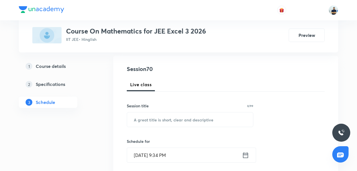
scroll to position [114, 0]
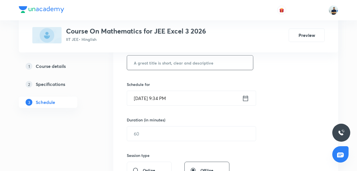
click at [158, 66] on input "text" at bounding box center [190, 62] width 126 height 14
paste input "Geometry"
type input "Geometry"
click at [166, 93] on input "[DATE] 9:34 PM" at bounding box center [184, 98] width 115 height 14
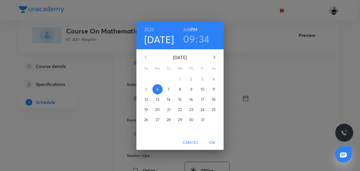
click at [167, 92] on span "7" at bounding box center [169, 89] width 10 height 6
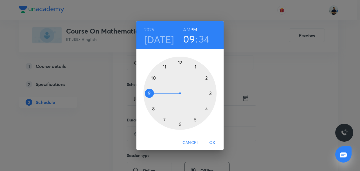
click at [165, 118] on div at bounding box center [179, 93] width 73 height 73
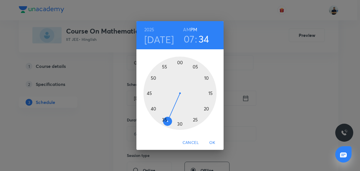
click at [207, 110] on div at bounding box center [179, 93] width 73 height 73
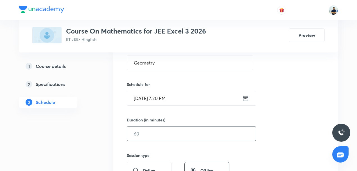
click at [143, 128] on input "text" at bounding box center [191, 133] width 129 height 14
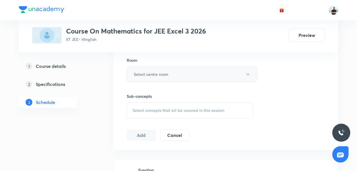
type input "70"
click at [158, 74] on h6 "Select centre room" at bounding box center [151, 74] width 35 height 6
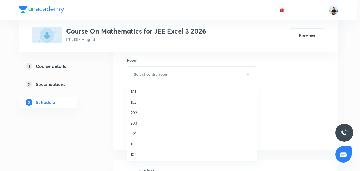
drag, startPoint x: 136, startPoint y: 133, endPoint x: 139, endPoint y: 131, distance: 3.8
click at [137, 128] on span "201" at bounding box center [191, 133] width 123 height 6
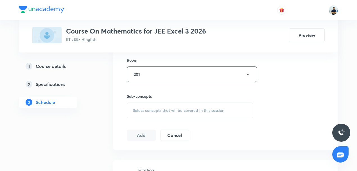
click at [173, 111] on span "Select concepts that wil be covered in this session" at bounding box center [179, 110] width 92 height 4
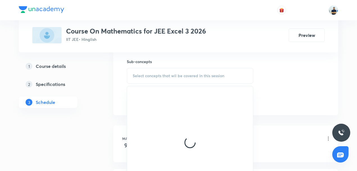
scroll to position [280, 0]
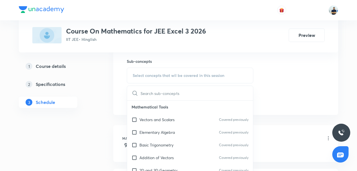
click at [155, 128] on div "Elementary Algebra Covered previously" at bounding box center [190, 132] width 126 height 13
checkbox input "true"
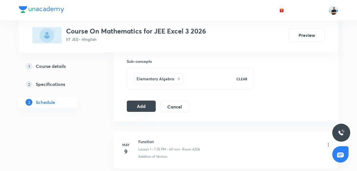
click at [143, 106] on button "Add" at bounding box center [141, 105] width 29 height 11
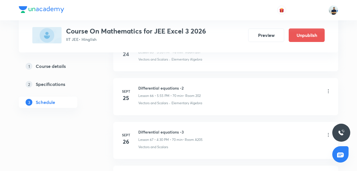
scroll to position [3062, 0]
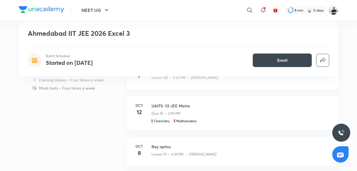
scroll to position [192, 0]
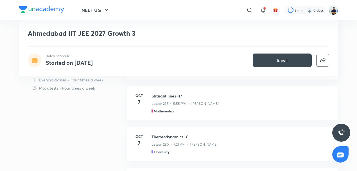
scroll to position [284, 0]
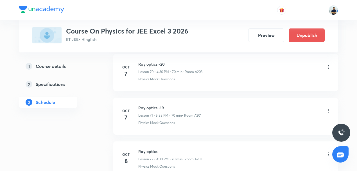
scroll to position [3349, 0]
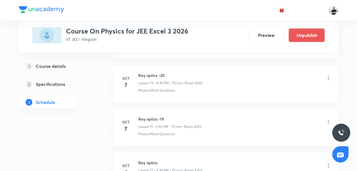
click at [330, 119] on icon at bounding box center [329, 122] width 6 height 6
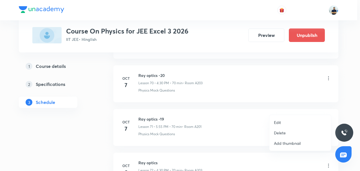
click at [282, 133] on p "Delete" at bounding box center [280, 133] width 12 height 6
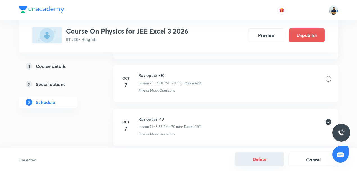
click at [261, 158] on button "Delete" at bounding box center [259, 158] width 49 height 13
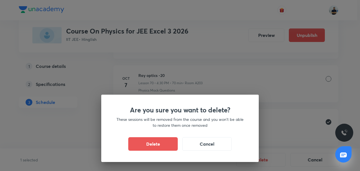
click at [287, 111] on div "Are you sure you want to delete? These sessions will be removed from the course…" at bounding box center [180, 85] width 360 height 171
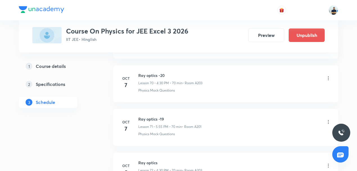
click at [330, 119] on icon at bounding box center [329, 122] width 6 height 6
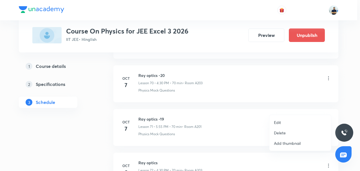
click at [277, 123] on p "Edit" at bounding box center [277, 122] width 7 height 6
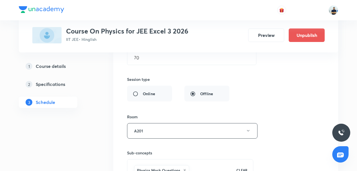
scroll to position [3183, 0]
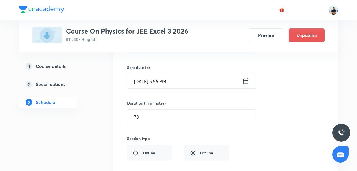
click at [161, 74] on input "[DATE] 5:55 PM" at bounding box center [184, 81] width 115 height 14
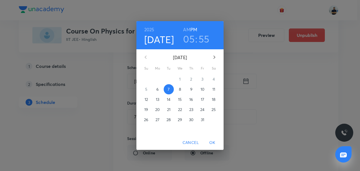
click at [189, 88] on span "9" at bounding box center [191, 89] width 10 height 6
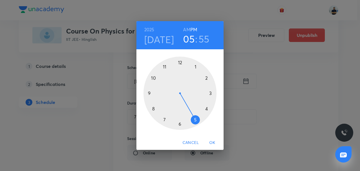
click at [207, 110] on div at bounding box center [179, 93] width 73 height 73
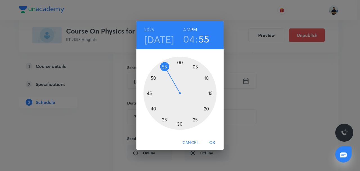
click at [181, 123] on div at bounding box center [179, 93] width 73 height 73
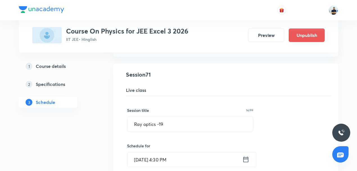
scroll to position [3104, 0]
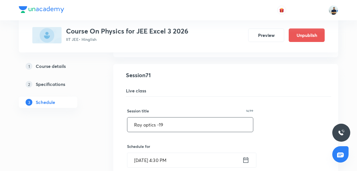
click at [178, 117] on input "Ray optics -19" at bounding box center [190, 124] width 126 height 14
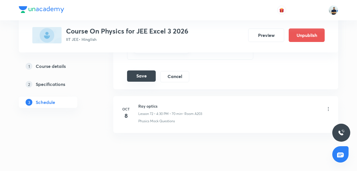
type input "Ray optics"
click at [144, 70] on button "Save" at bounding box center [141, 75] width 29 height 11
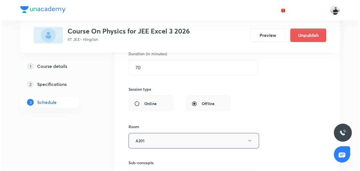
scroll to position [3101, 0]
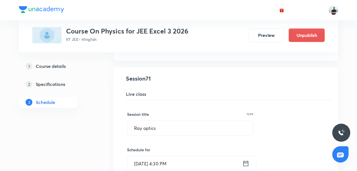
click at [158, 156] on input "Oct 9, 2025, 4:30 PM" at bounding box center [184, 163] width 115 height 14
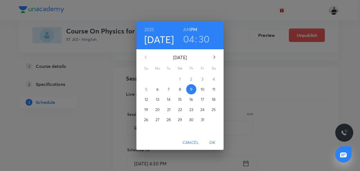
click at [204, 91] on p "10" at bounding box center [202, 89] width 4 height 6
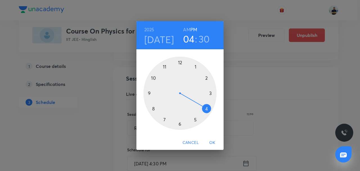
click at [210, 140] on span "OK" at bounding box center [212, 142] width 13 height 7
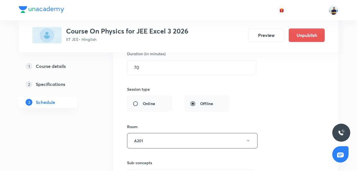
scroll to position [3363, 0]
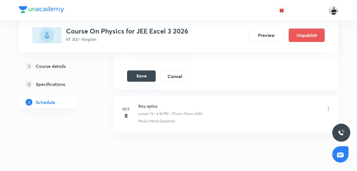
click at [145, 70] on button "Save" at bounding box center [141, 75] width 29 height 11
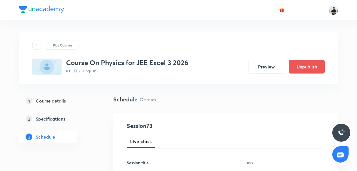
scroll to position [3406, 0]
